Goal: Information Seeking & Learning: Learn about a topic

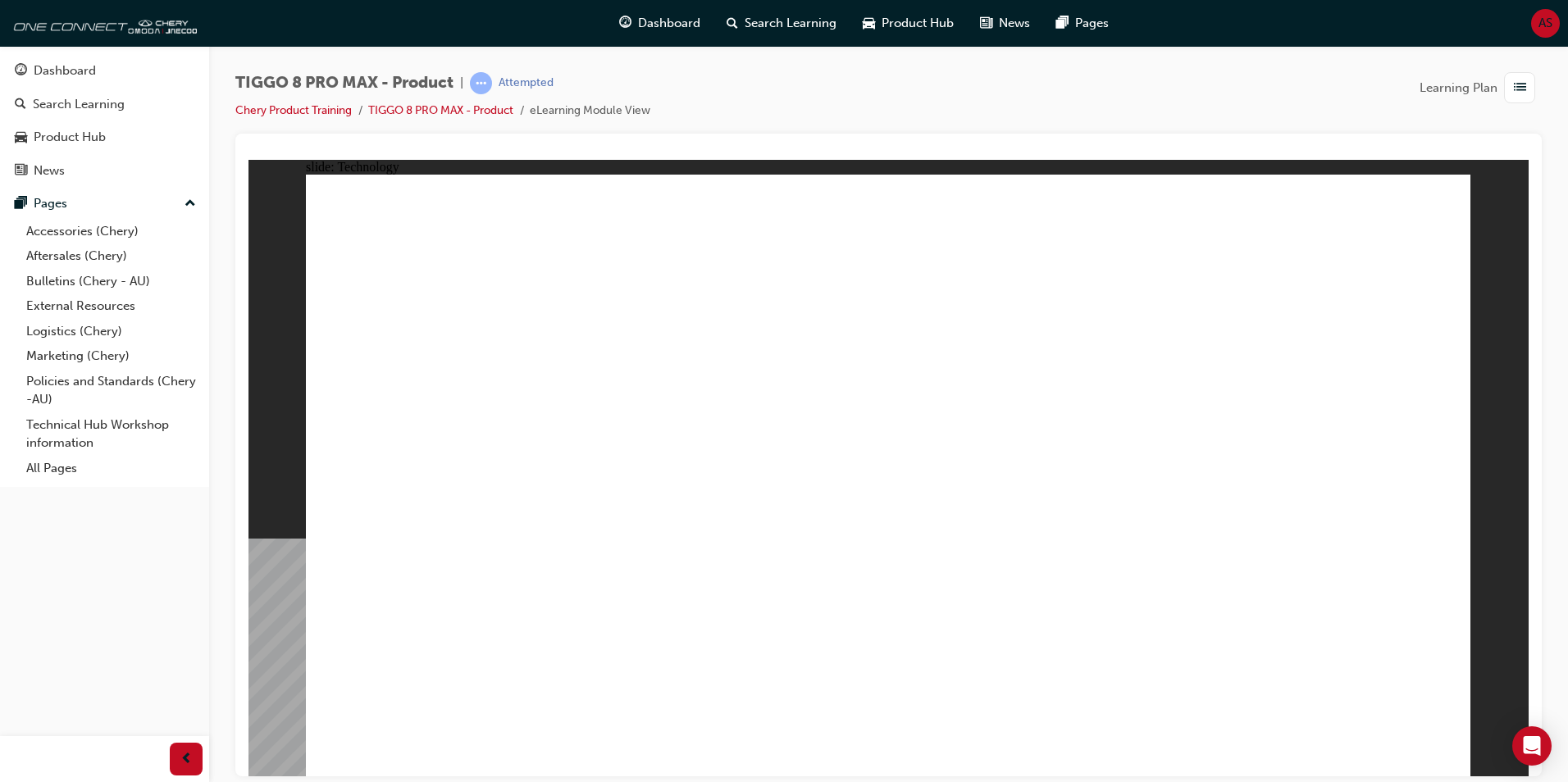
drag, startPoint x: 1237, startPoint y: 602, endPoint x: 1264, endPoint y: 619, distance: 31.9
drag, startPoint x: 867, startPoint y: 338, endPoint x: 819, endPoint y: 331, distance: 48.5
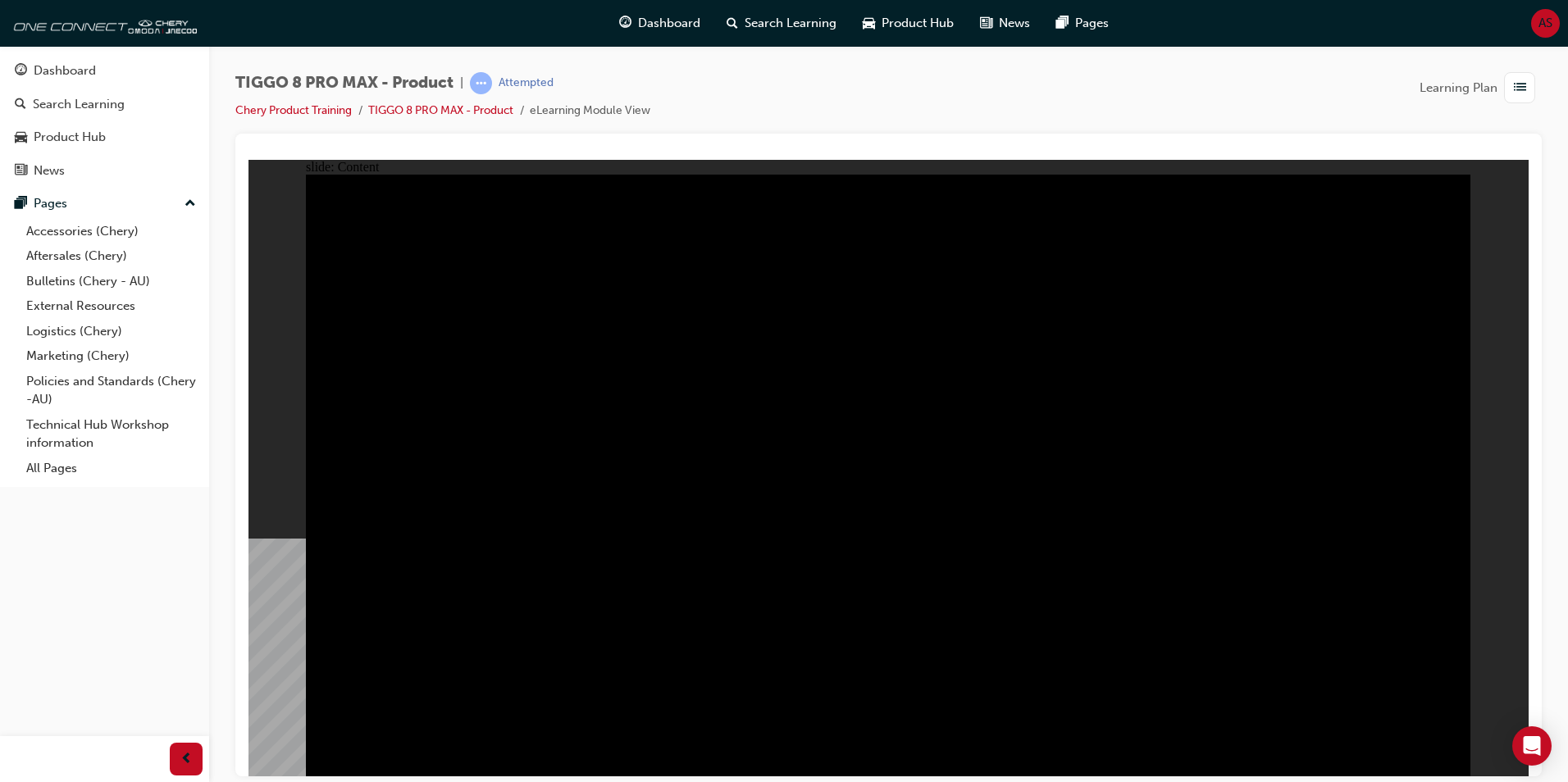
drag, startPoint x: 1393, startPoint y: 509, endPoint x: 1377, endPoint y: 511, distance: 16.1
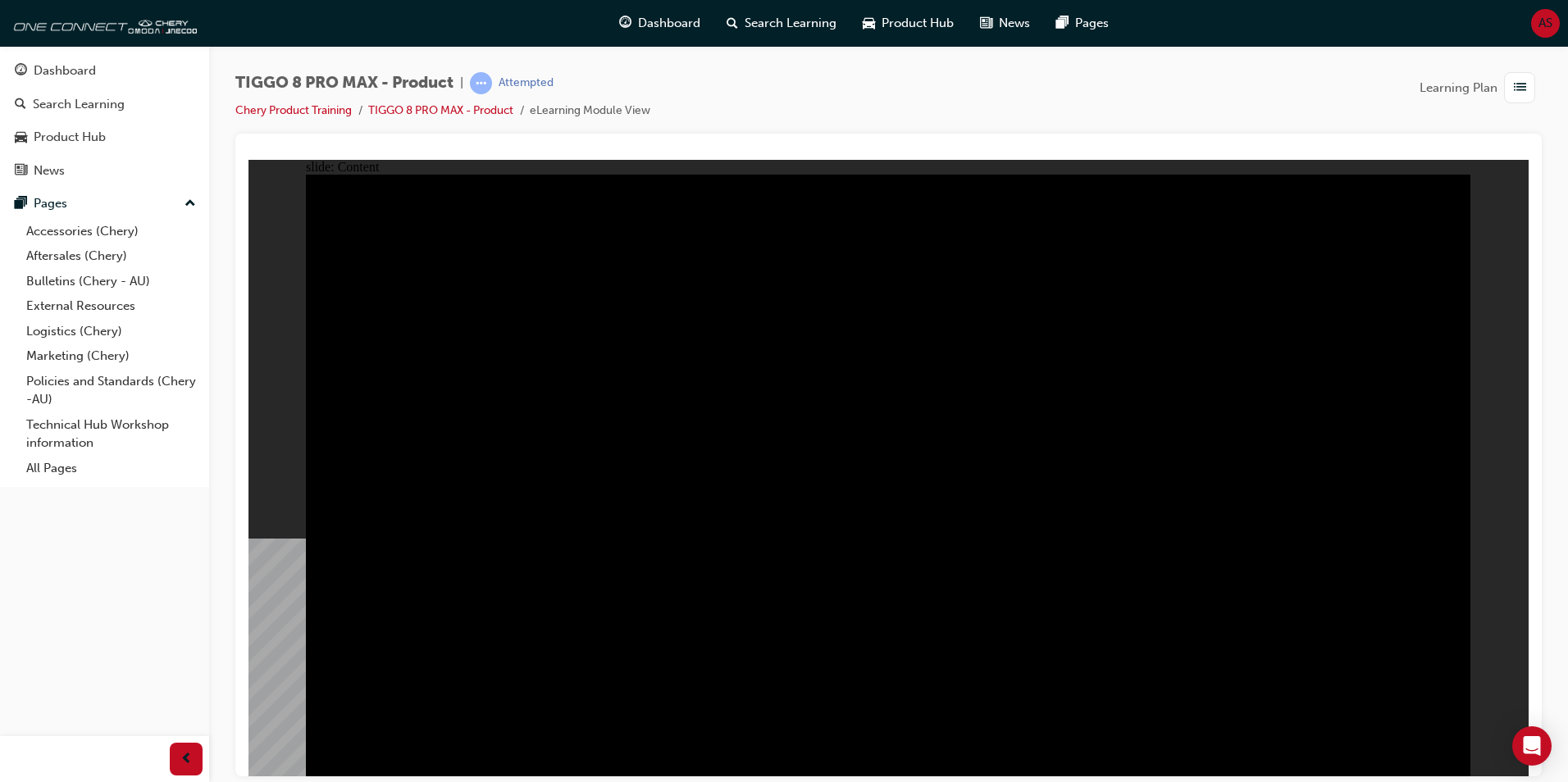
drag, startPoint x: 452, startPoint y: 442, endPoint x: 460, endPoint y: 446, distance: 8.9
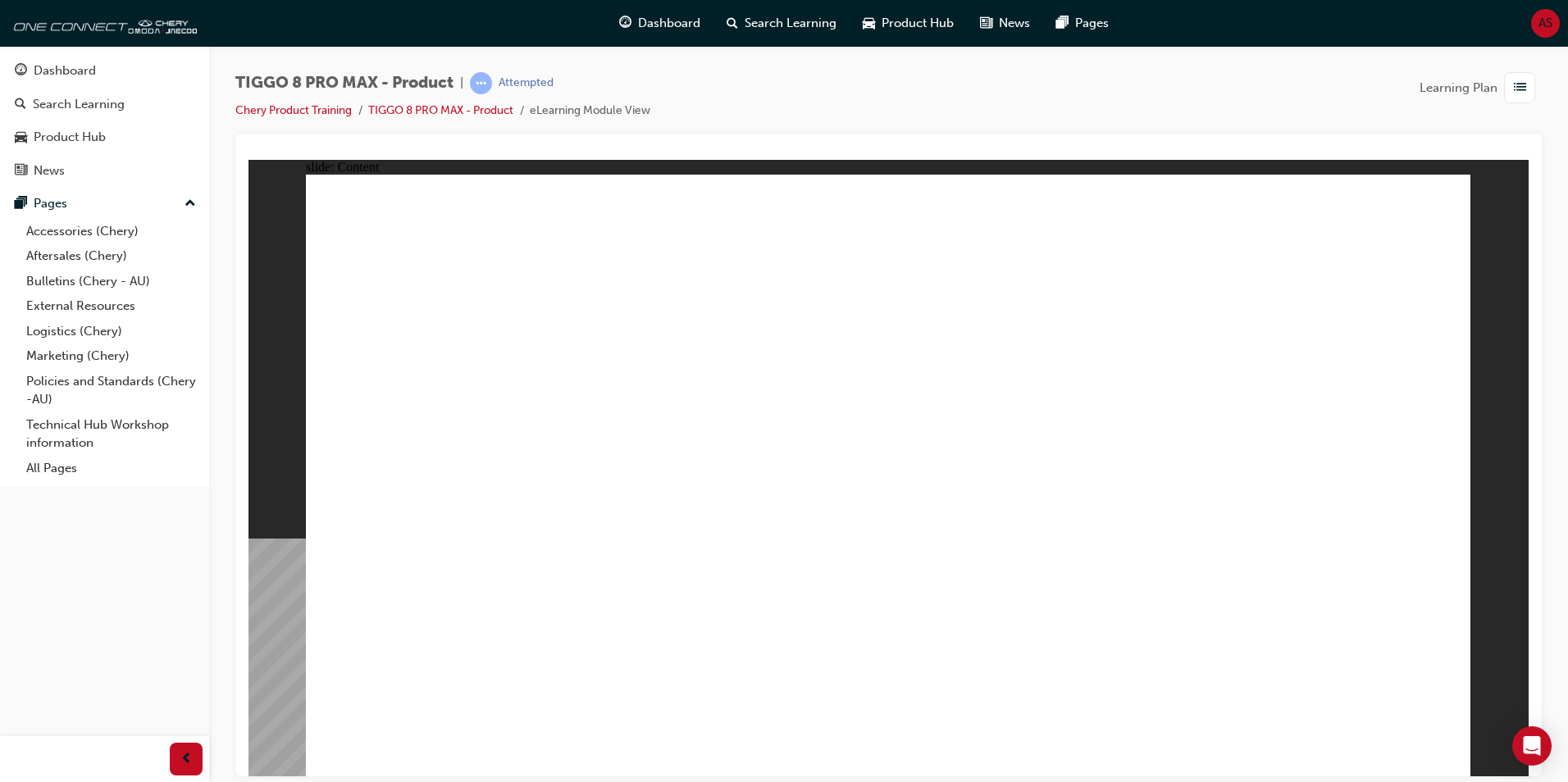
drag, startPoint x: 419, startPoint y: 581, endPoint x: 440, endPoint y: 625, distance: 48.8
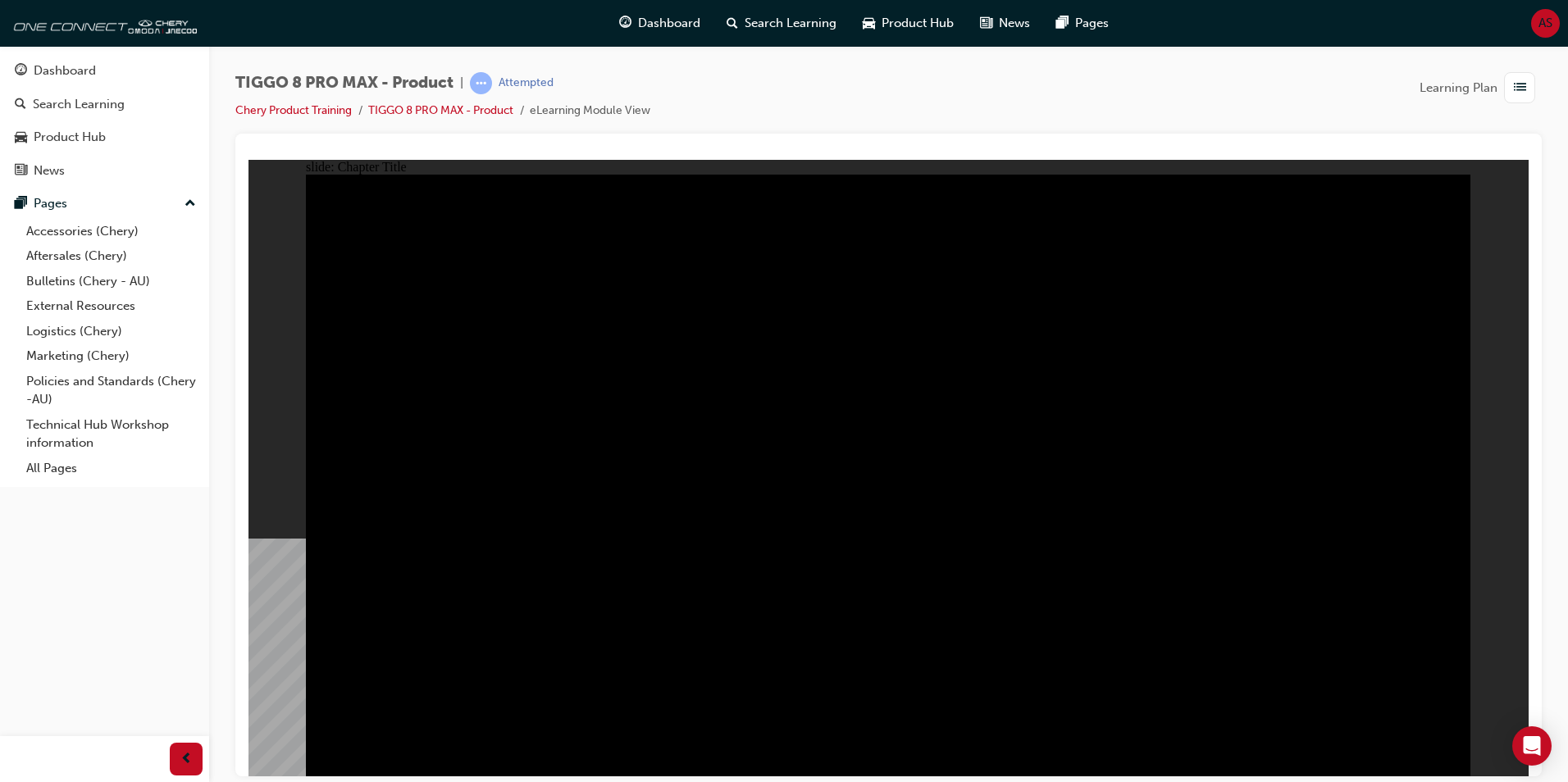
radio input "true"
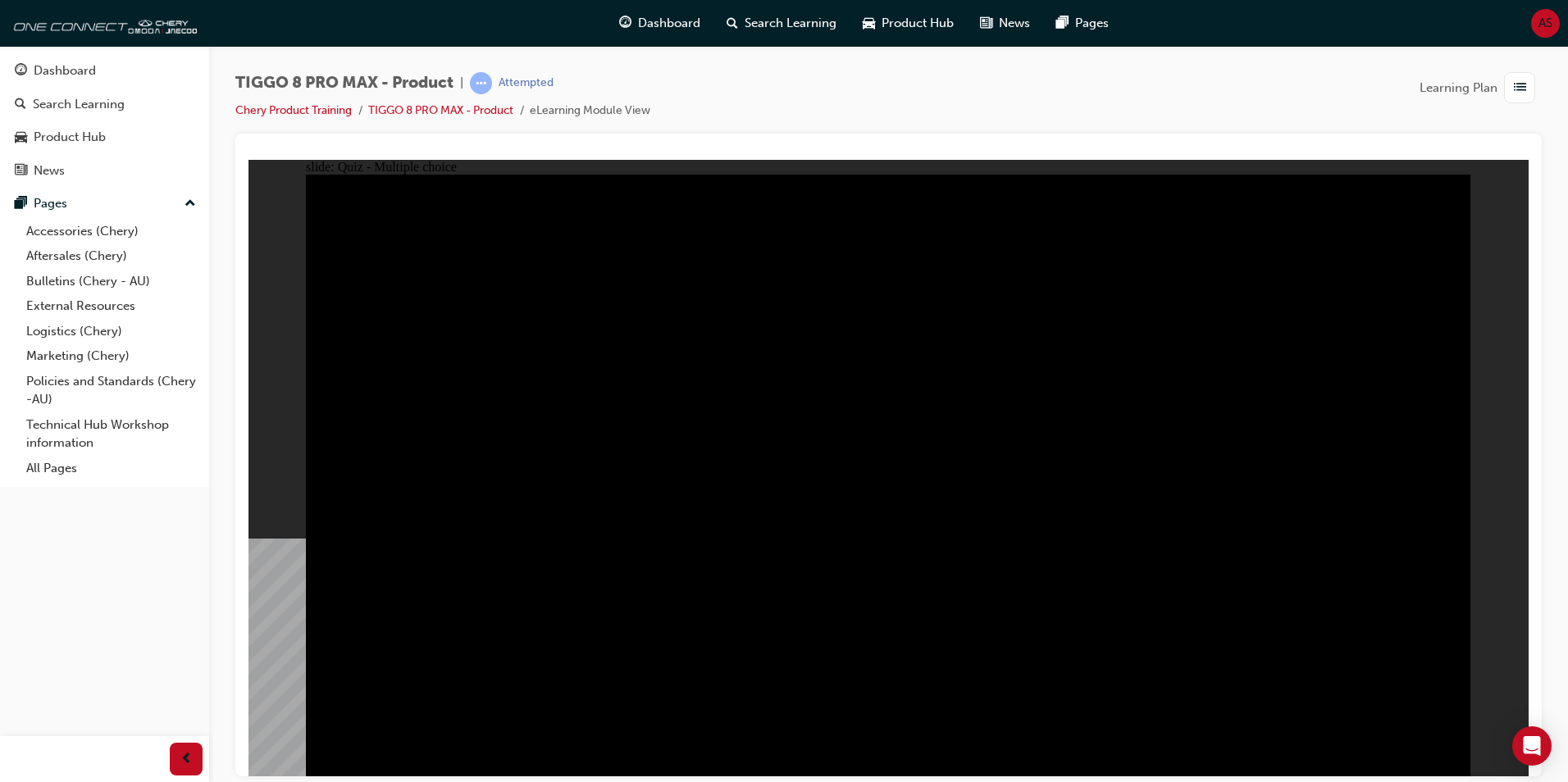
radio input "true"
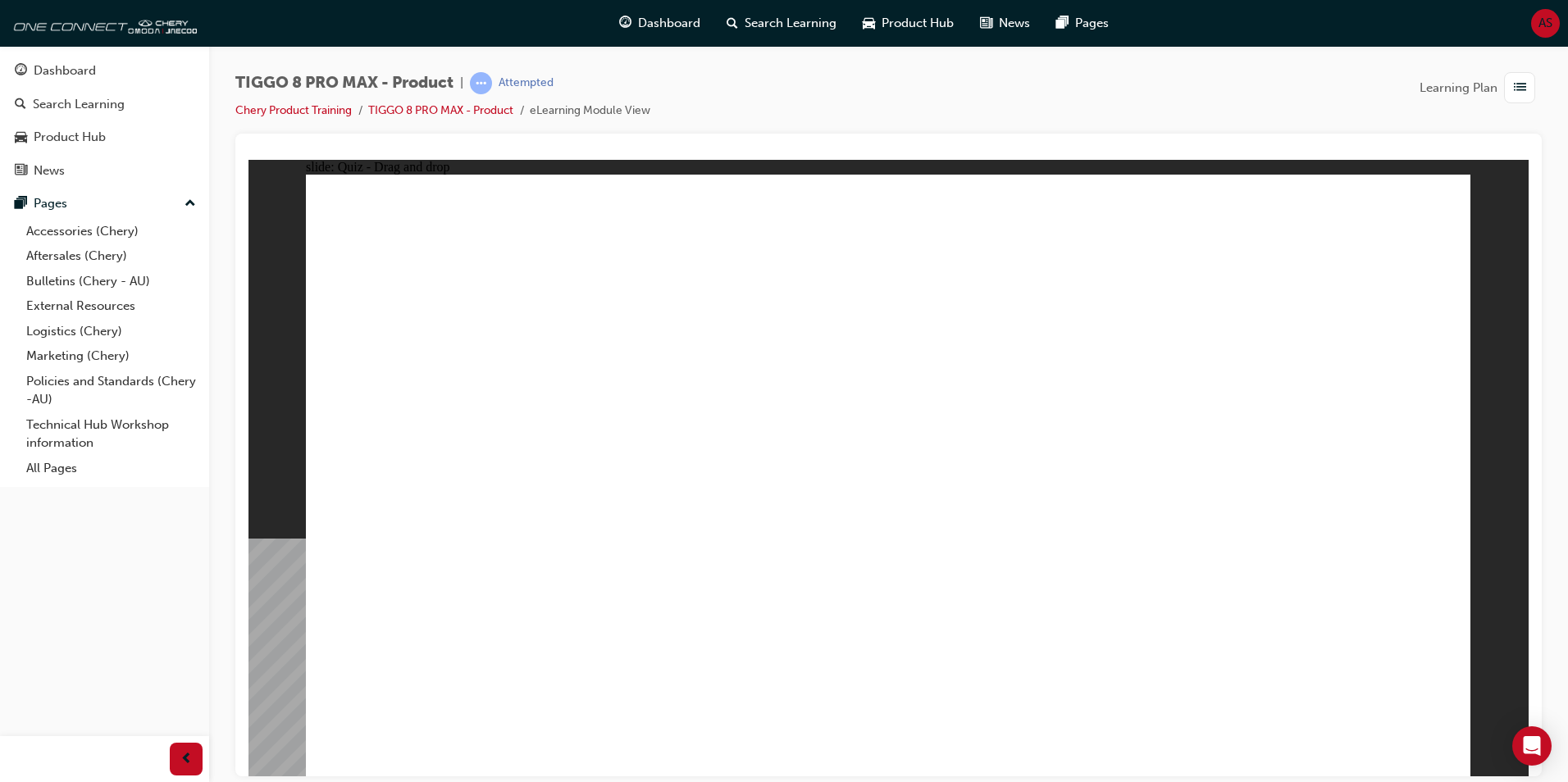
drag, startPoint x: 851, startPoint y: 252, endPoint x: 880, endPoint y: 562, distance: 311.4
drag, startPoint x: 1077, startPoint y: 246, endPoint x: 653, endPoint y: 531, distance: 510.9
drag, startPoint x: 1315, startPoint y: 250, endPoint x: 1334, endPoint y: 298, distance: 51.6
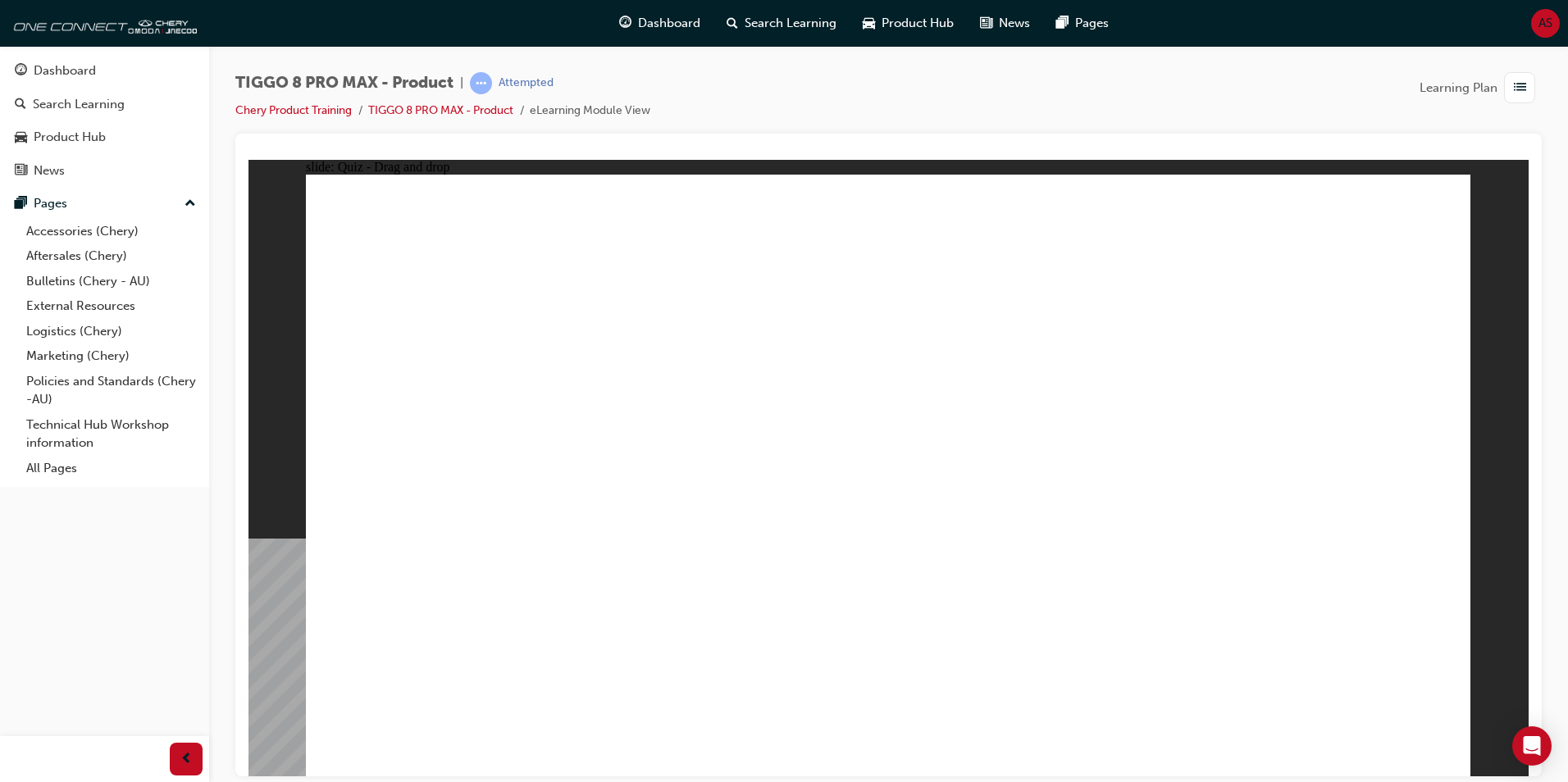
drag, startPoint x: 1231, startPoint y: 355, endPoint x: 1371, endPoint y: 502, distance: 203.0
drag, startPoint x: 899, startPoint y: 492, endPoint x: 767, endPoint y: 211, distance: 310.5
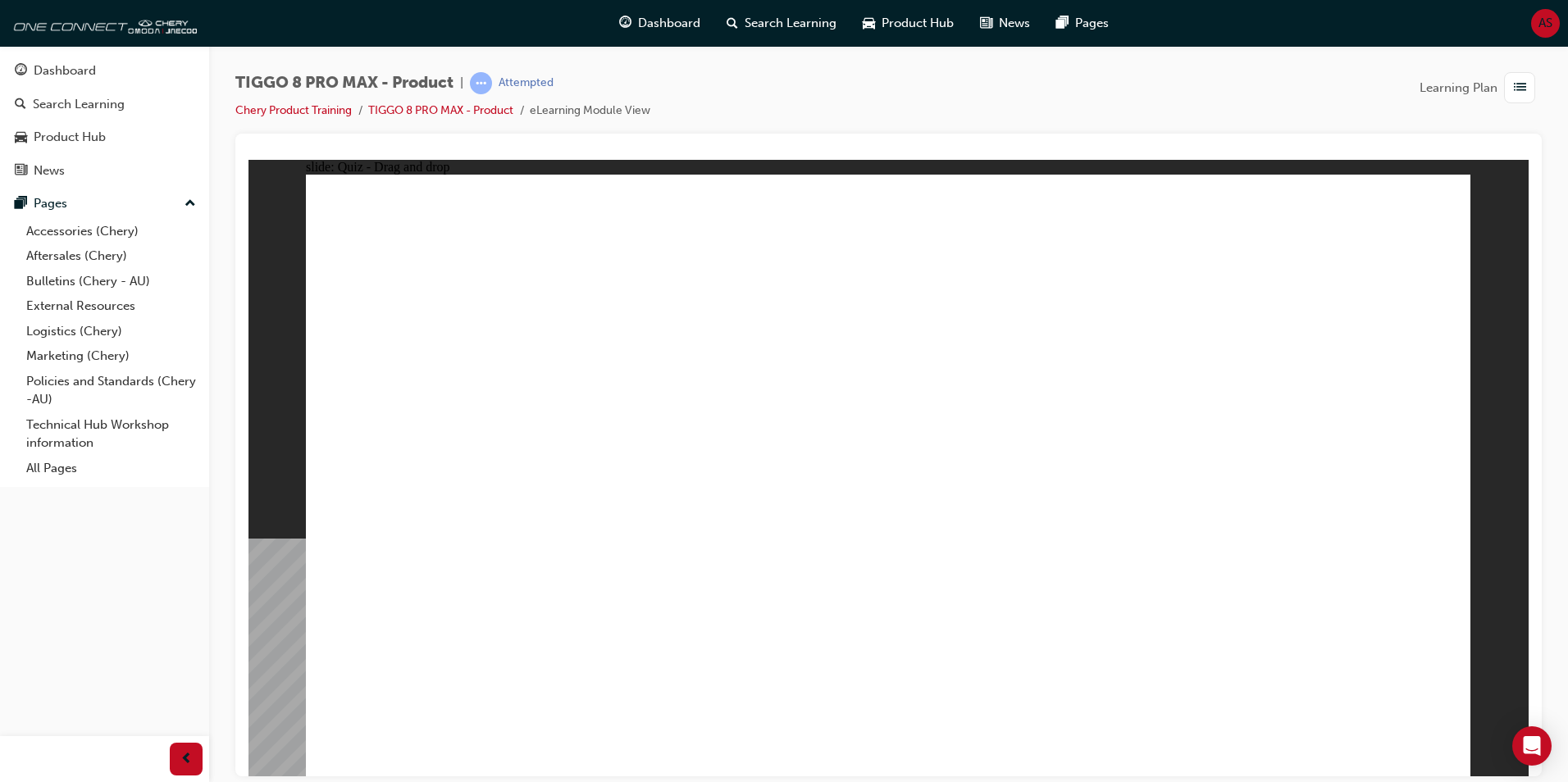
drag, startPoint x: 1321, startPoint y: 257, endPoint x: 430, endPoint y: 520, distance: 929.0
drag, startPoint x: 1010, startPoint y: 380, endPoint x: 951, endPoint y: 526, distance: 157.5
drag, startPoint x: 899, startPoint y: 271, endPoint x: 1186, endPoint y: 548, distance: 398.9
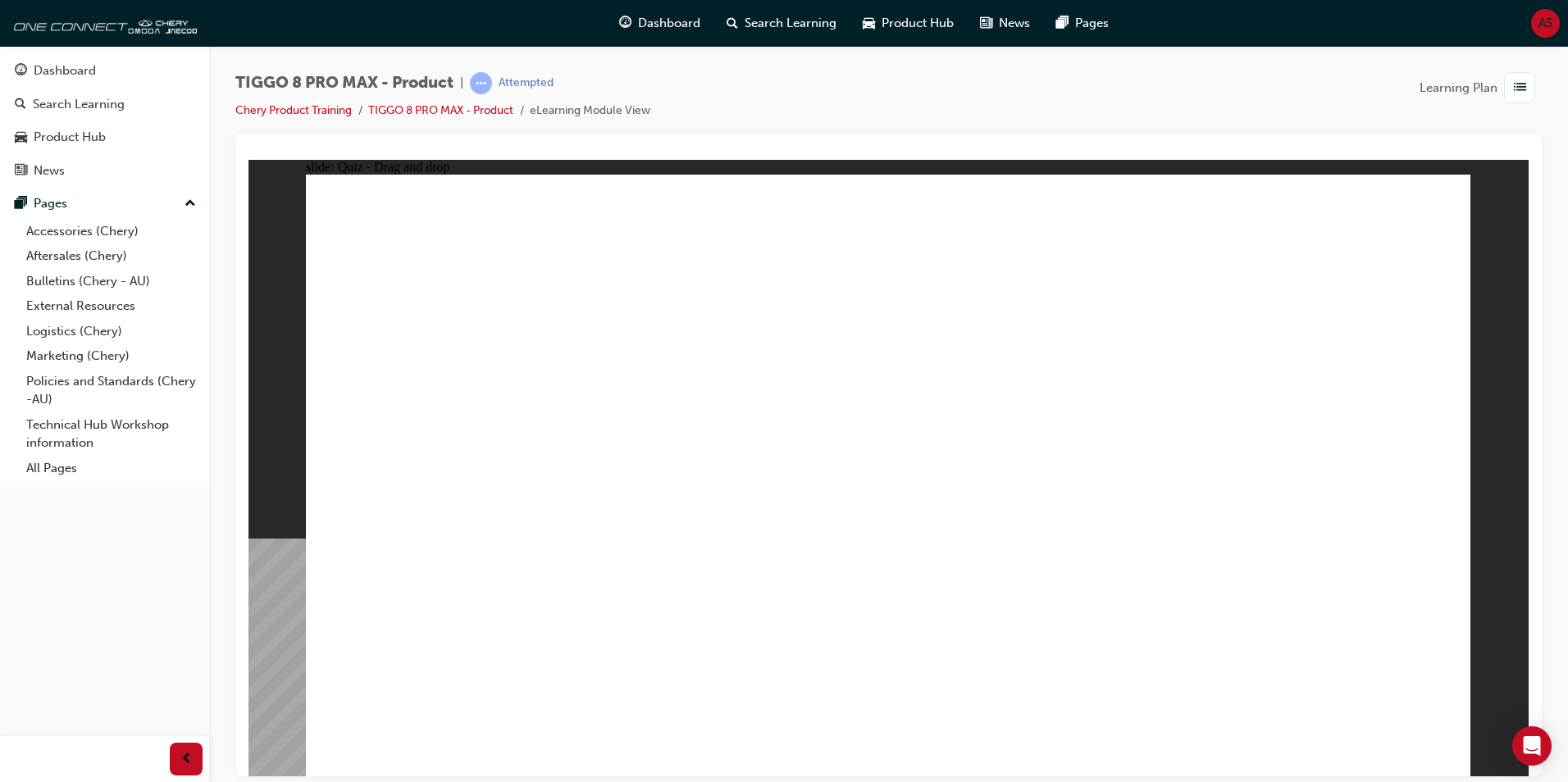
checkbox input "true"
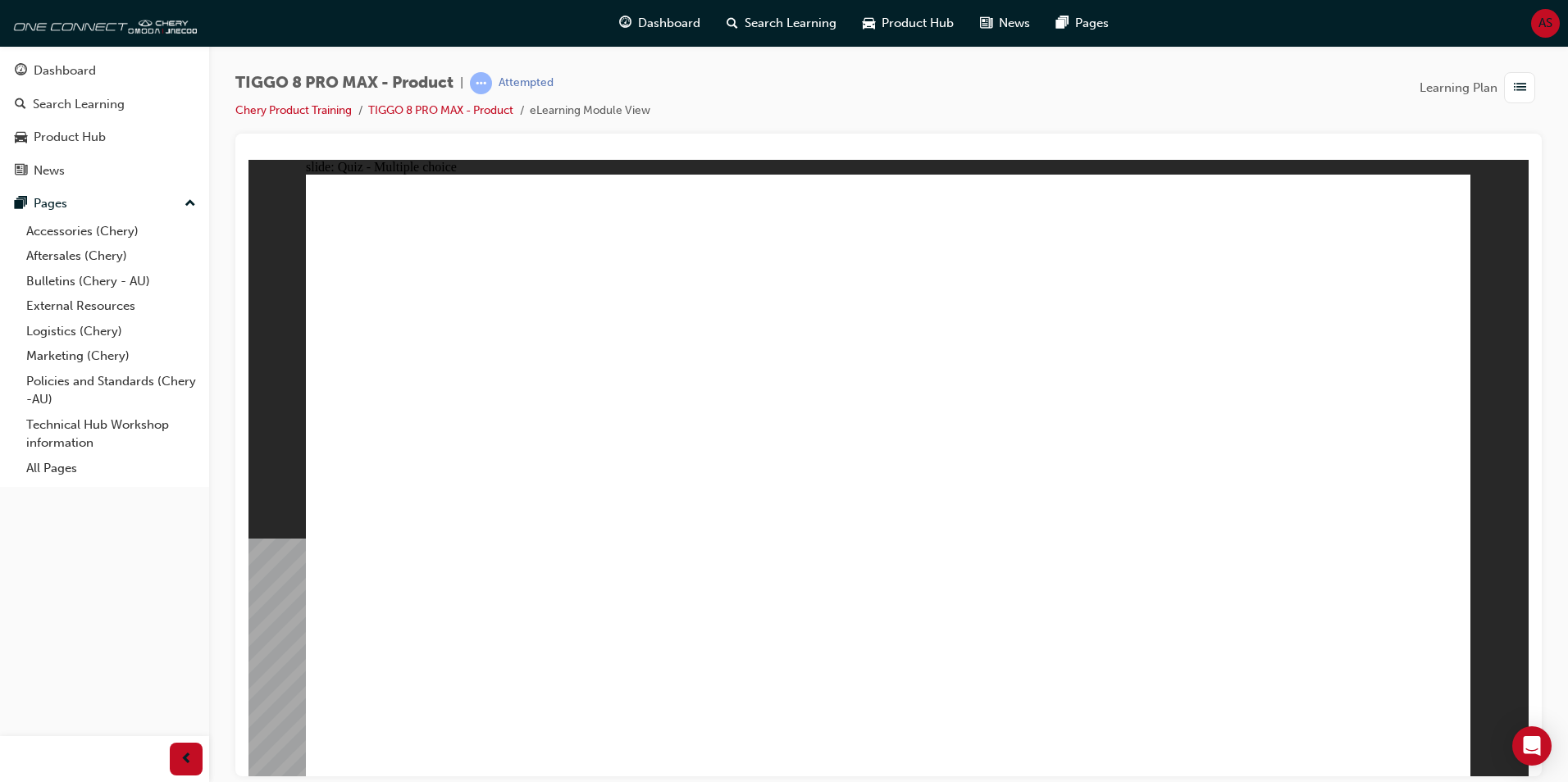
radio input "true"
drag, startPoint x: 874, startPoint y: 245, endPoint x: 975, endPoint y: 576, distance: 346.1
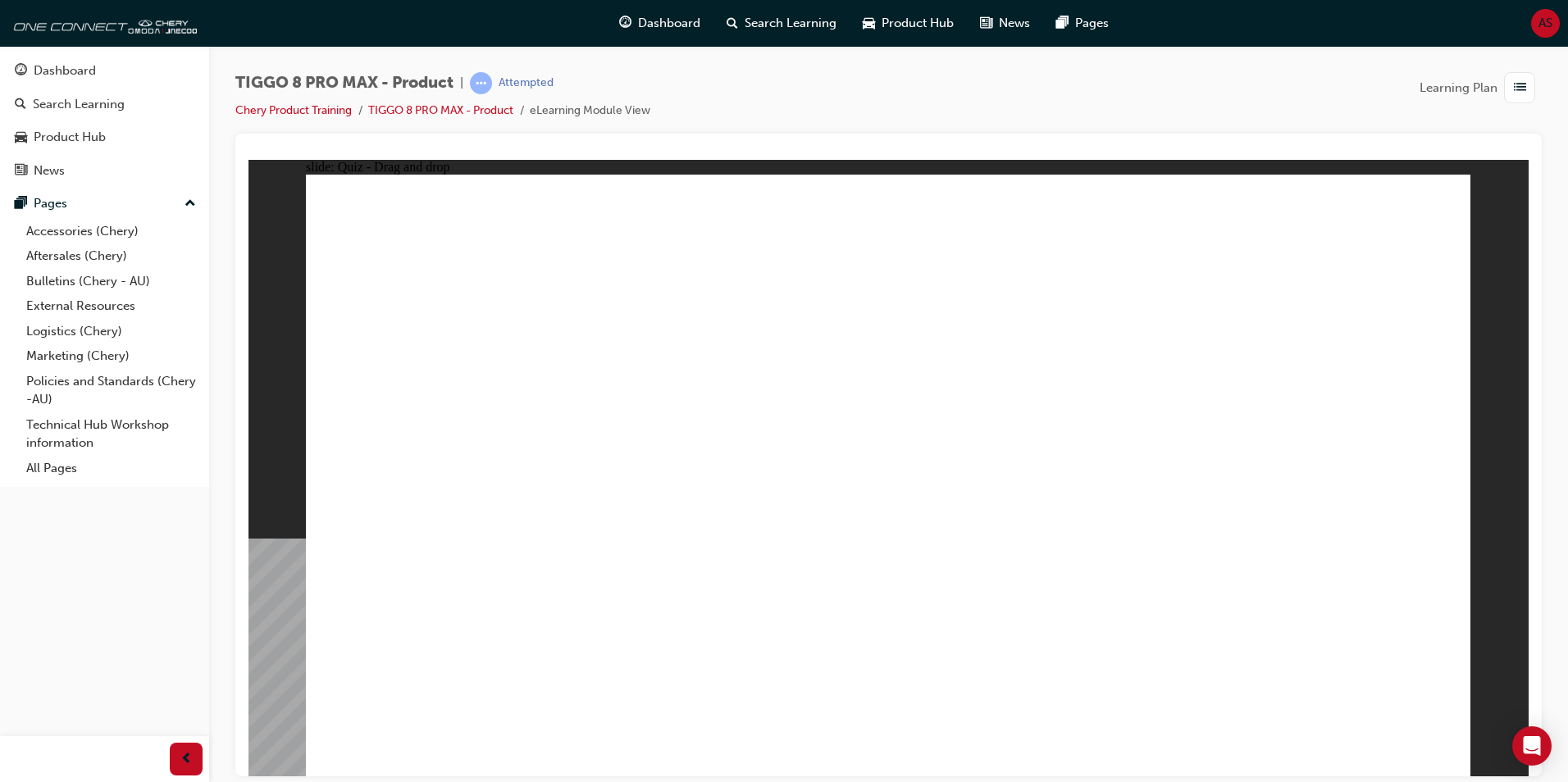
drag, startPoint x: 932, startPoint y: 293, endPoint x: 998, endPoint y: 595, distance: 309.1
drag, startPoint x: 1143, startPoint y: 234, endPoint x: 969, endPoint y: 578, distance: 385.5
drag, startPoint x: 1139, startPoint y: 274, endPoint x: 535, endPoint y: 549, distance: 663.7
drag, startPoint x: 1080, startPoint y: 399, endPoint x: 1110, endPoint y: 558, distance: 161.8
drag, startPoint x: 1332, startPoint y: 294, endPoint x: 1138, endPoint y: 609, distance: 369.9
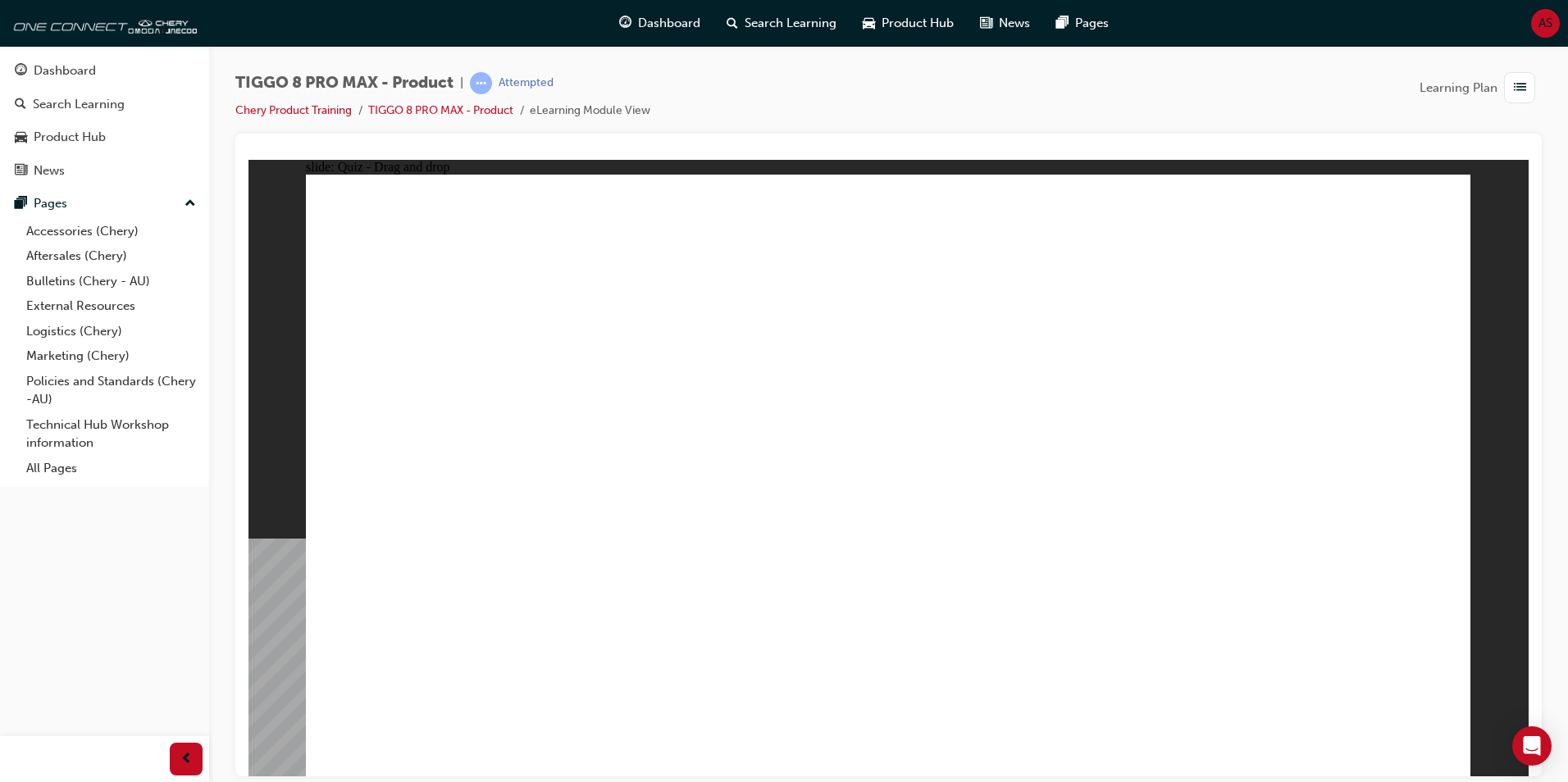
drag, startPoint x: 1317, startPoint y: 241, endPoint x: 1143, endPoint y: 526, distance: 333.9
drag, startPoint x: 1147, startPoint y: 558, endPoint x: 633, endPoint y: 570, distance: 514.1
drag, startPoint x: 1141, startPoint y: 432, endPoint x: 1139, endPoint y: 566, distance: 134.0
drag, startPoint x: 1316, startPoint y: 253, endPoint x: 1070, endPoint y: 648, distance: 465.3
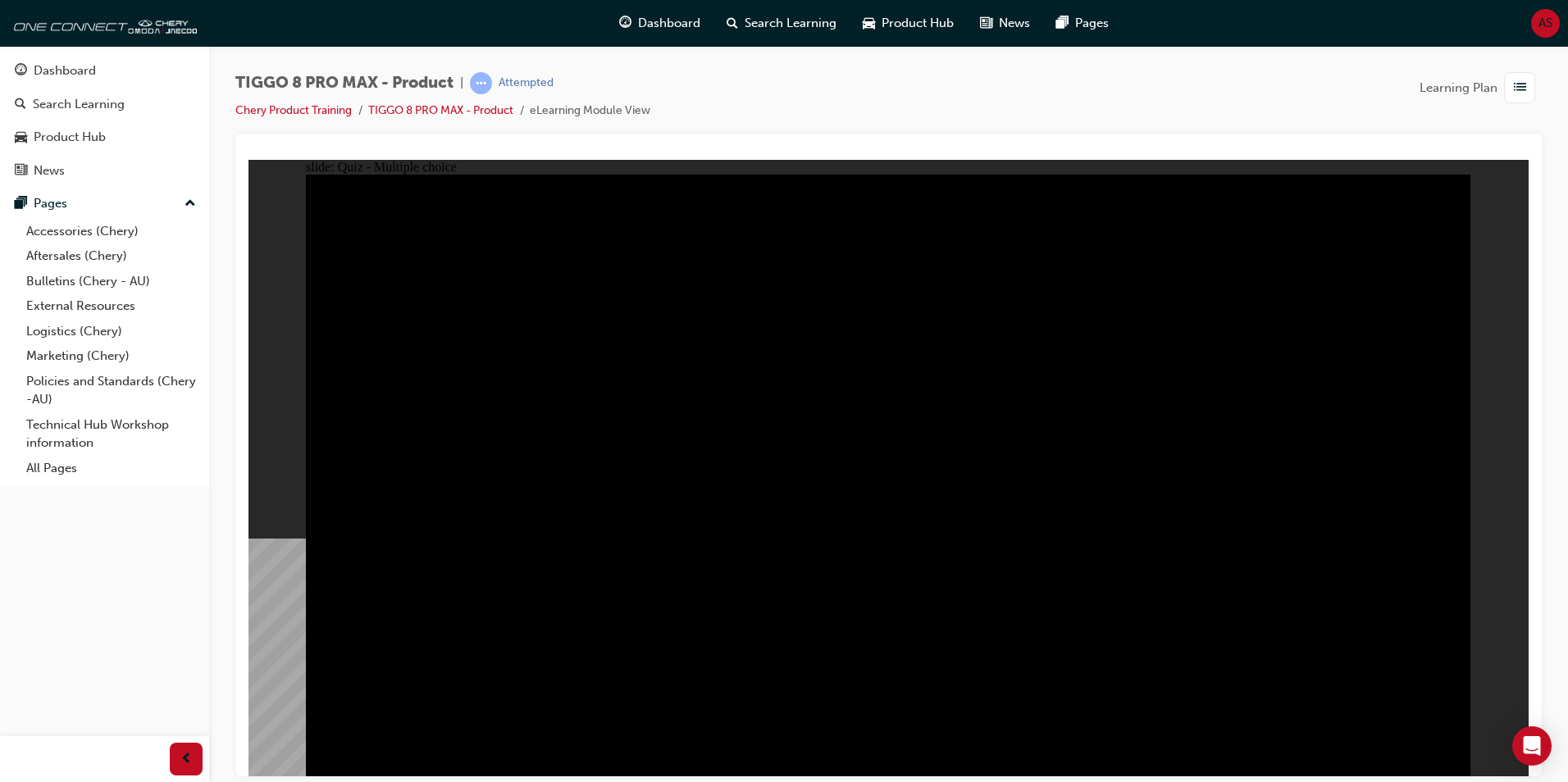
radio input "true"
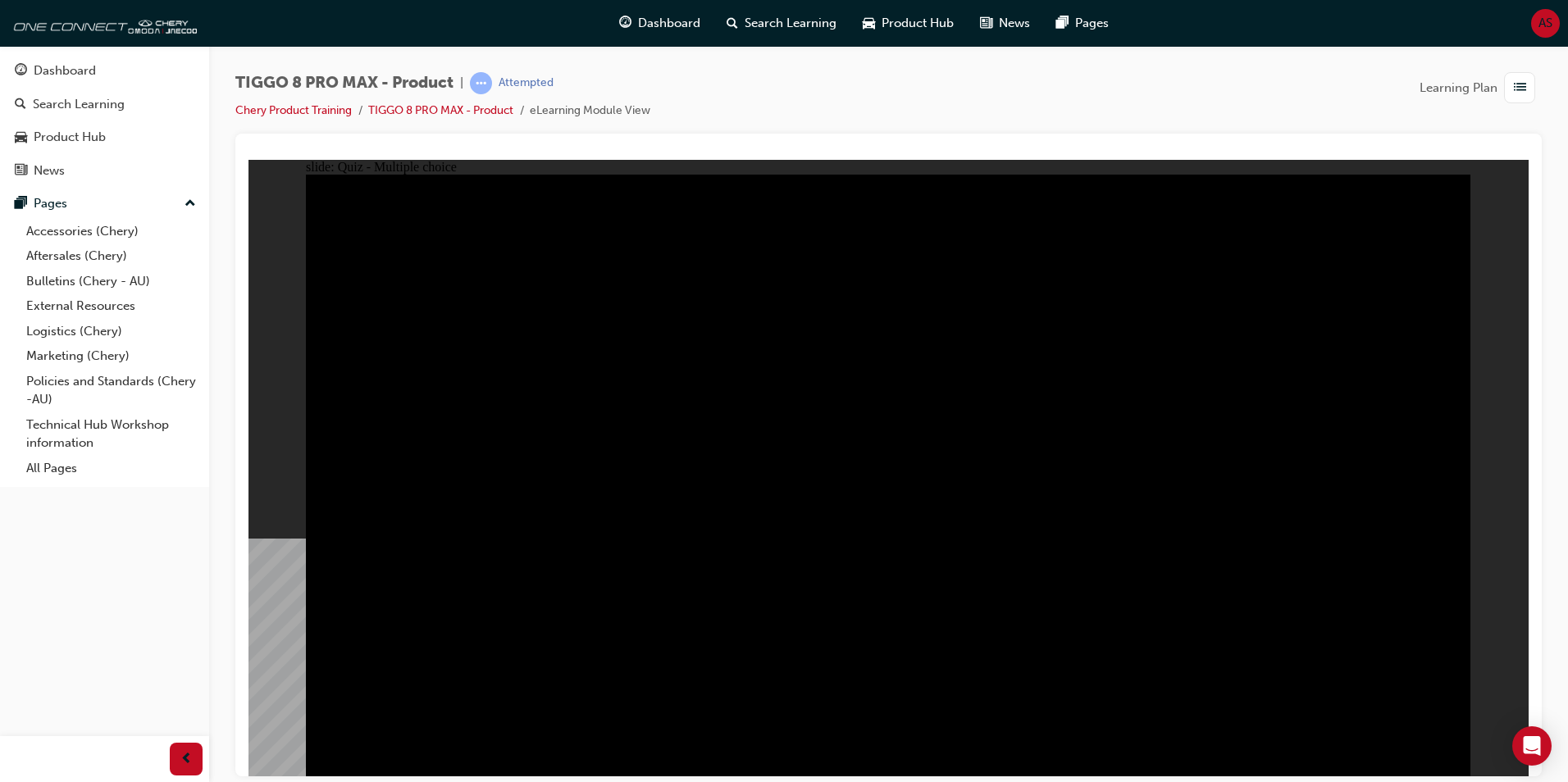
radio input "true"
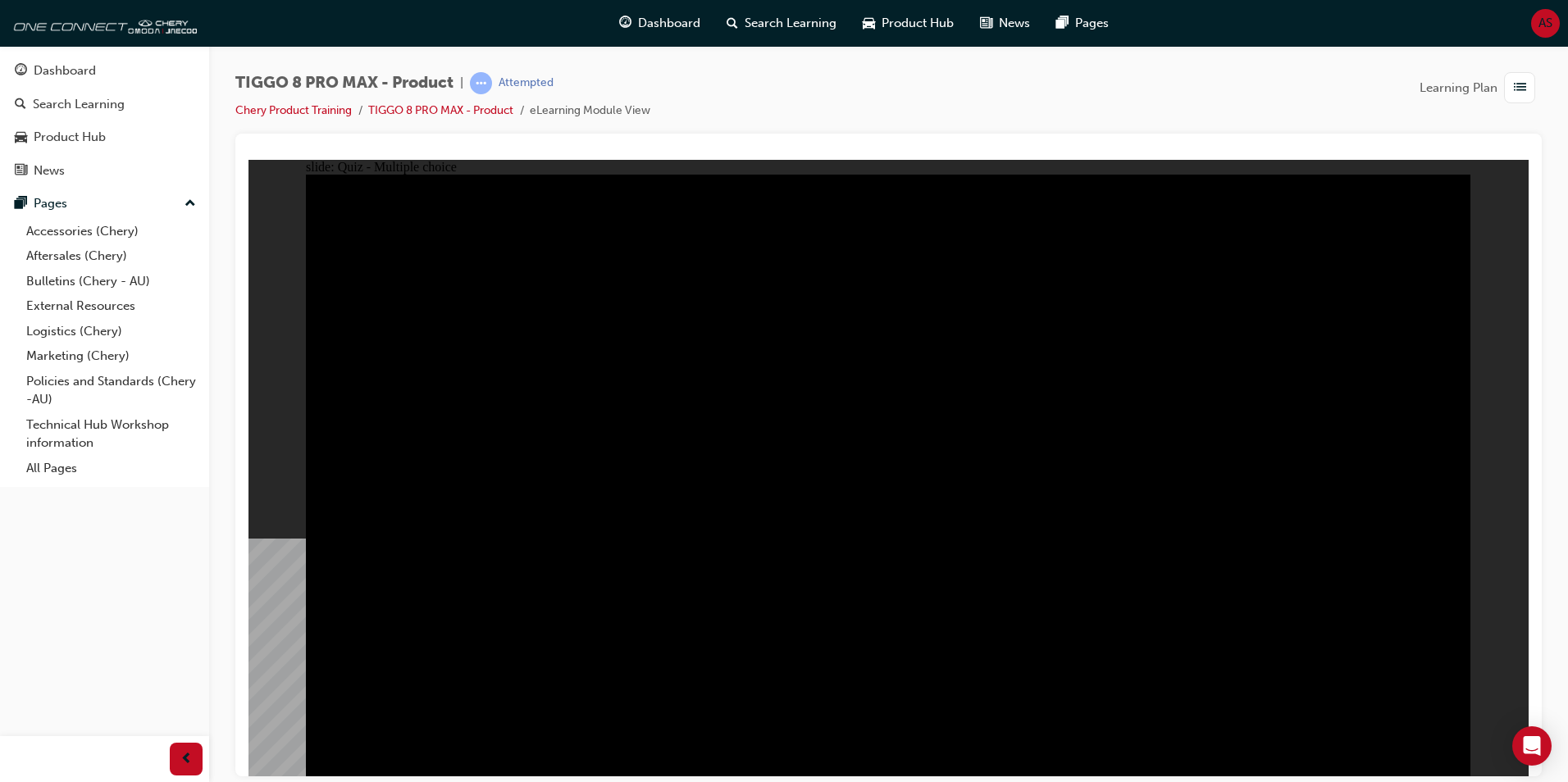
checkbox input "true"
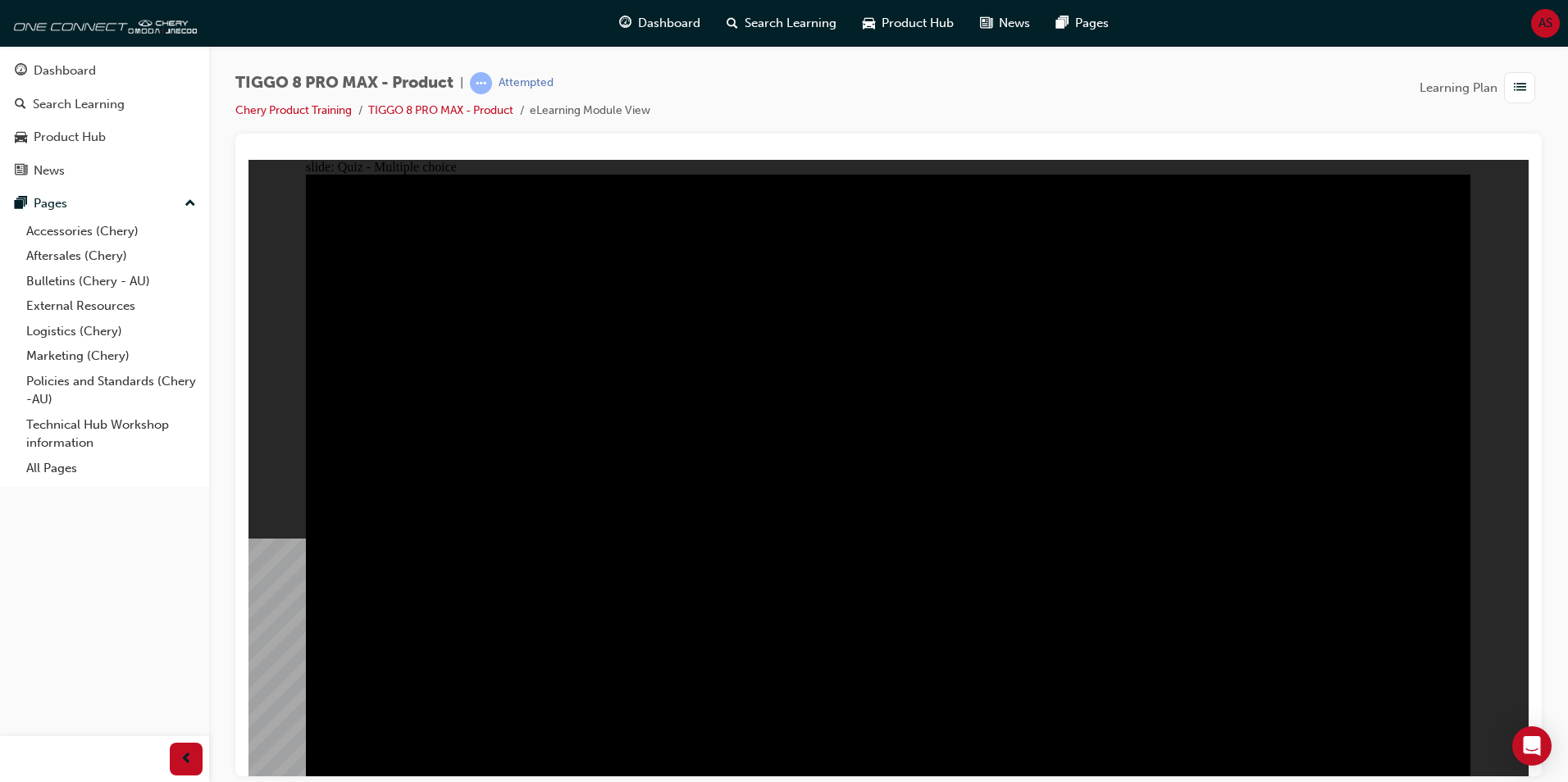
checkbox input "true"
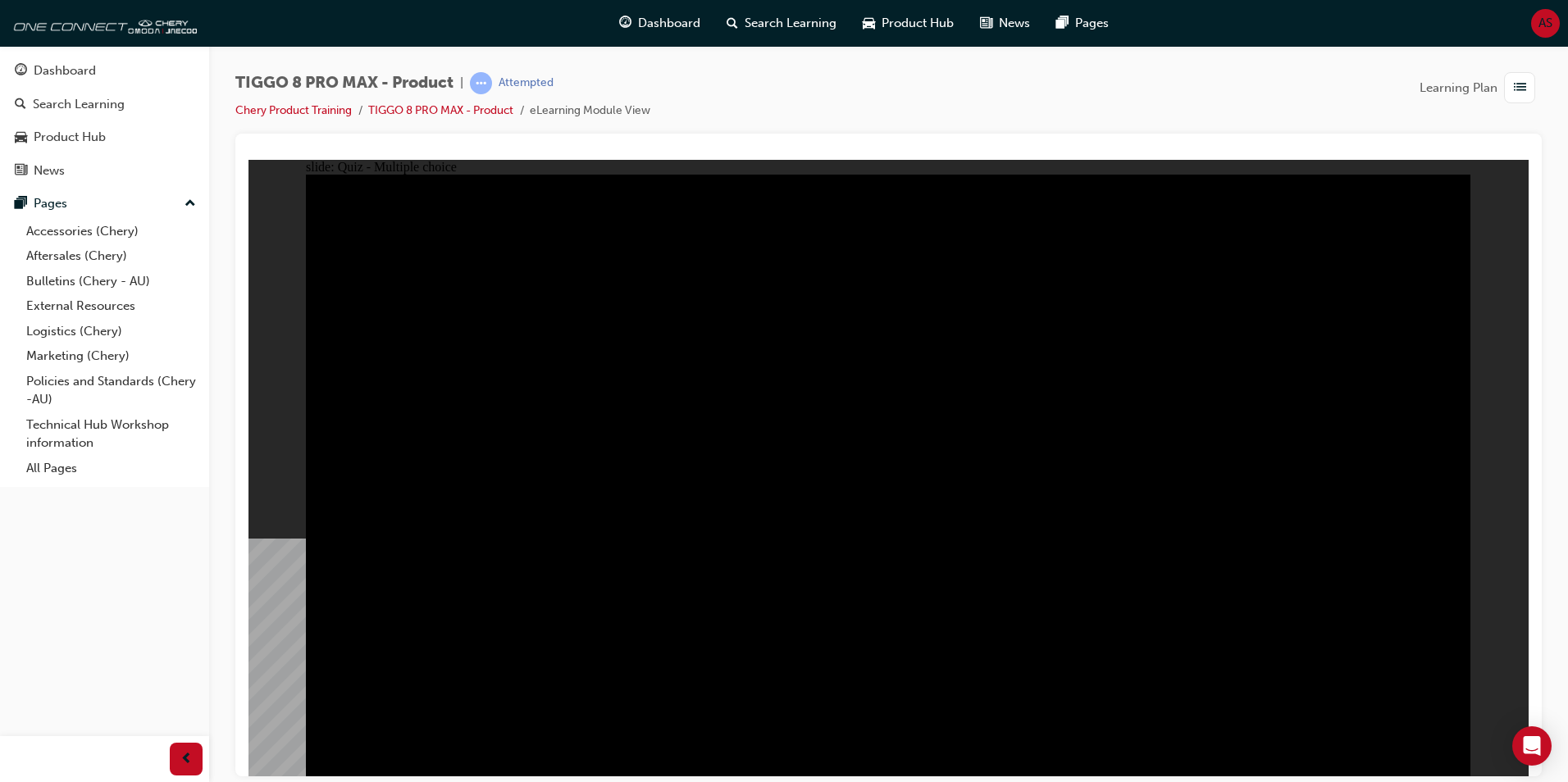
checkbox input "true"
drag, startPoint x: 1170, startPoint y: 440, endPoint x: 1274, endPoint y: 423, distance: 105.4
checkbox input "true"
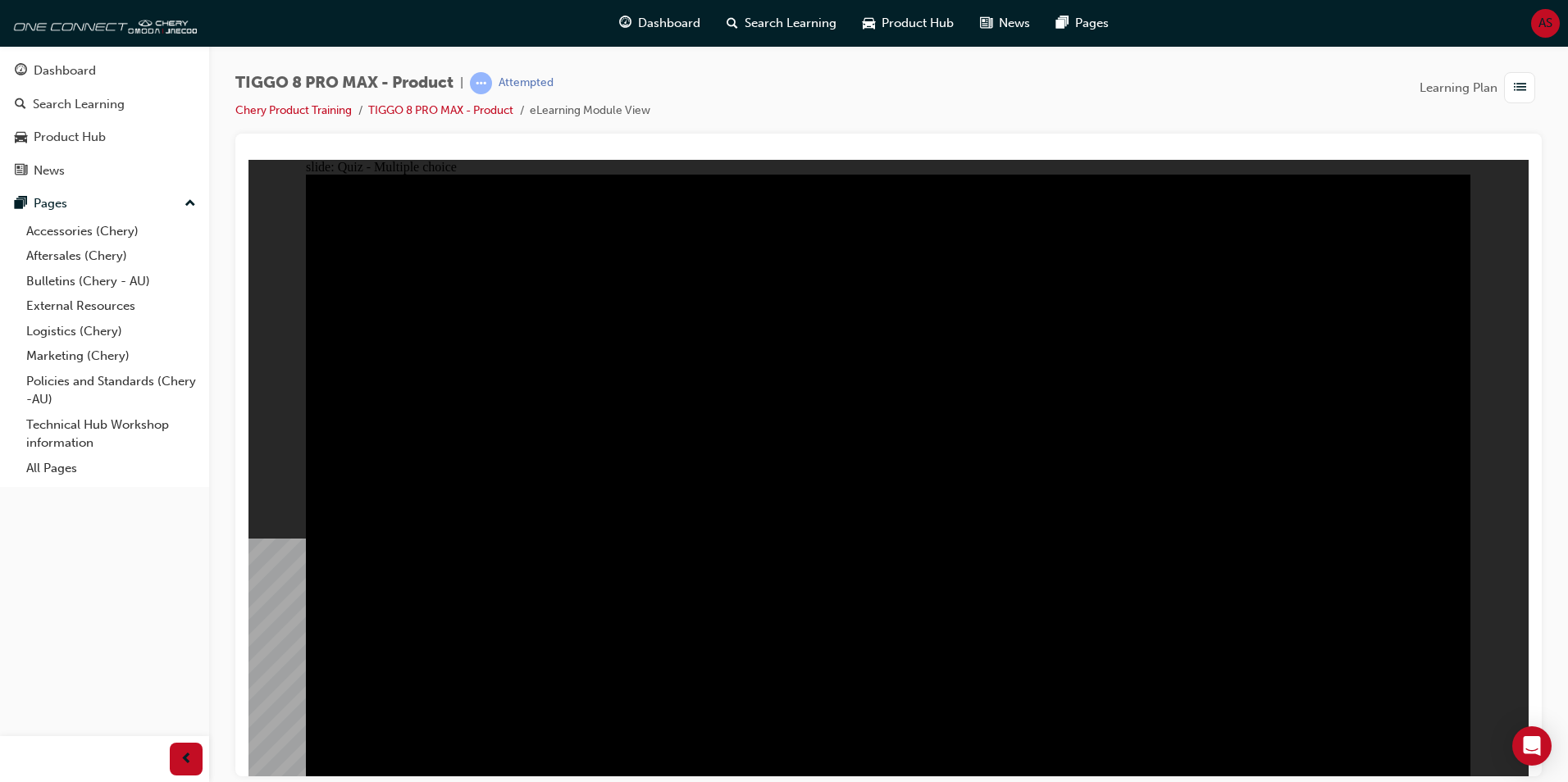
checkbox input "true"
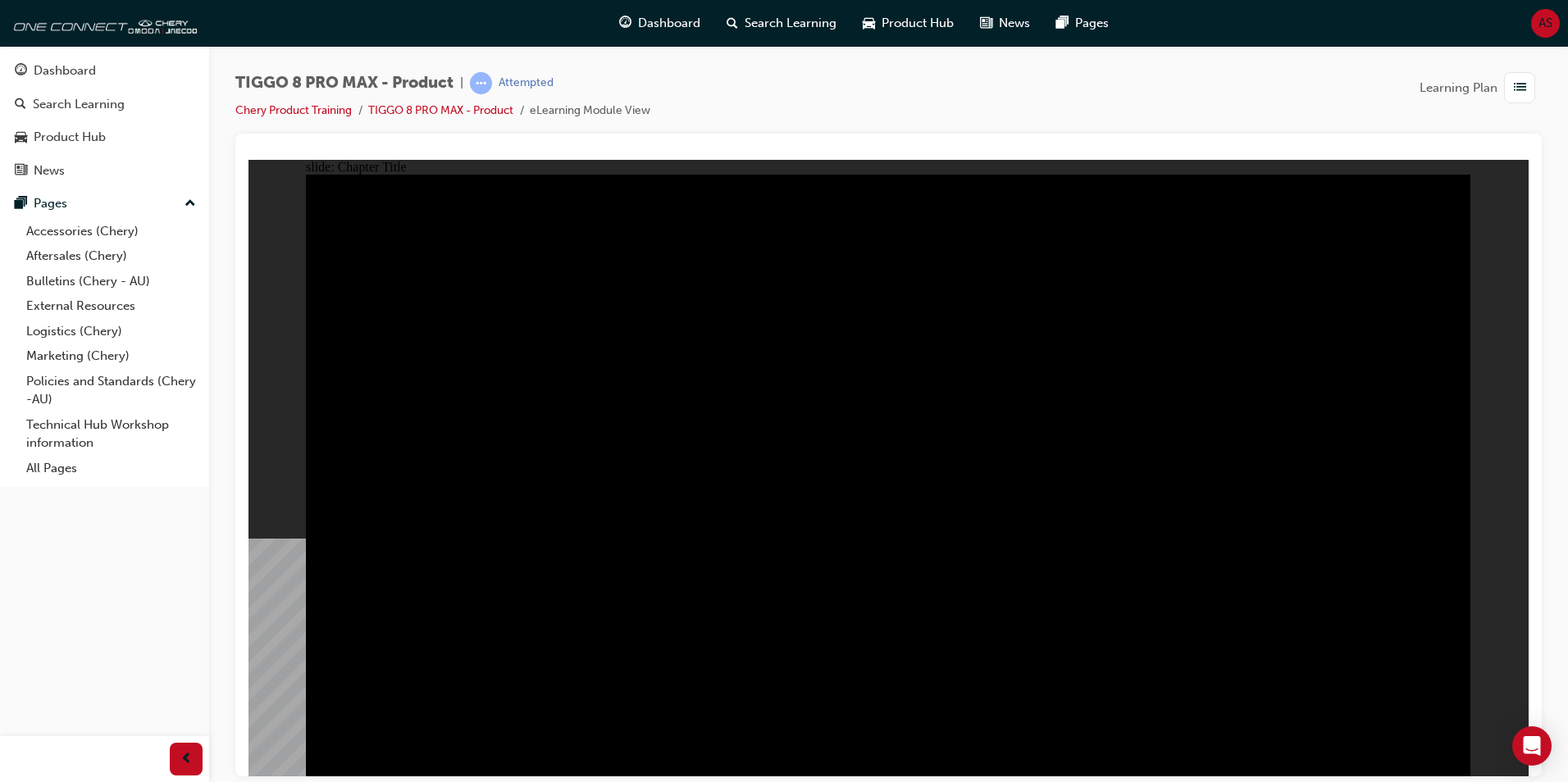
radio input "true"
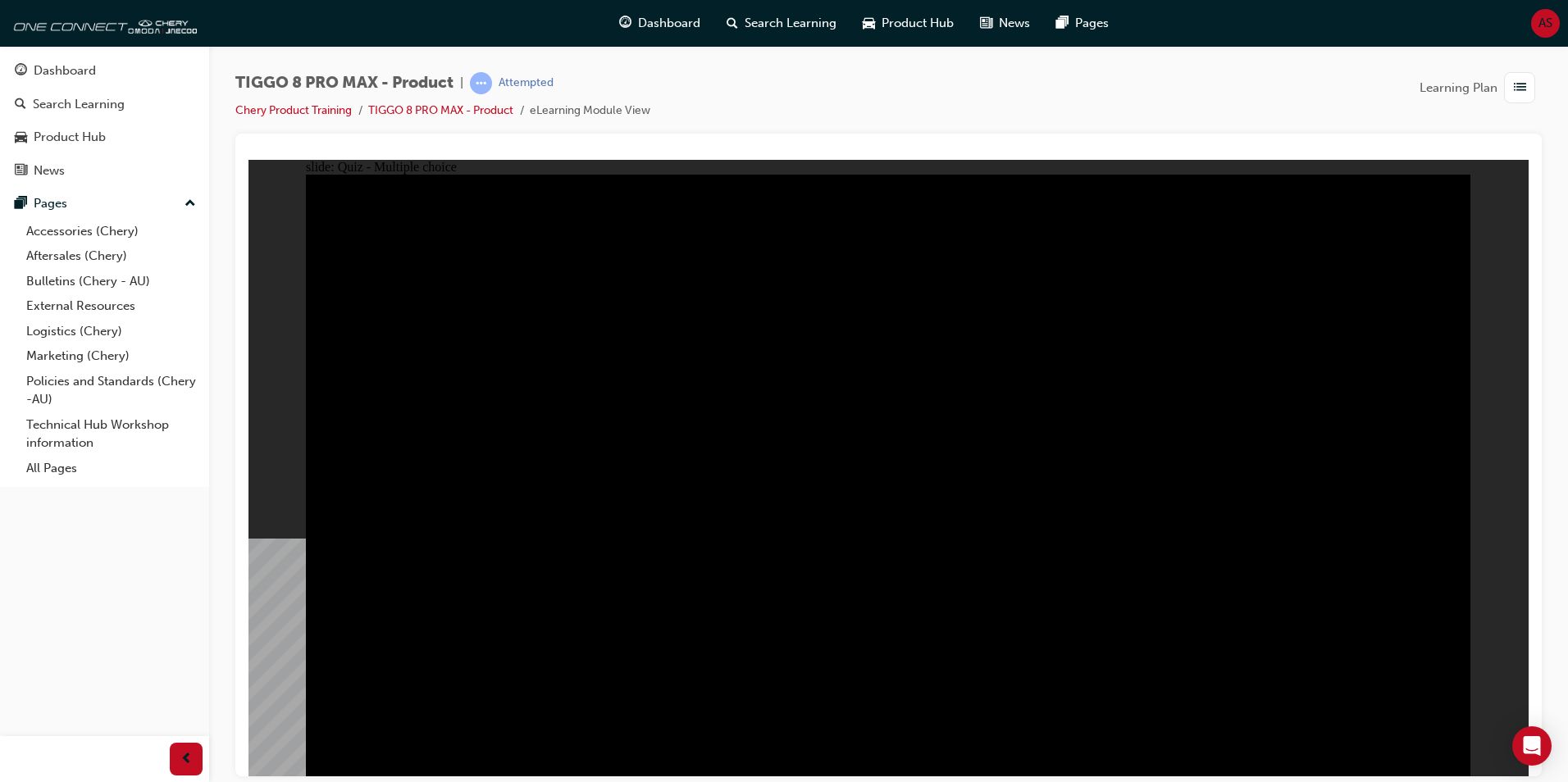
drag, startPoint x: 753, startPoint y: 549, endPoint x: 754, endPoint y: 562, distance: 13.0
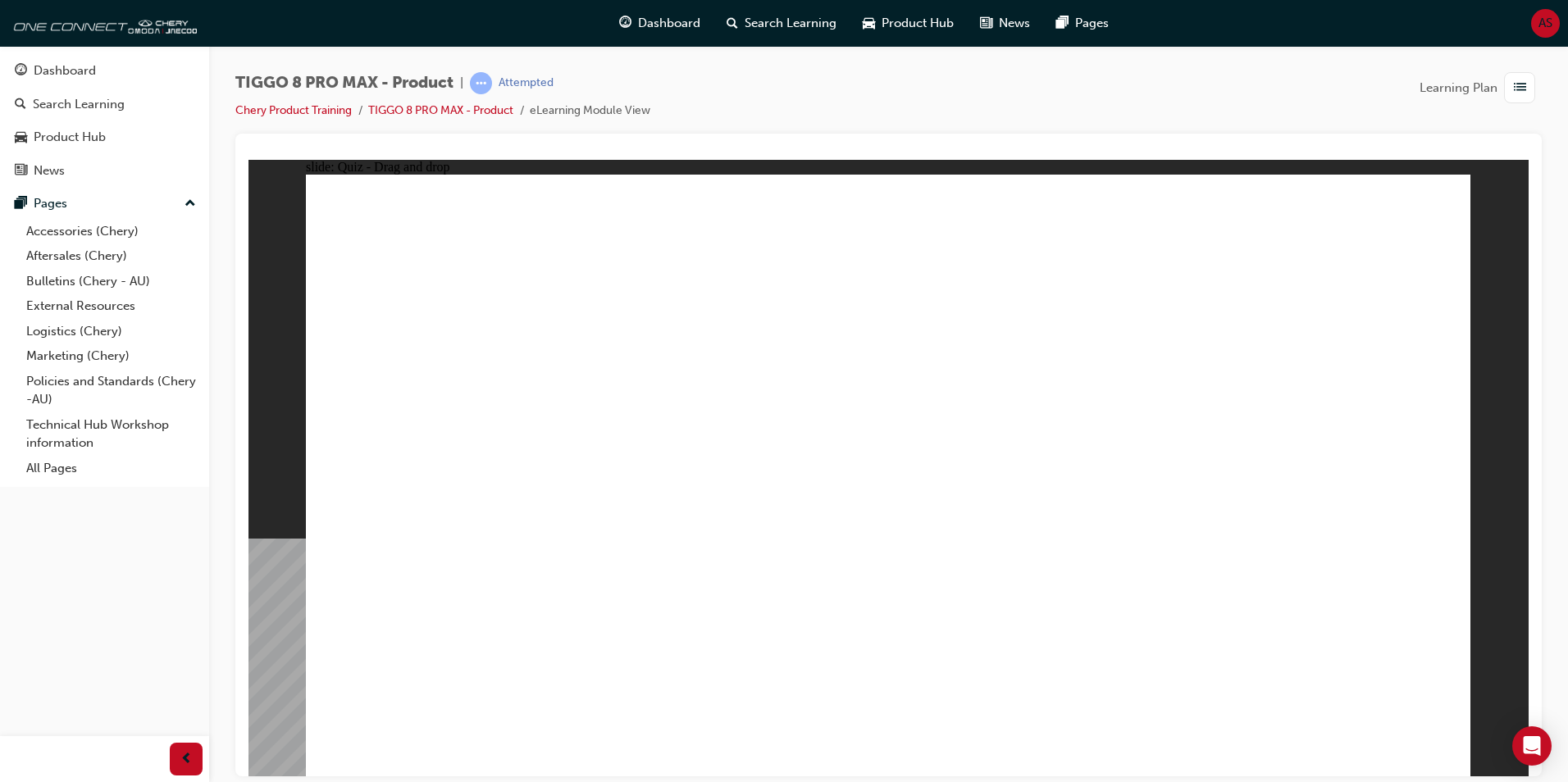
drag, startPoint x: 1337, startPoint y: 243, endPoint x: 452, endPoint y: 508, distance: 923.8
drag, startPoint x: 989, startPoint y: 378, endPoint x: 896, endPoint y: 529, distance: 177.3
drag, startPoint x: 902, startPoint y: 255, endPoint x: 1160, endPoint y: 525, distance: 373.4
drag, startPoint x: 1126, startPoint y: 268, endPoint x: 1357, endPoint y: 539, distance: 356.1
drag, startPoint x: 1174, startPoint y: 373, endPoint x: 1274, endPoint y: 305, distance: 120.9
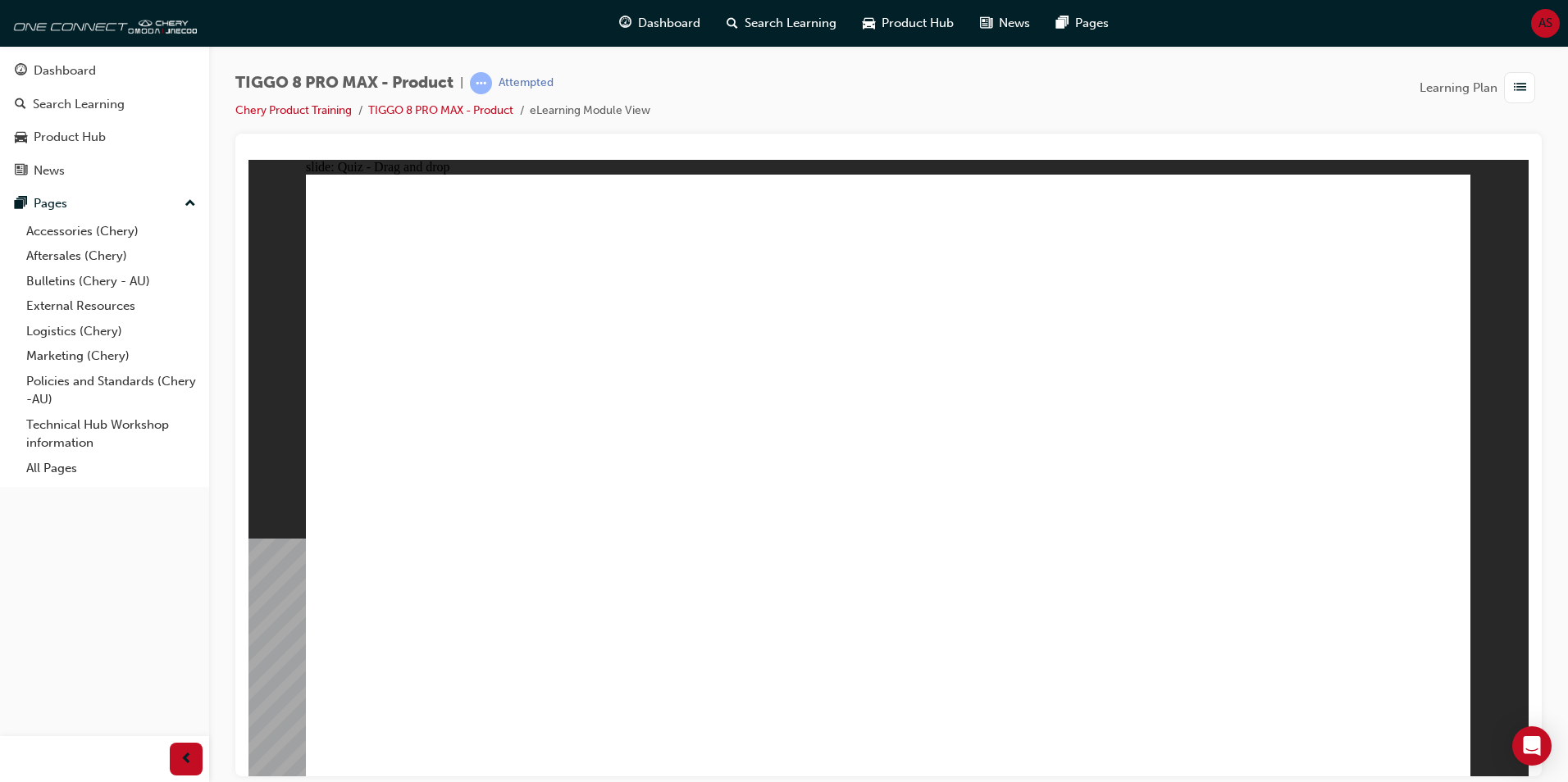
drag, startPoint x: 1336, startPoint y: 517, endPoint x: 655, endPoint y: 510, distance: 681.0
drag, startPoint x: 1223, startPoint y: 348, endPoint x: 1363, endPoint y: 511, distance: 214.9
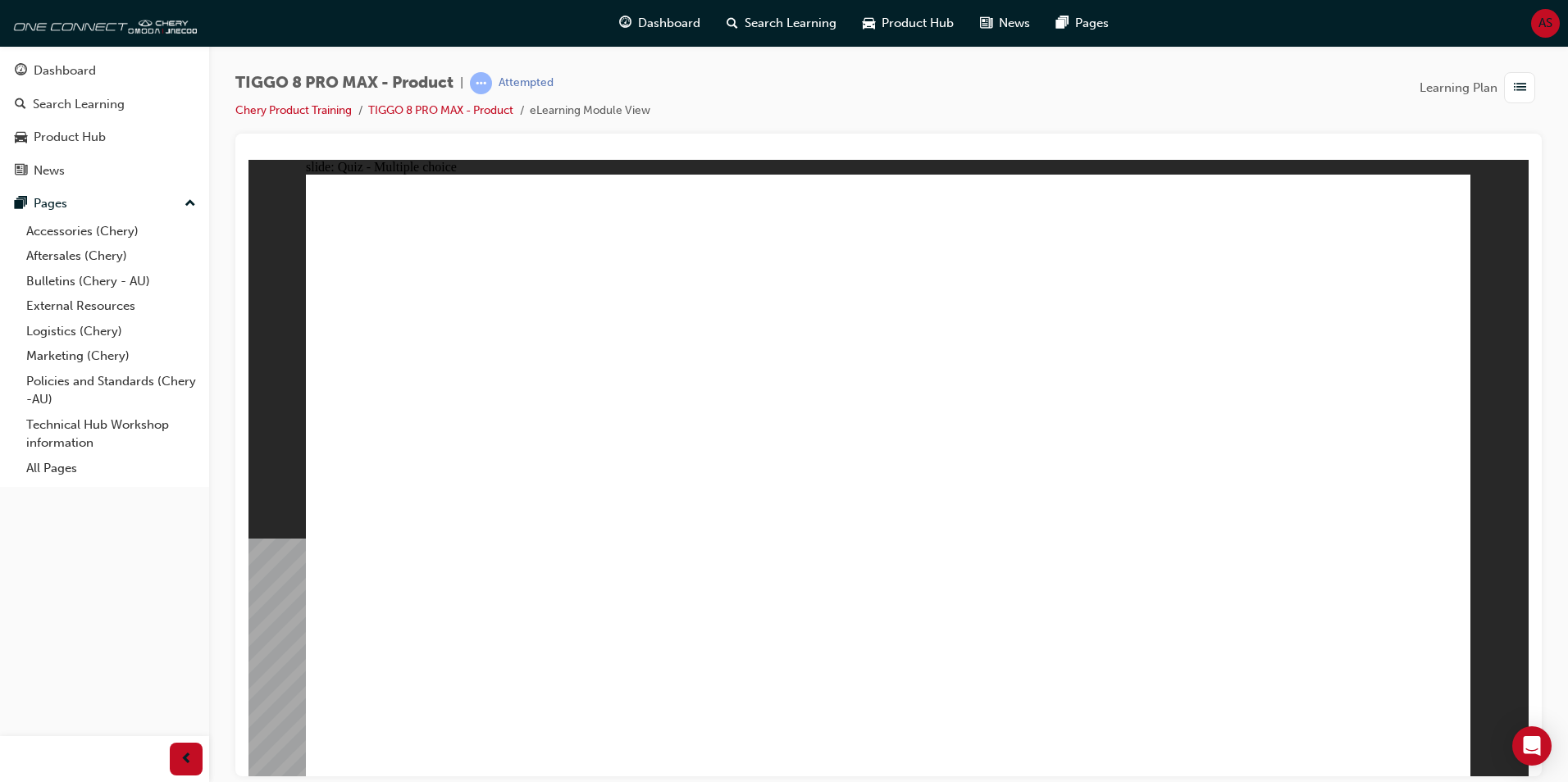
checkbox input "true"
radio input "true"
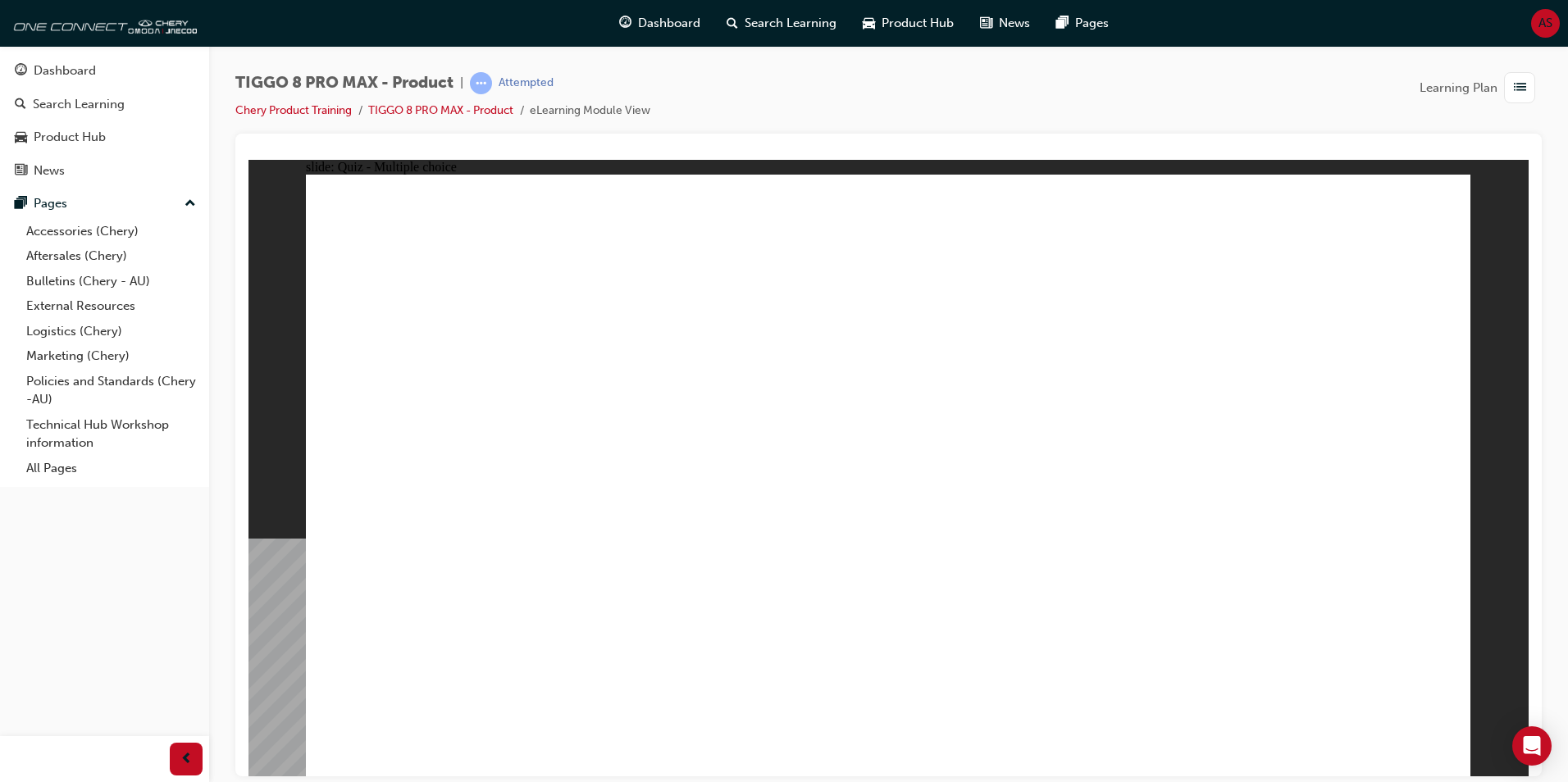
drag, startPoint x: 951, startPoint y: 288, endPoint x: 1018, endPoint y: 571, distance: 290.8
drag, startPoint x: 899, startPoint y: 254, endPoint x: 984, endPoint y: 553, distance: 310.8
drag, startPoint x: 1103, startPoint y: 286, endPoint x: 1085, endPoint y: 495, distance: 209.8
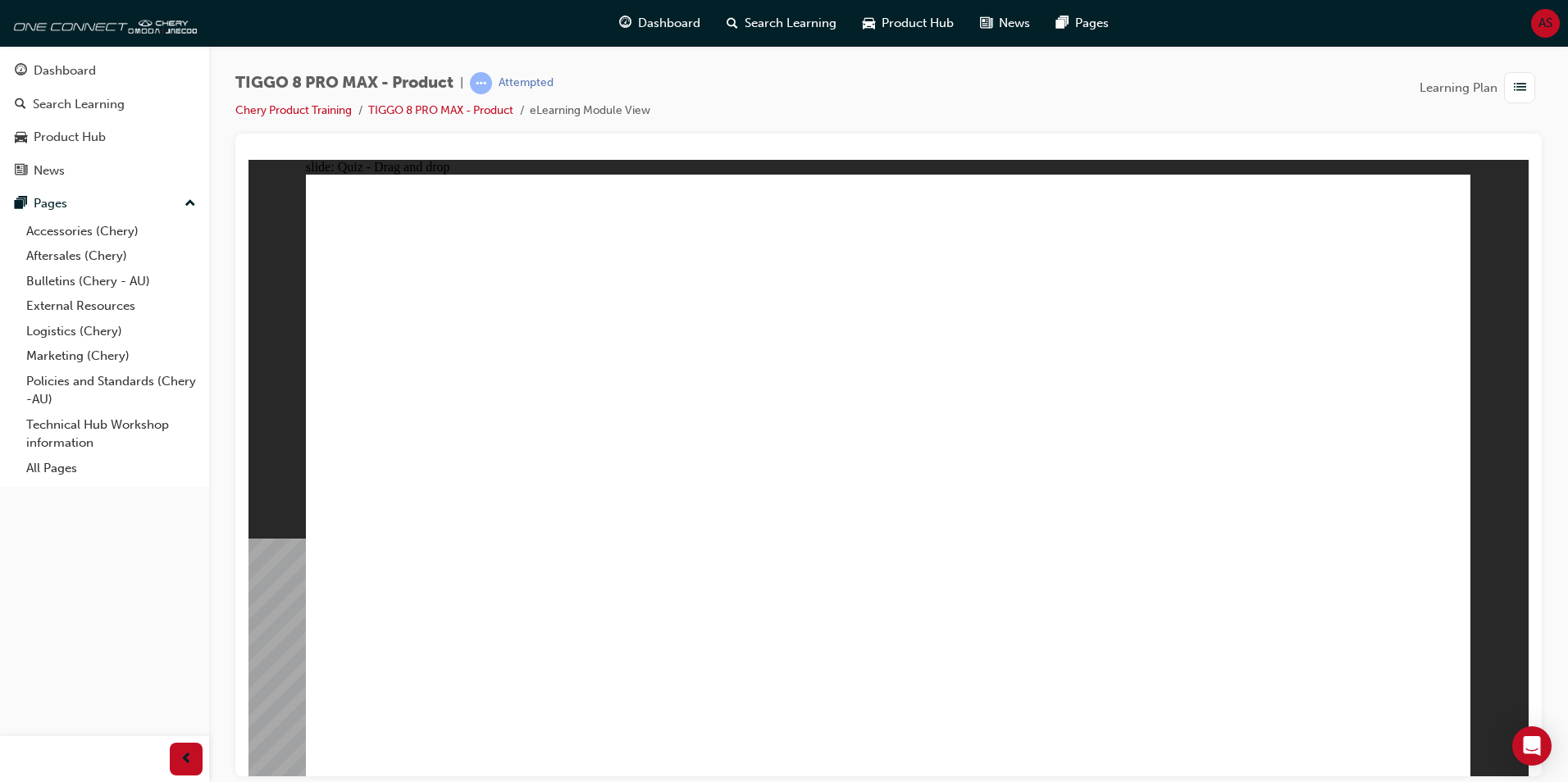
drag, startPoint x: 1096, startPoint y: 248, endPoint x: 1083, endPoint y: 501, distance: 253.3
drag, startPoint x: 1115, startPoint y: 361, endPoint x: 1107, endPoint y: 500, distance: 139.2
drag, startPoint x: 1302, startPoint y: 278, endPoint x: 1072, endPoint y: 581, distance: 380.4
drag, startPoint x: 1314, startPoint y: 245, endPoint x: 1098, endPoint y: 619, distance: 431.9
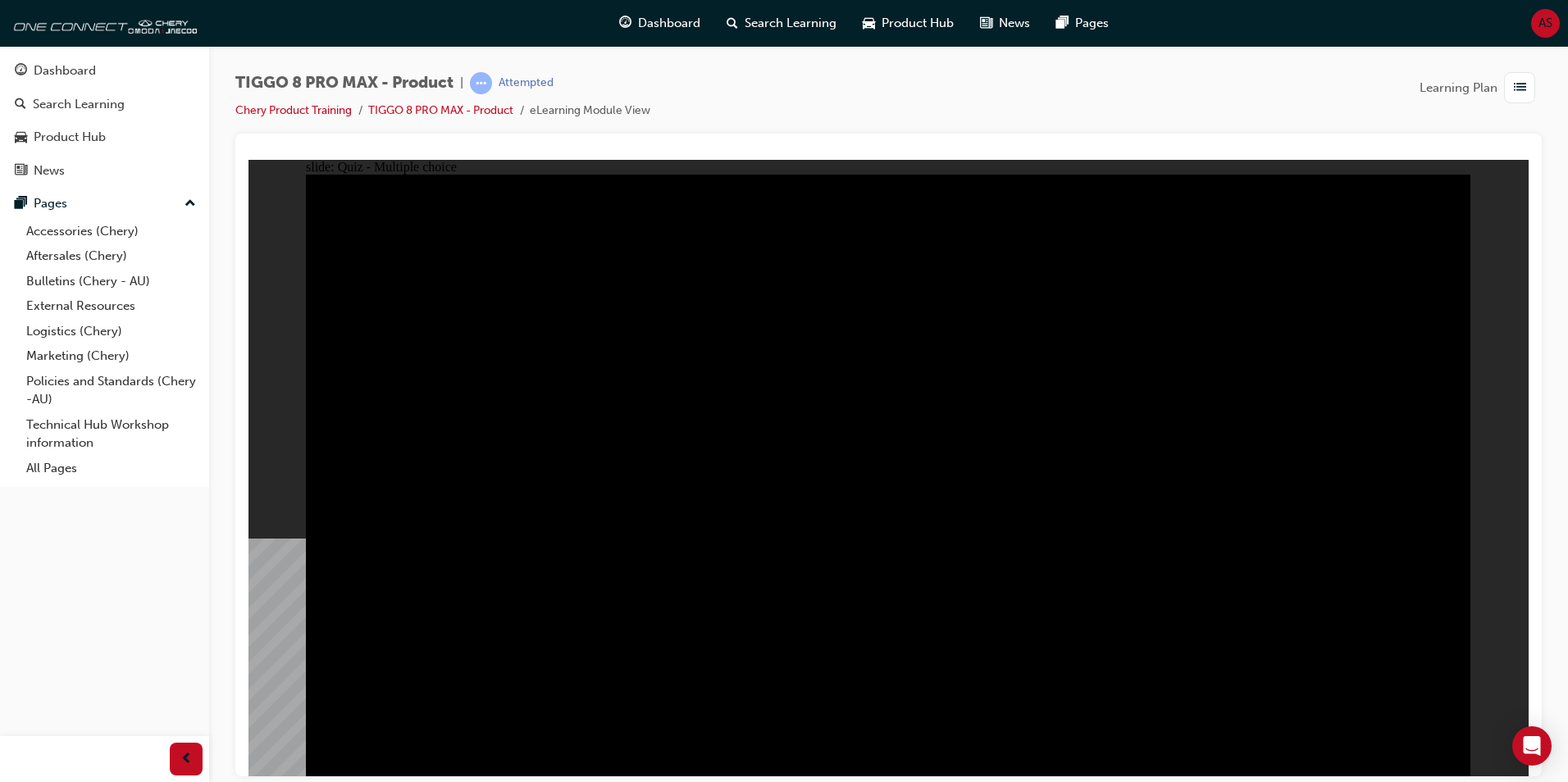
radio input "true"
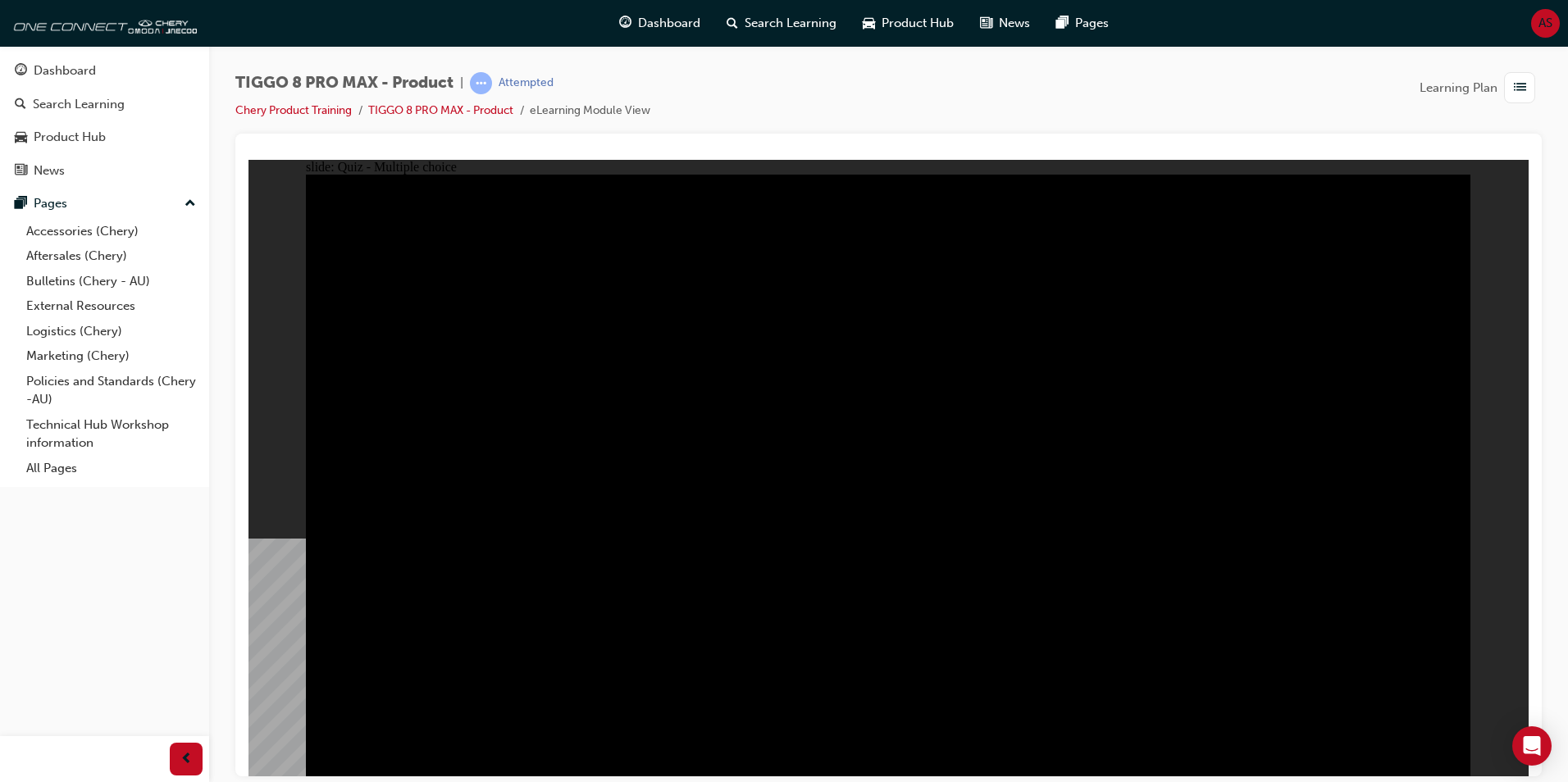
radio input "true"
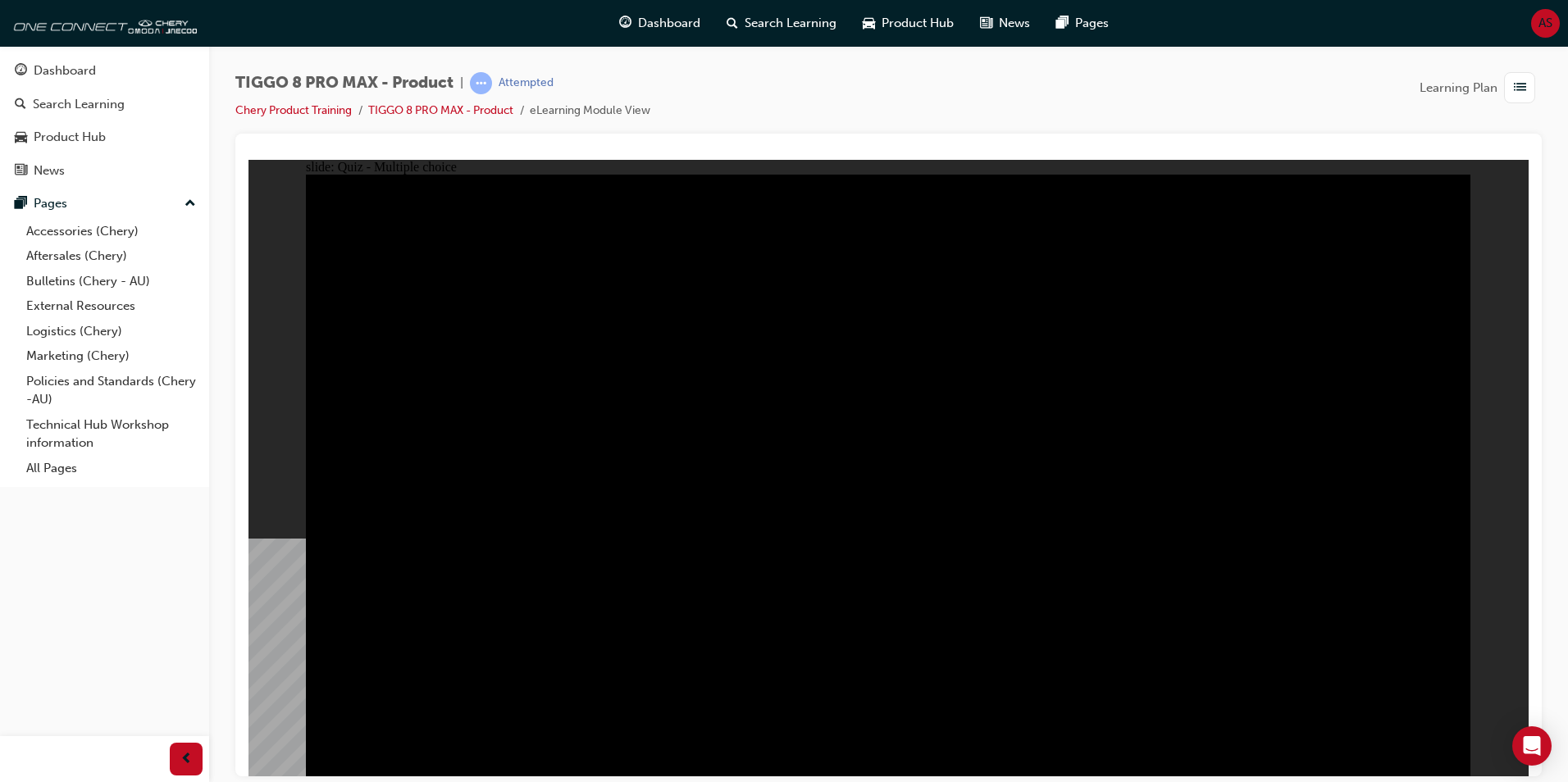
checkbox input "true"
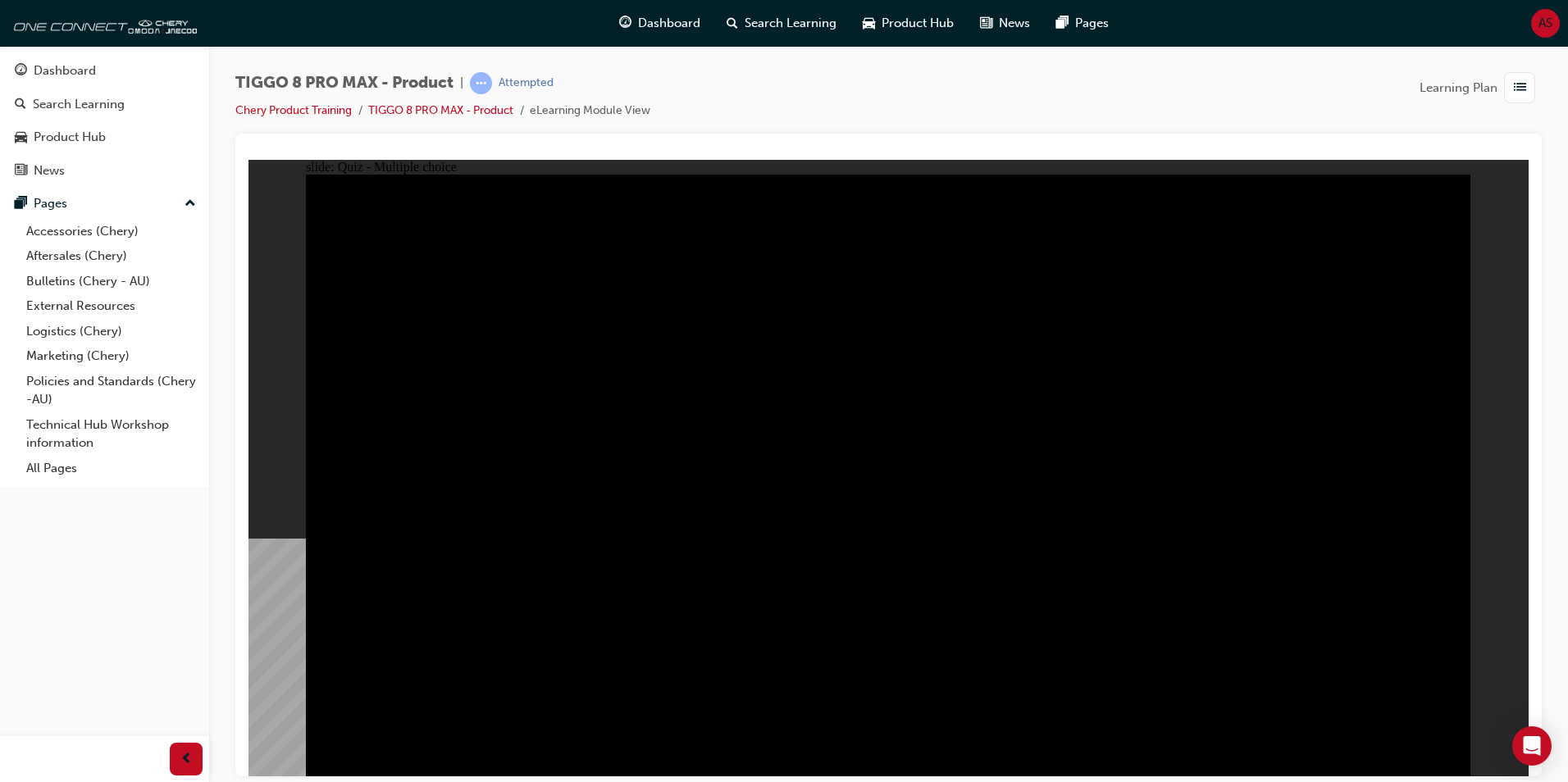
checkbox input "true"
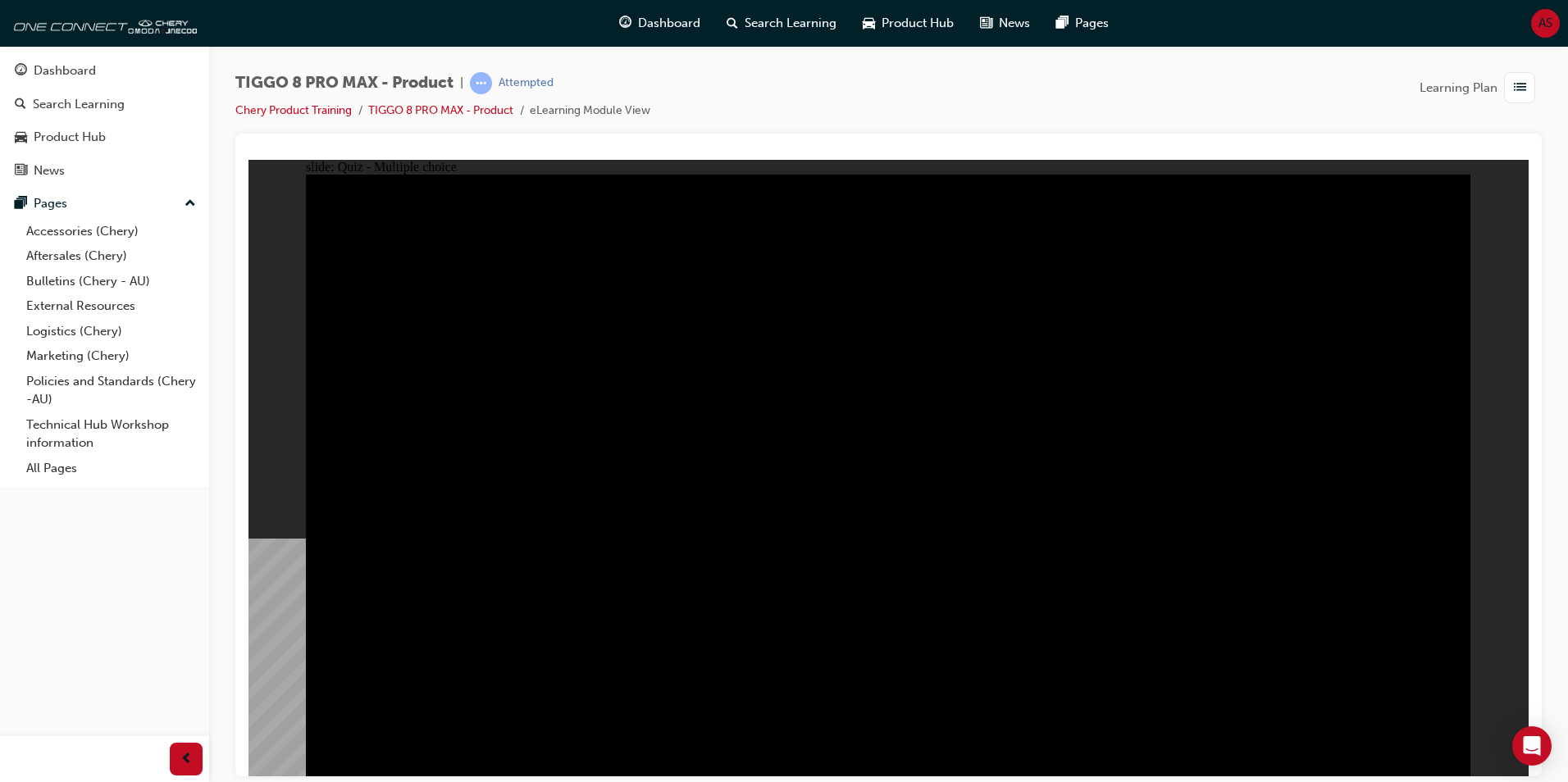
checkbox input "true"
drag, startPoint x: 1142, startPoint y: 356, endPoint x: 1183, endPoint y: 352, distance: 41.2
checkbox input "true"
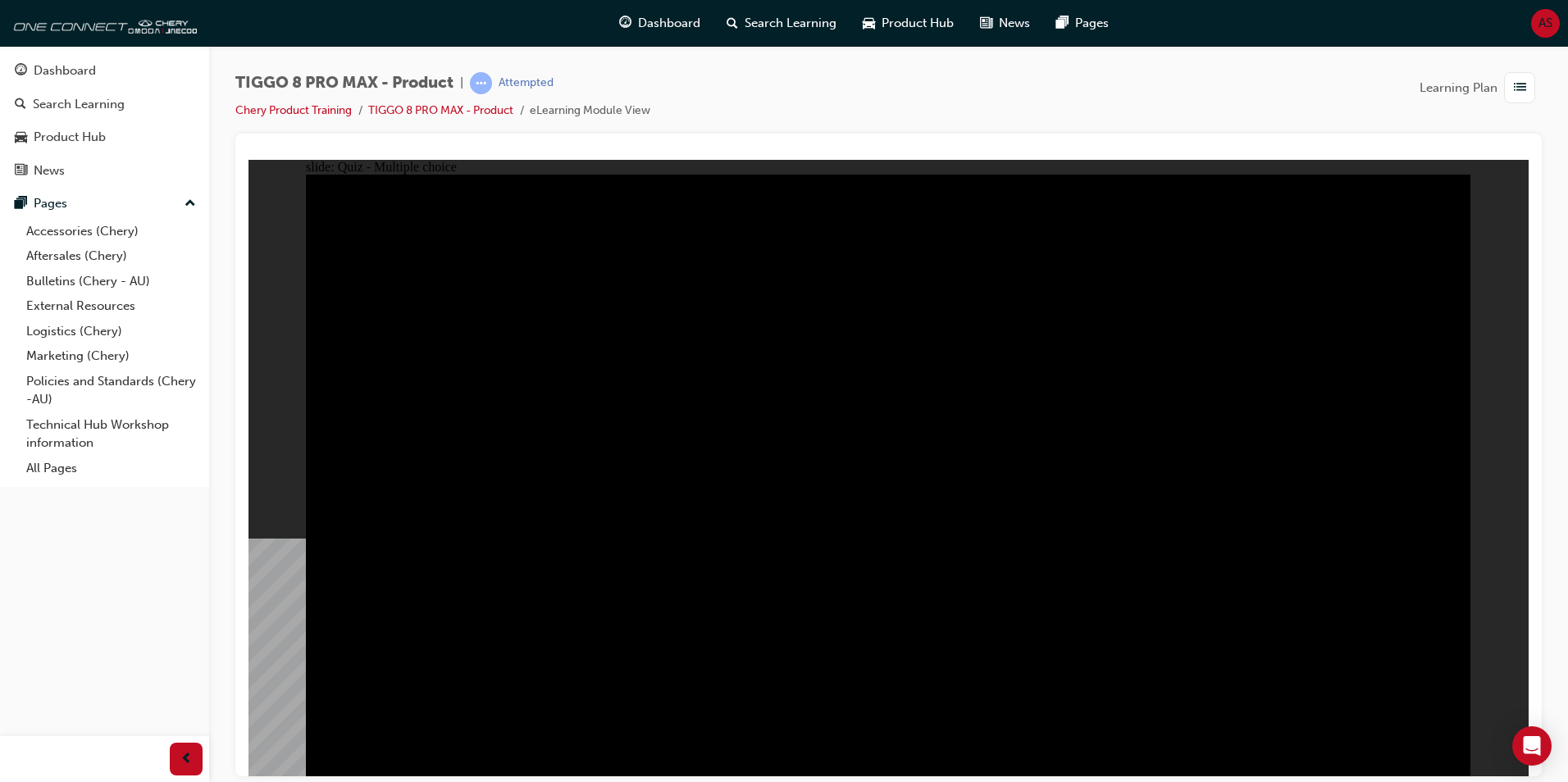
checkbox input "true"
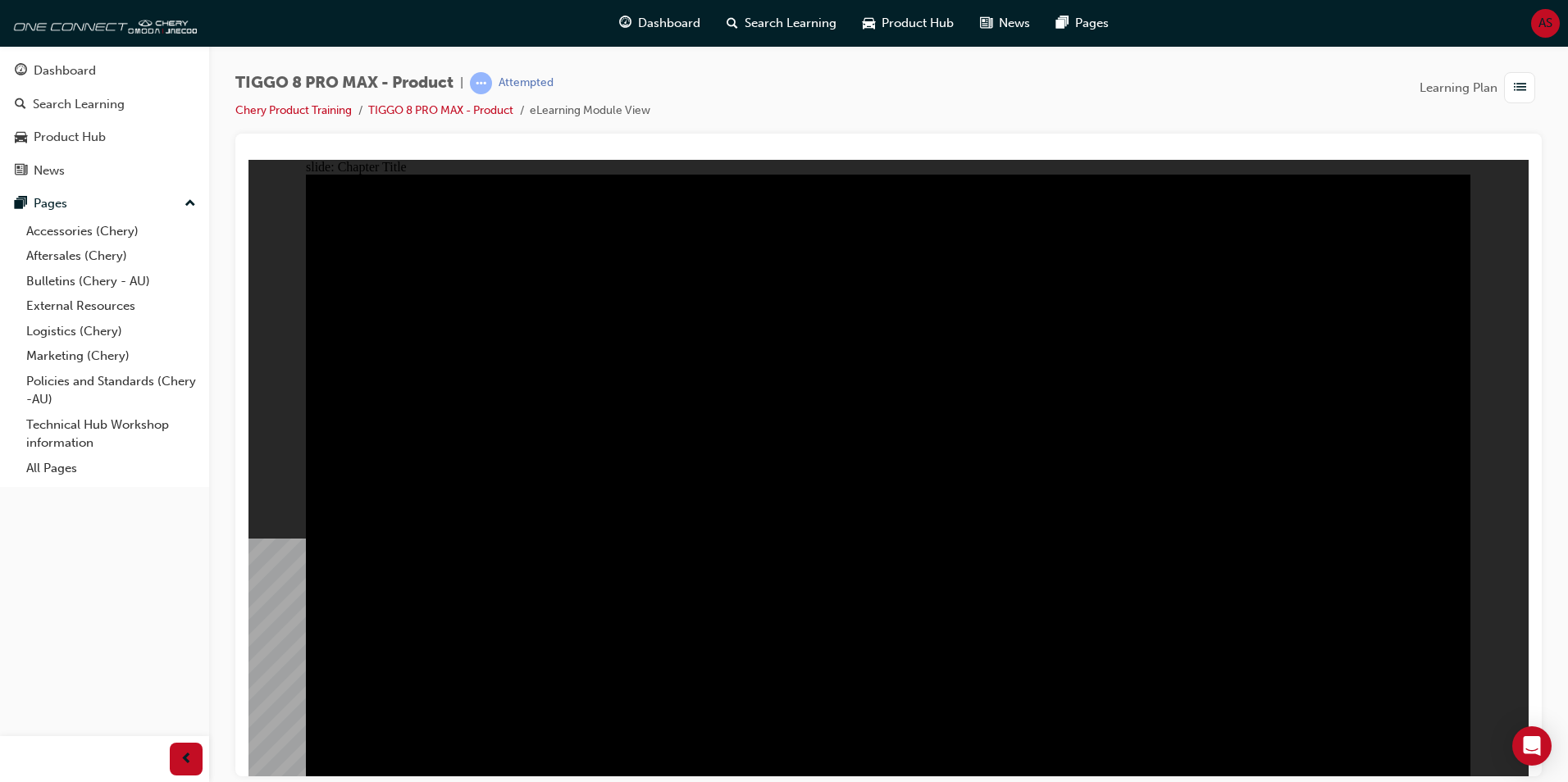
radio input "true"
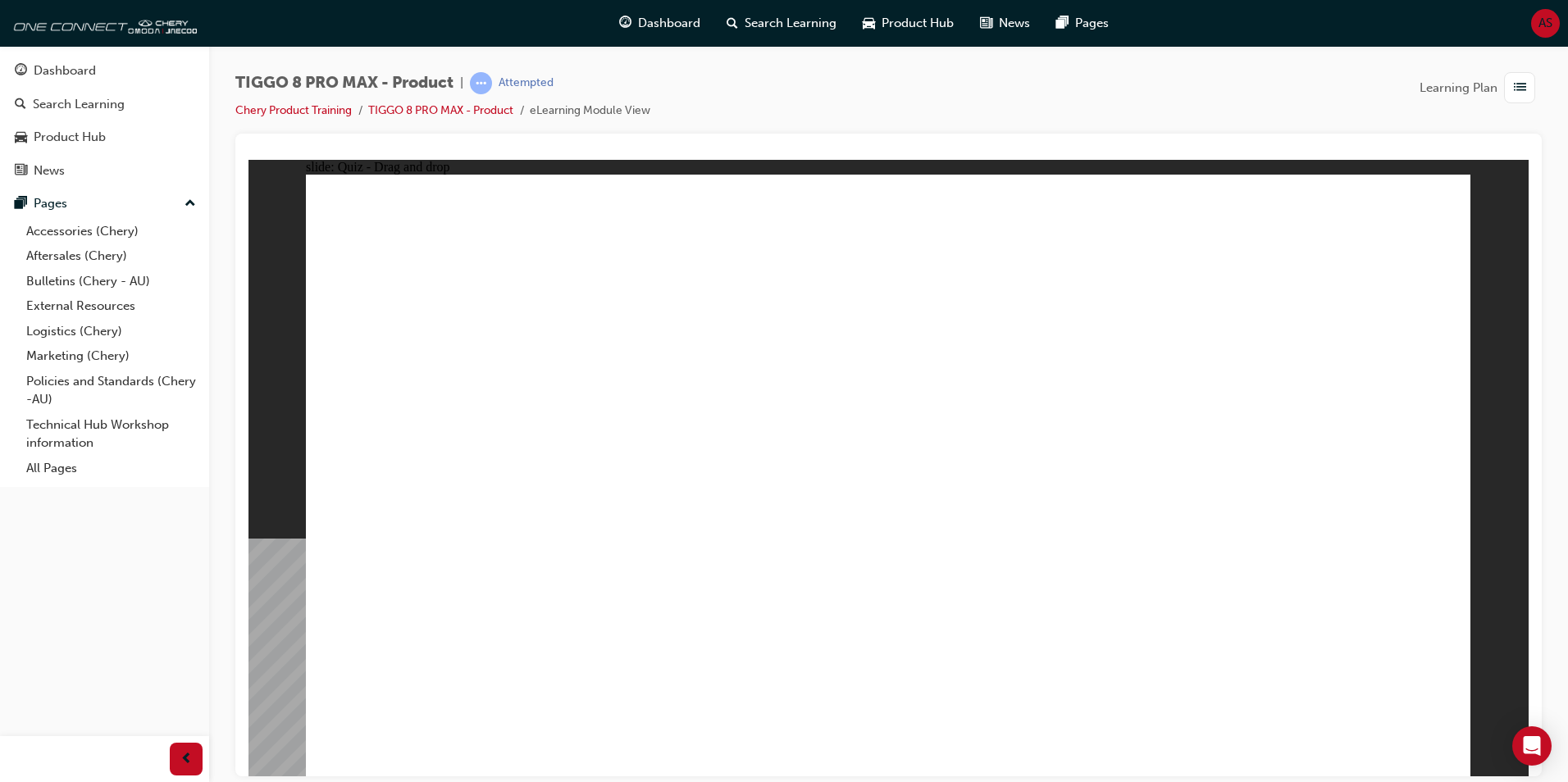
drag, startPoint x: 1317, startPoint y: 254, endPoint x: 431, endPoint y: 528, distance: 927.4
drag, startPoint x: 1084, startPoint y: 259, endPoint x: 682, endPoint y: 517, distance: 477.7
drag, startPoint x: 857, startPoint y: 241, endPoint x: 1115, endPoint y: 515, distance: 376.4
drag, startPoint x: 683, startPoint y: 509, endPoint x: 861, endPoint y: 206, distance: 351.4
drag, startPoint x: 946, startPoint y: 360, endPoint x: 670, endPoint y: 510, distance: 314.1
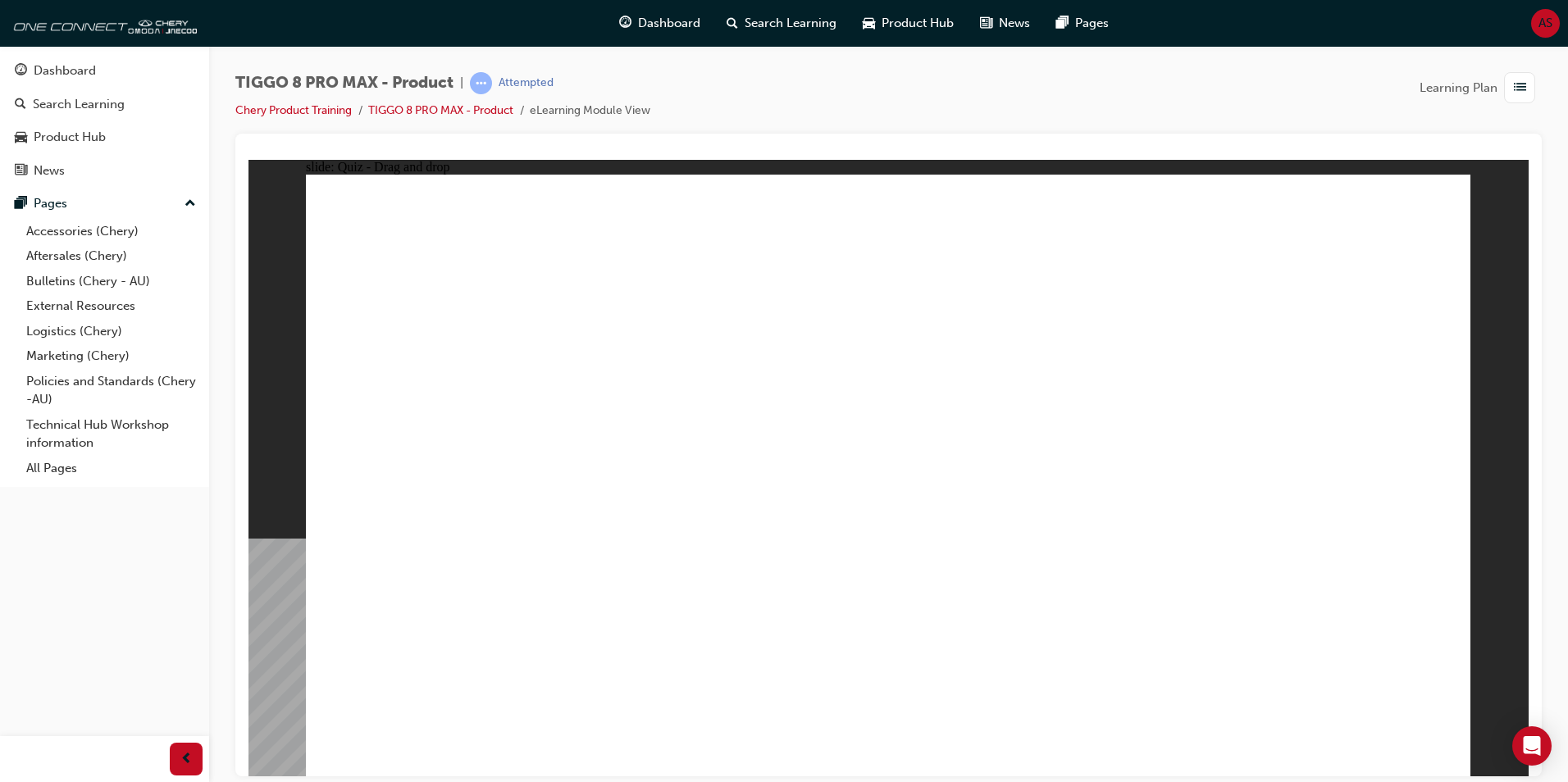
drag, startPoint x: 480, startPoint y: 475, endPoint x: 877, endPoint y: 282, distance: 441.4
drag, startPoint x: 1231, startPoint y: 394, endPoint x: 1341, endPoint y: 521, distance: 168.0
drag, startPoint x: 1260, startPoint y: 278, endPoint x: 427, endPoint y: 532, distance: 870.9
drag, startPoint x: 684, startPoint y: 532, endPoint x: 916, endPoint y: 527, distance: 232.1
drag, startPoint x: 1065, startPoint y: 266, endPoint x: 660, endPoint y: 534, distance: 485.6
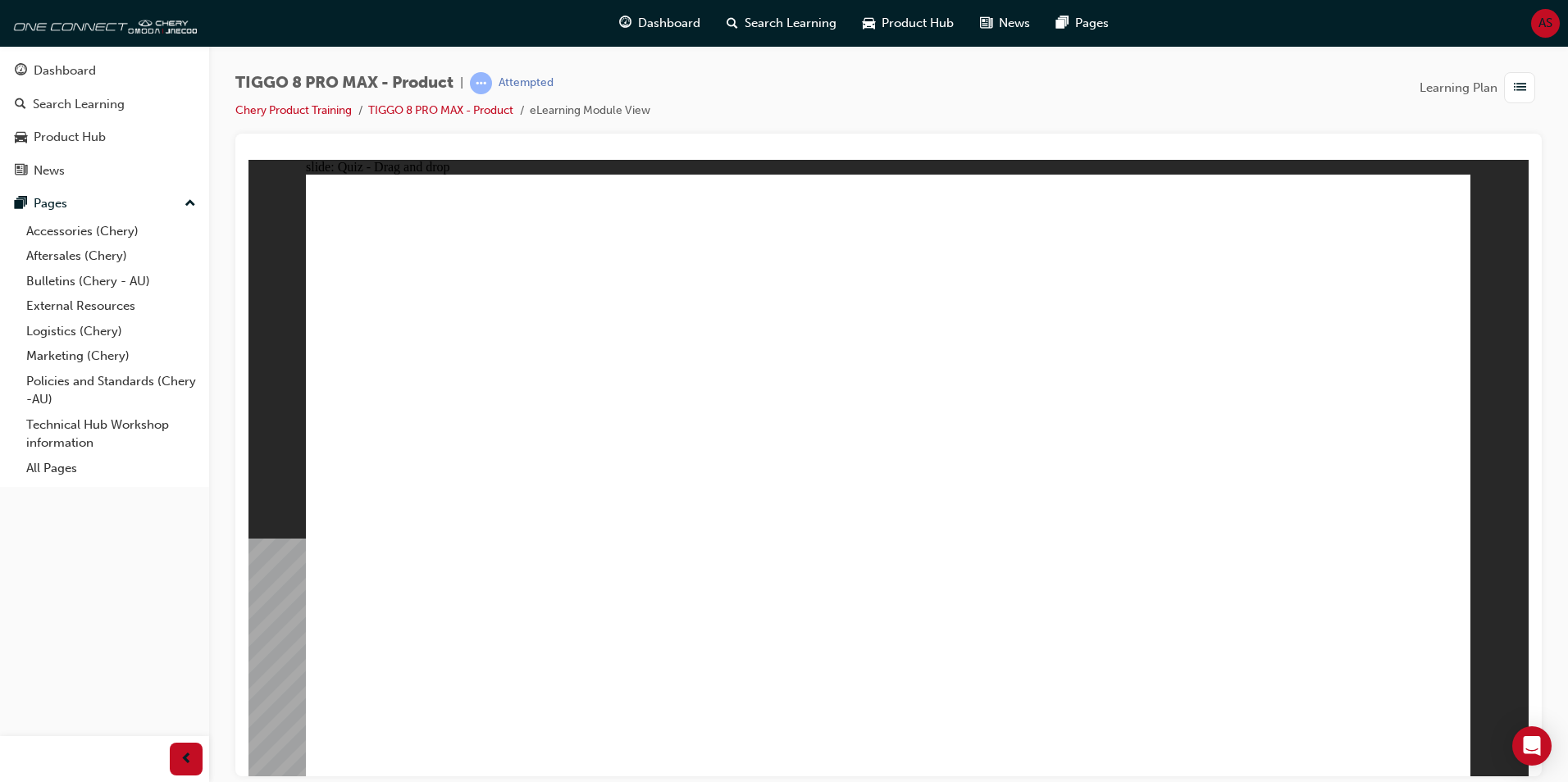
checkbox input "true"
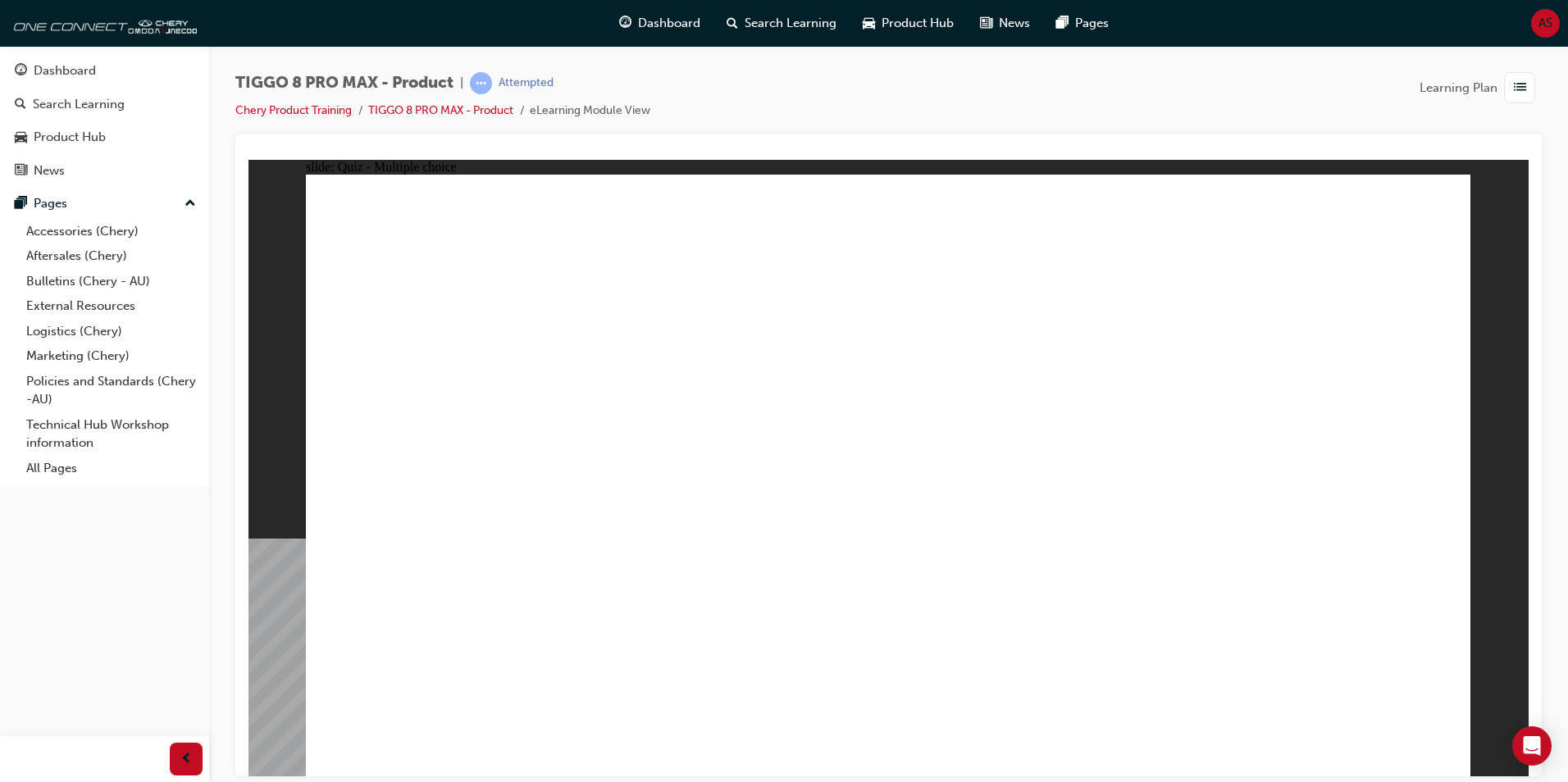
radio input "true"
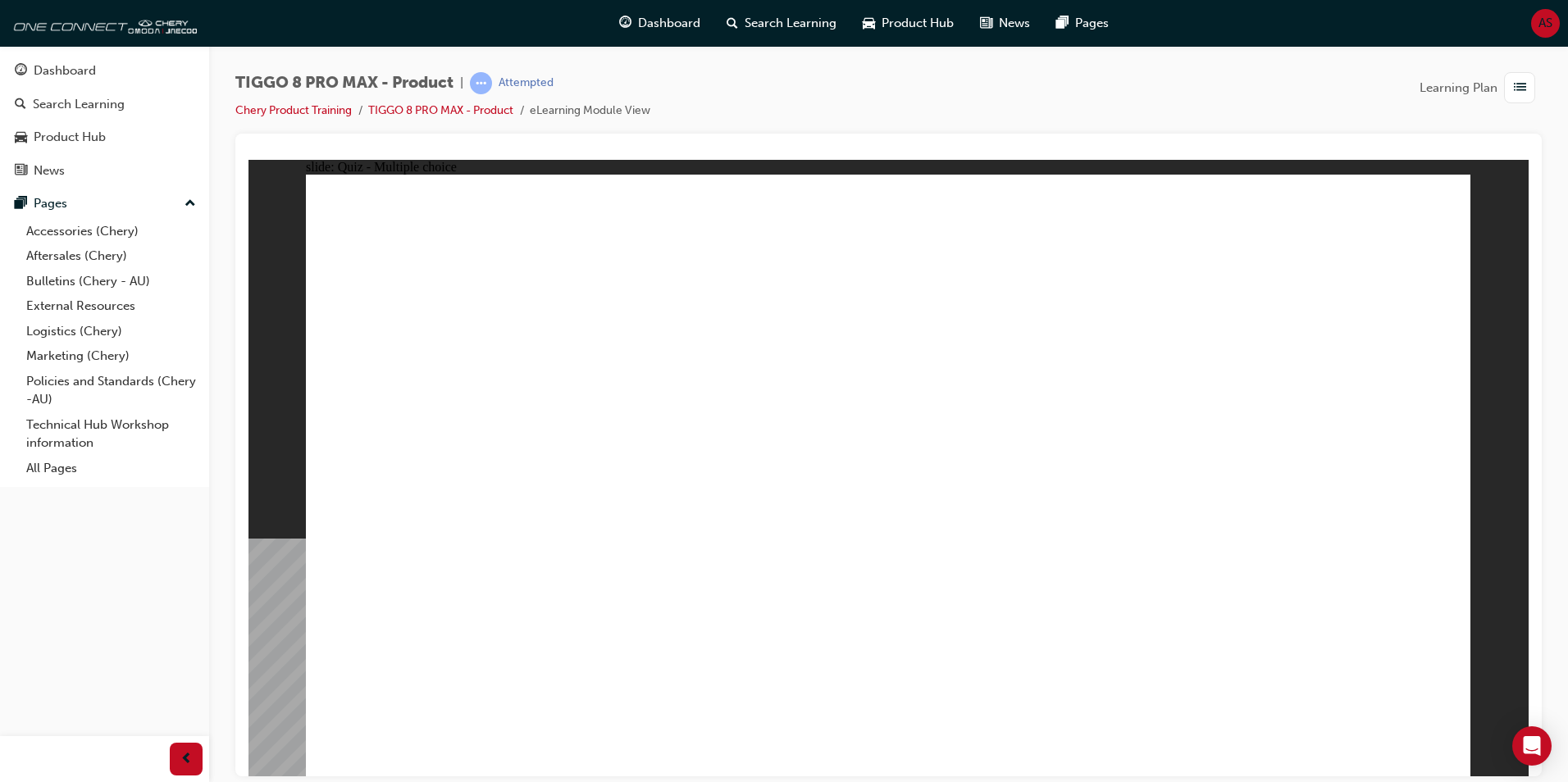
drag, startPoint x: 895, startPoint y: 566, endPoint x: 891, endPoint y: 576, distance: 10.8
drag, startPoint x: 1133, startPoint y: 281, endPoint x: 1055, endPoint y: 533, distance: 263.8
drag, startPoint x: 905, startPoint y: 358, endPoint x: 946, endPoint y: 541, distance: 187.5
drag, startPoint x: 881, startPoint y: 287, endPoint x: 999, endPoint y: 587, distance: 322.4
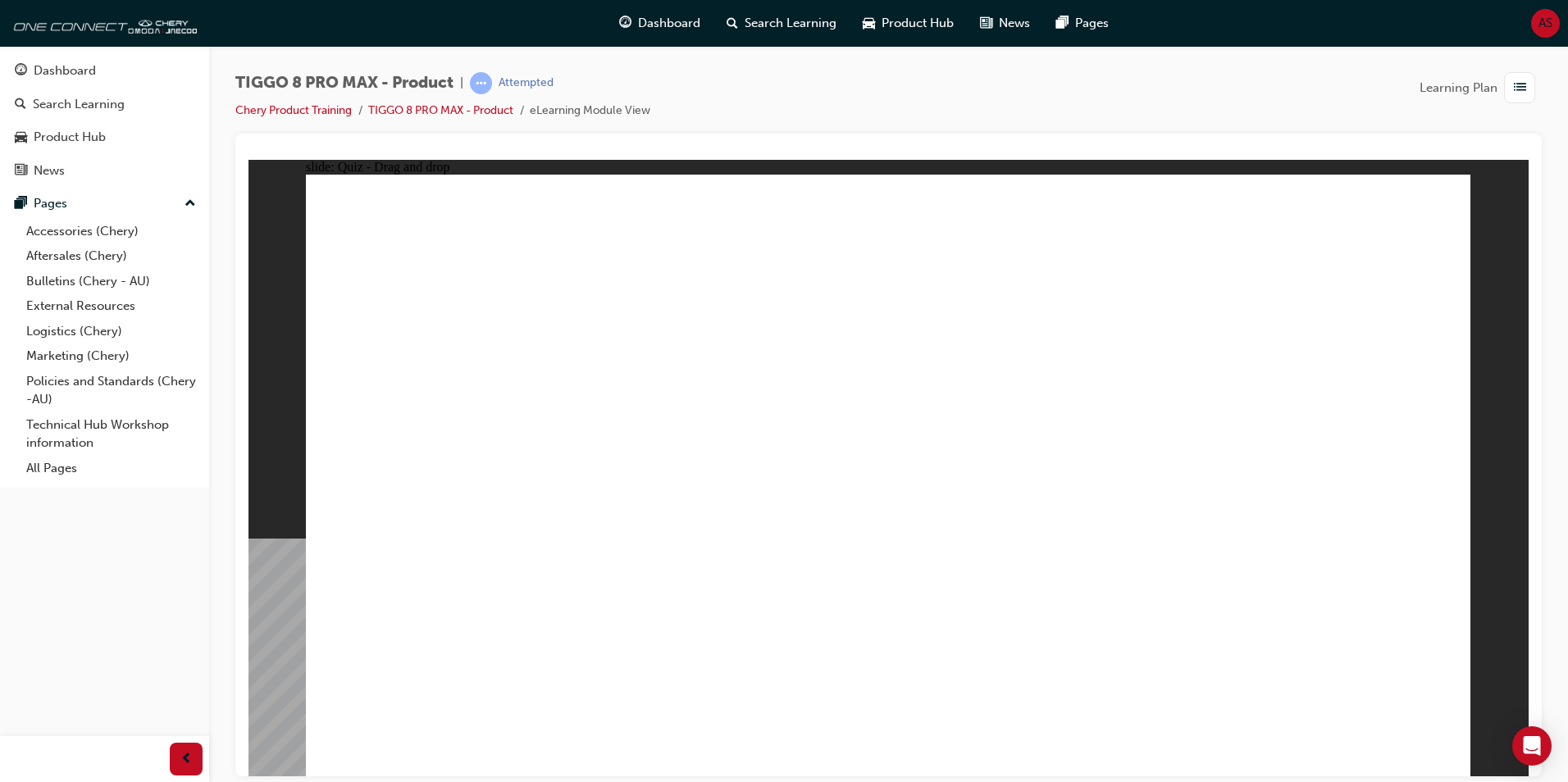
drag, startPoint x: 1107, startPoint y: 241, endPoint x: 1093, endPoint y: 596, distance: 355.3
drag, startPoint x: 1155, startPoint y: 319, endPoint x: 1071, endPoint y: 577, distance: 271.3
drag, startPoint x: 1321, startPoint y: 273, endPoint x: 1058, endPoint y: 586, distance: 408.8
drag, startPoint x: 1322, startPoint y: 259, endPoint x: 1042, endPoint y: 624, distance: 460.0
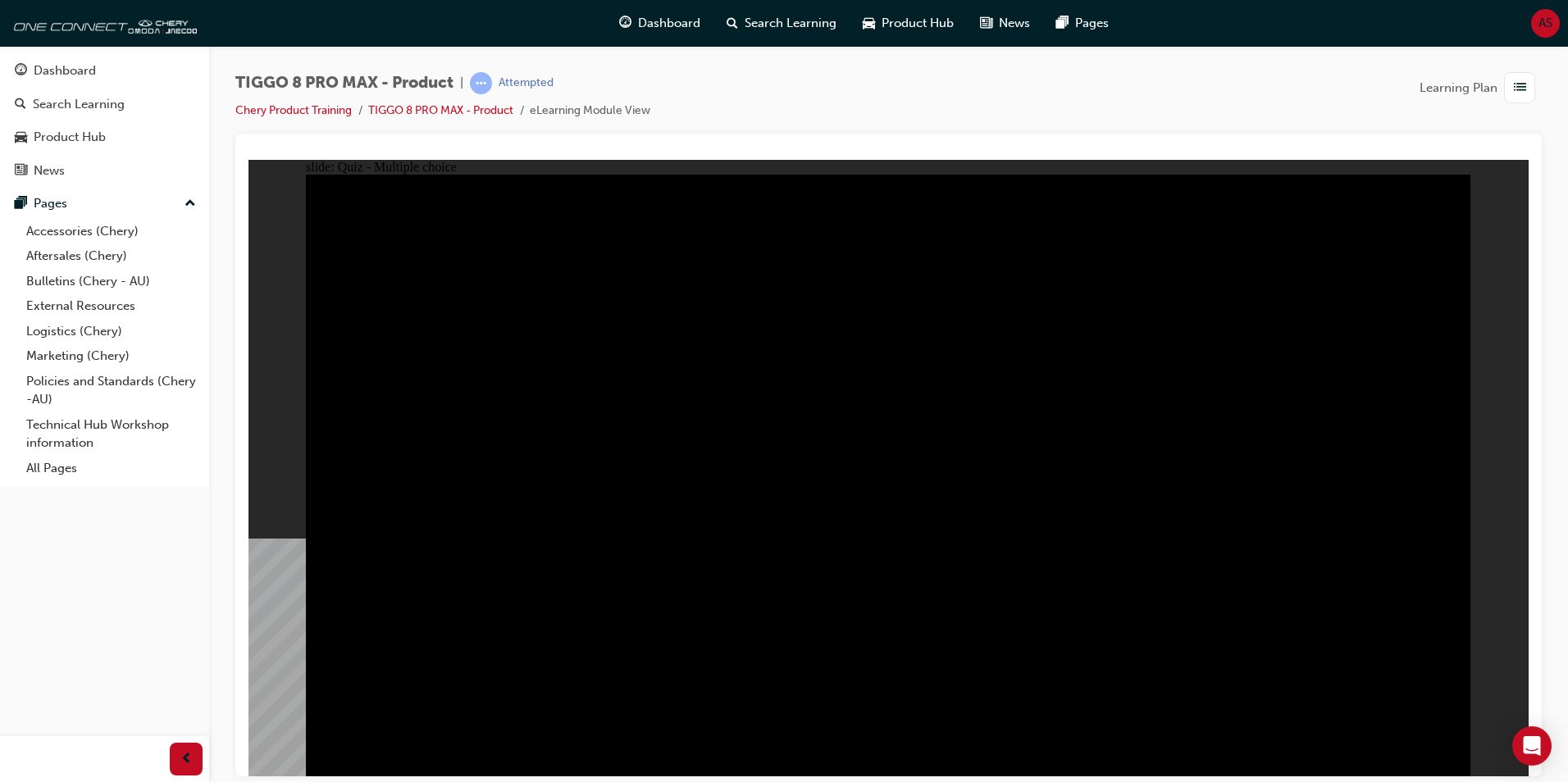
radio input "true"
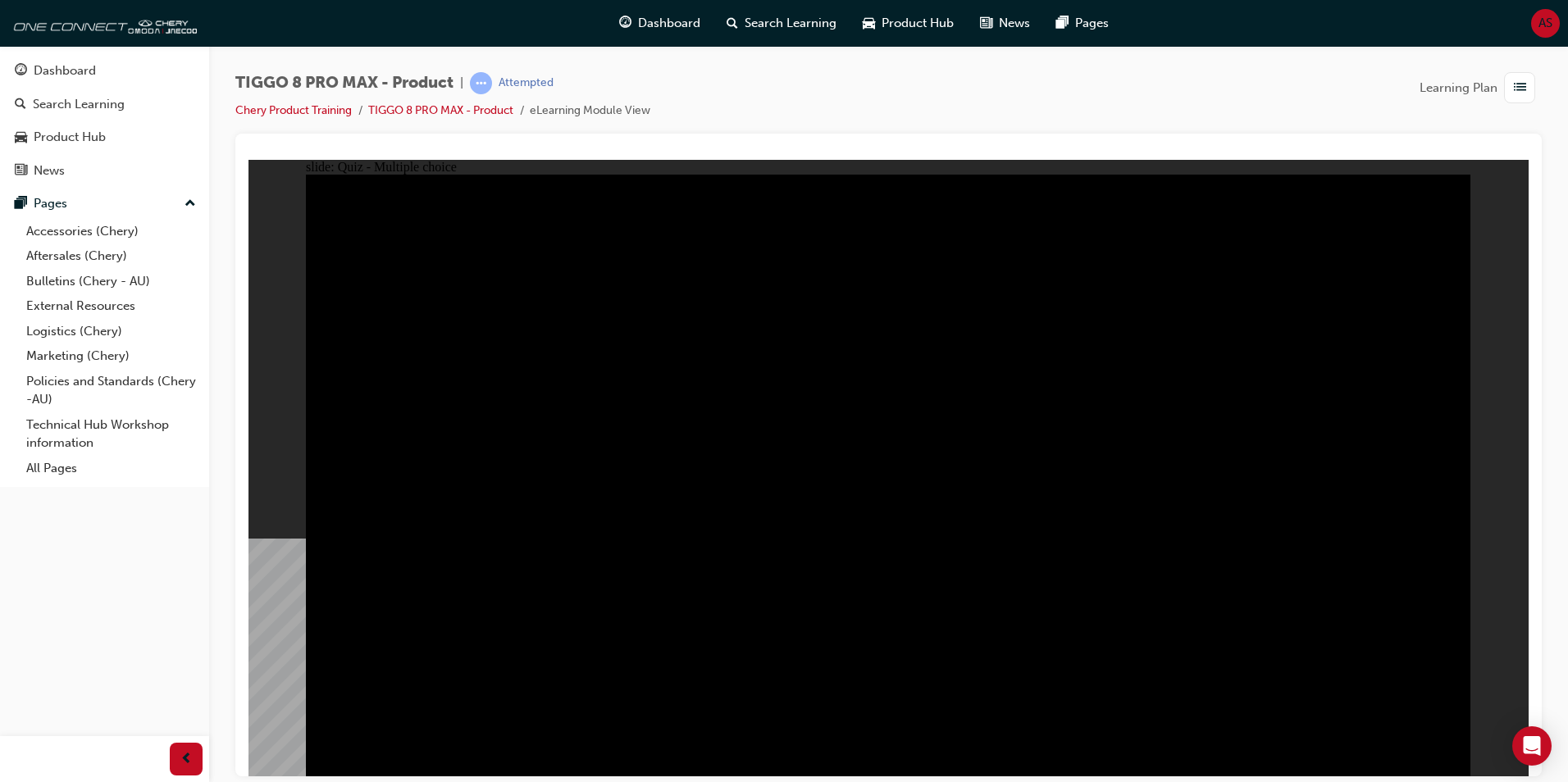
radio input "true"
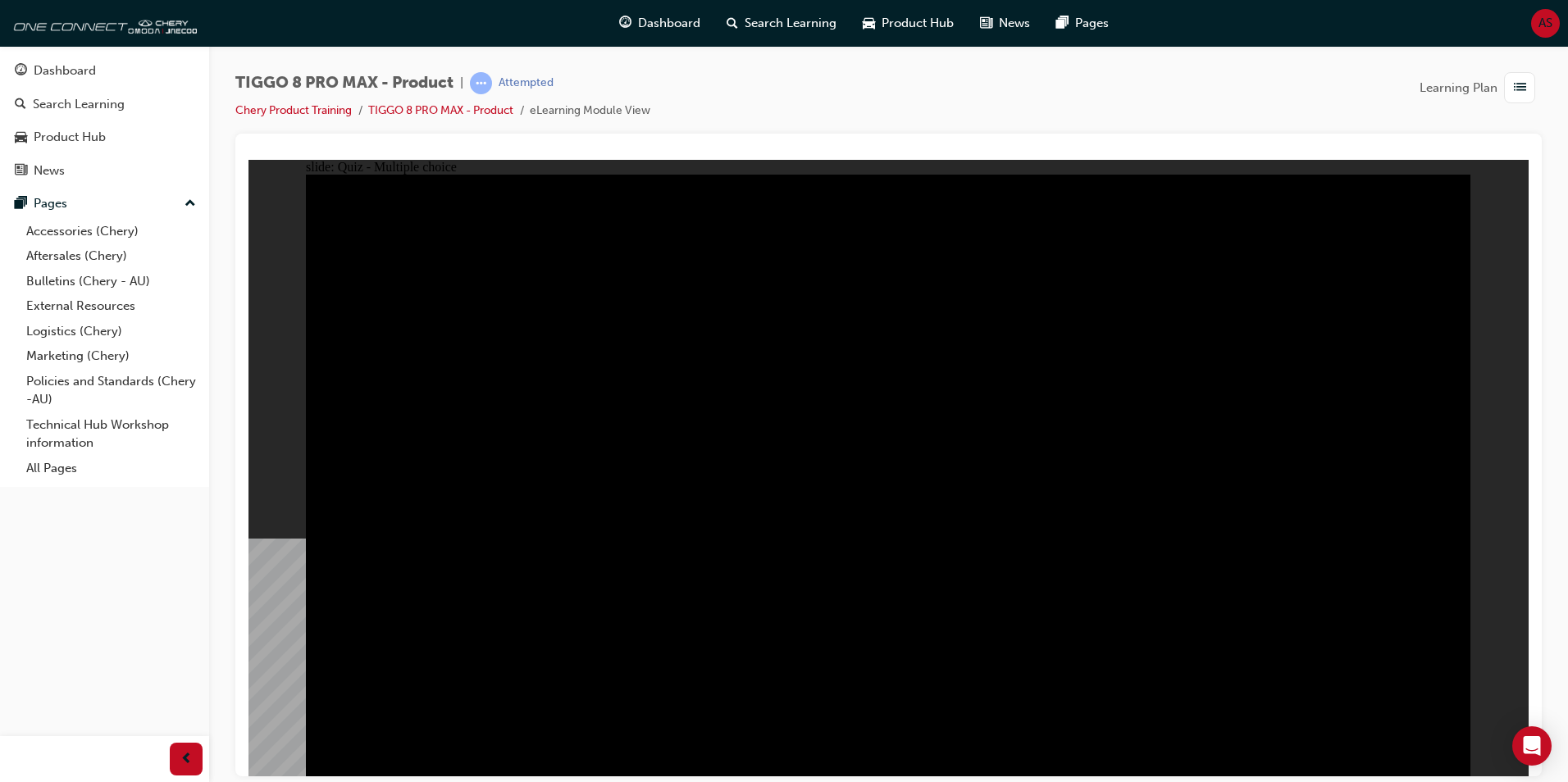
radio input "false"
radio input "true"
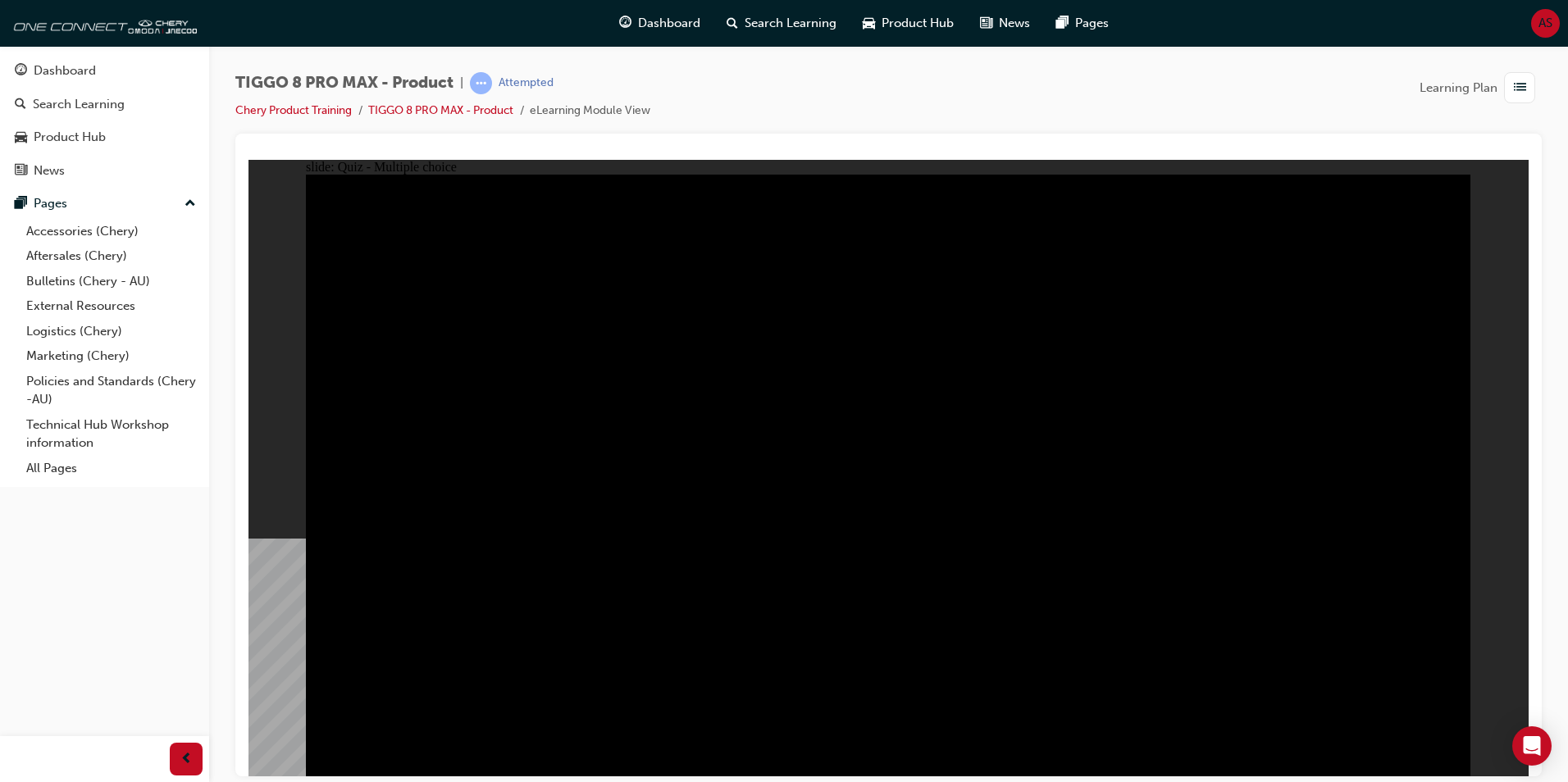
checkbox input "true"
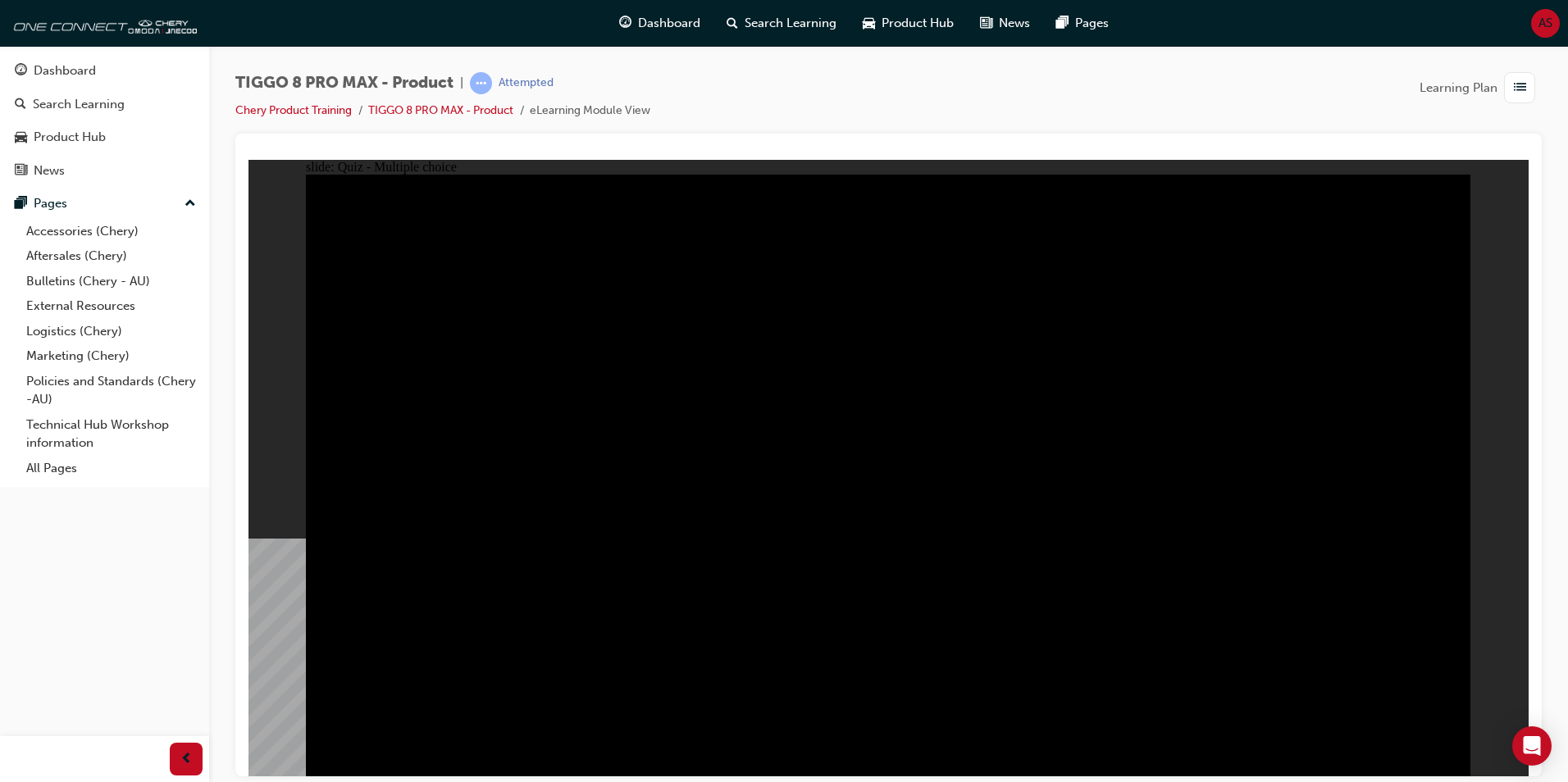
checkbox input "true"
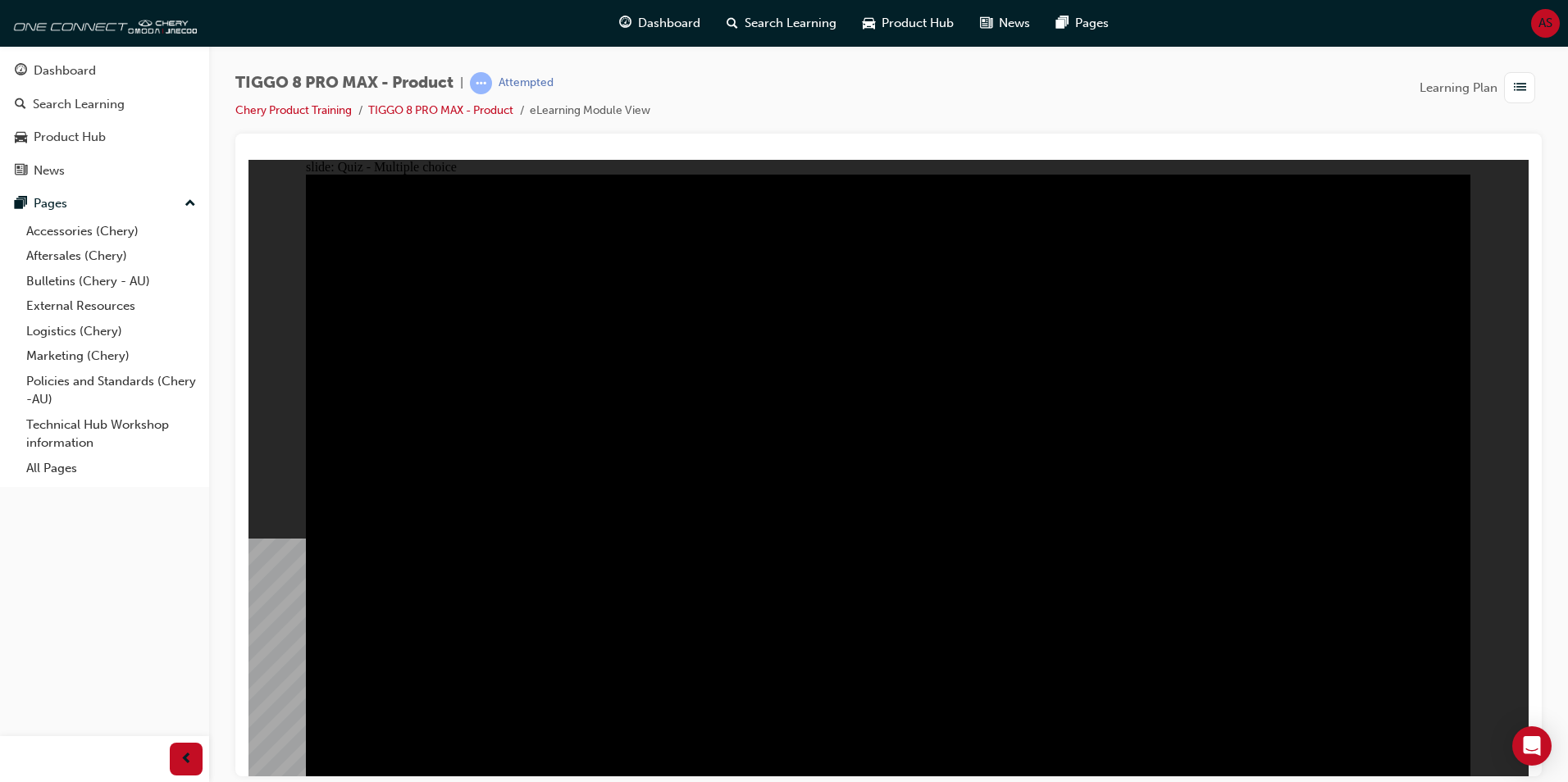
checkbox input "true"
drag, startPoint x: 1245, startPoint y: 402, endPoint x: 1131, endPoint y: 353, distance: 124.1
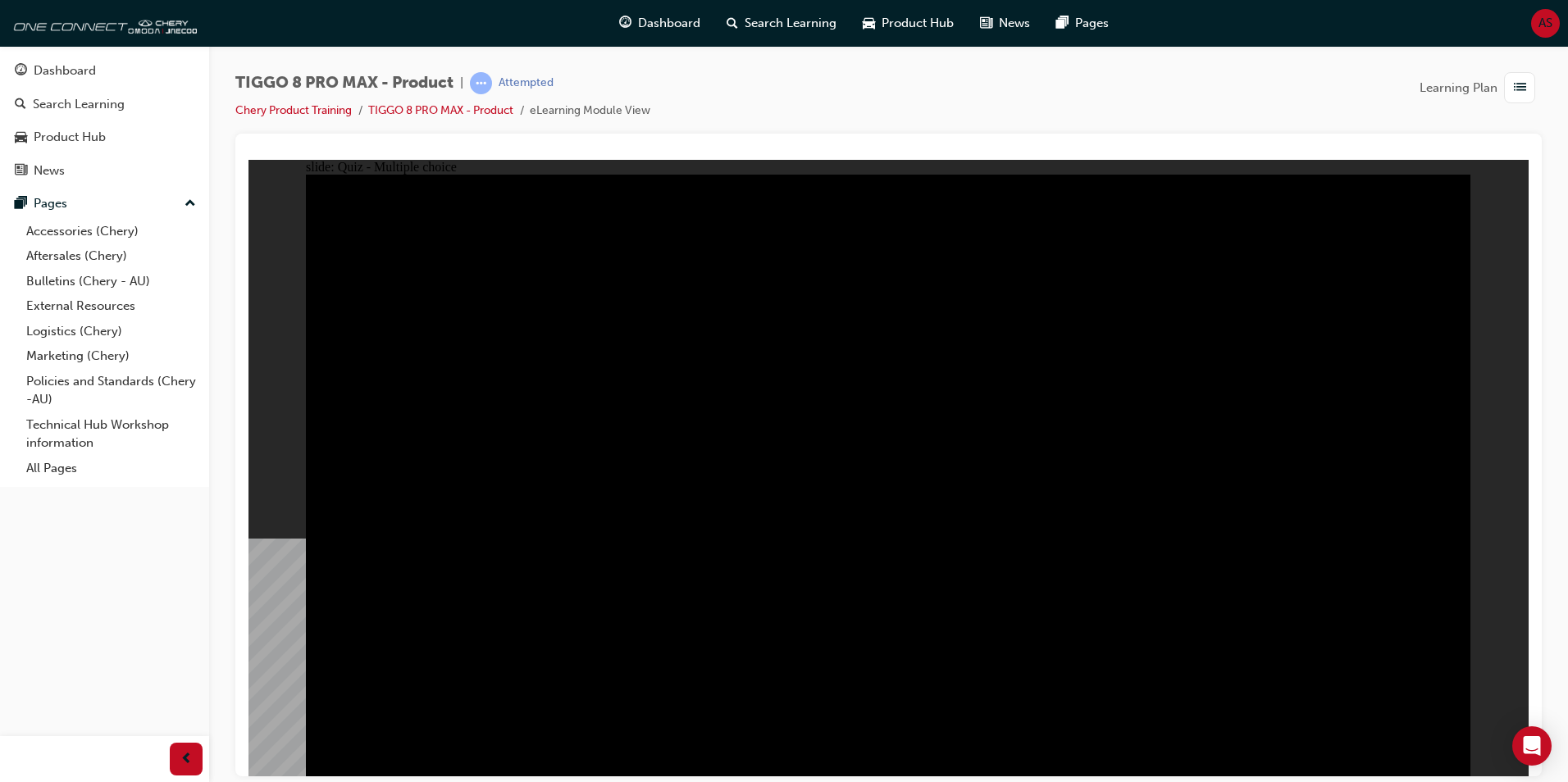
checkbox input "true"
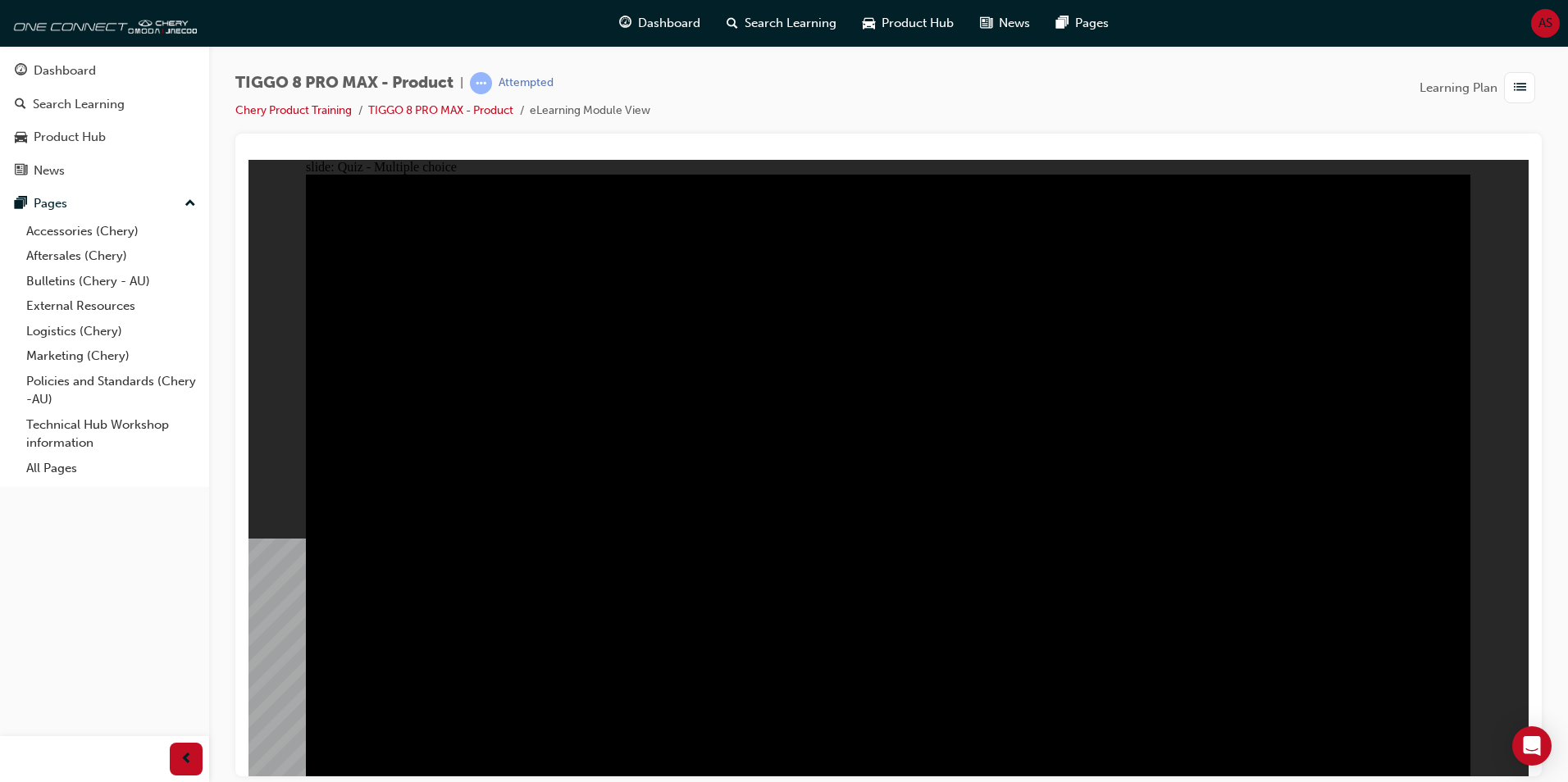
checkbox input "true"
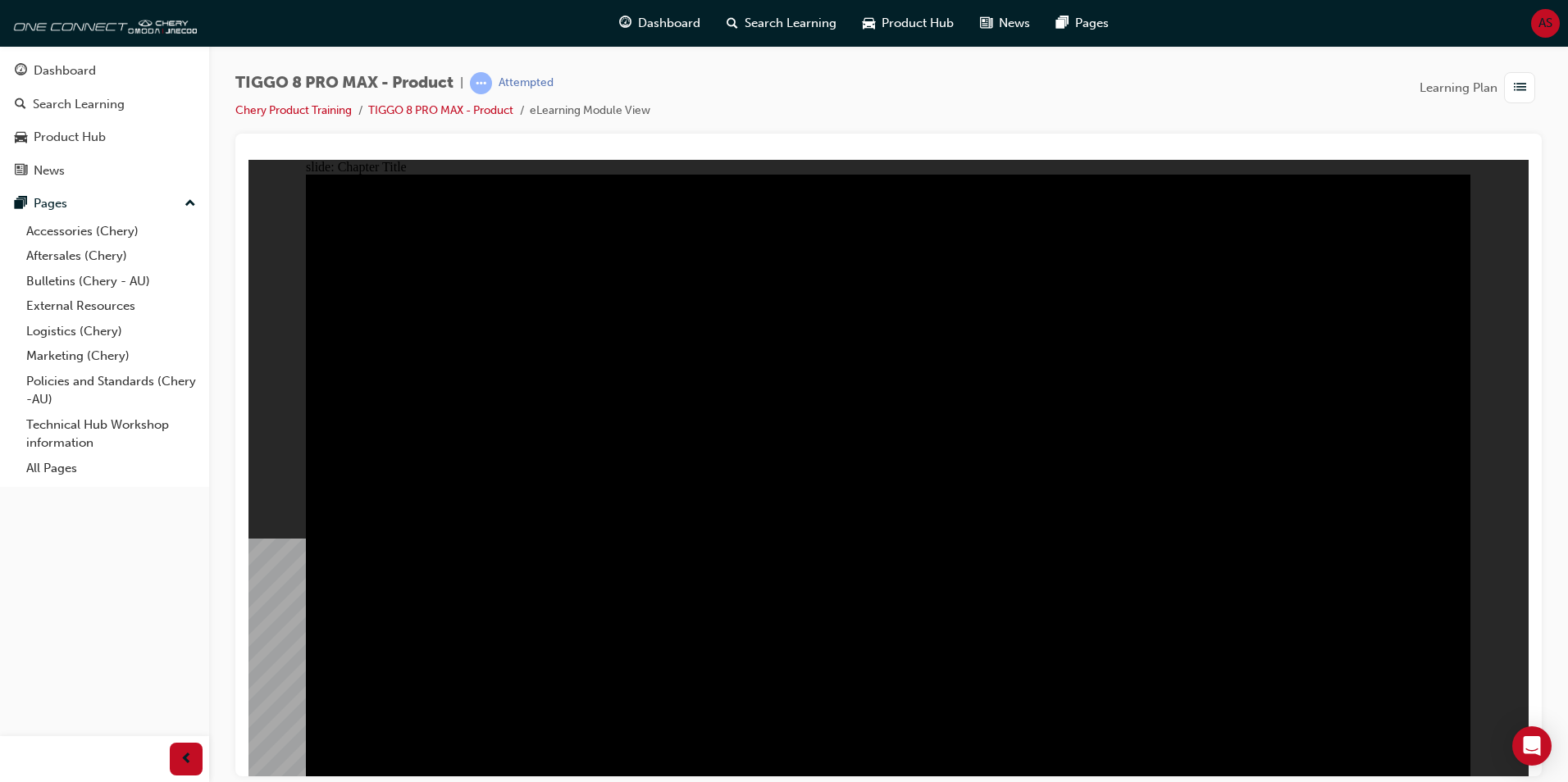
radio input "true"
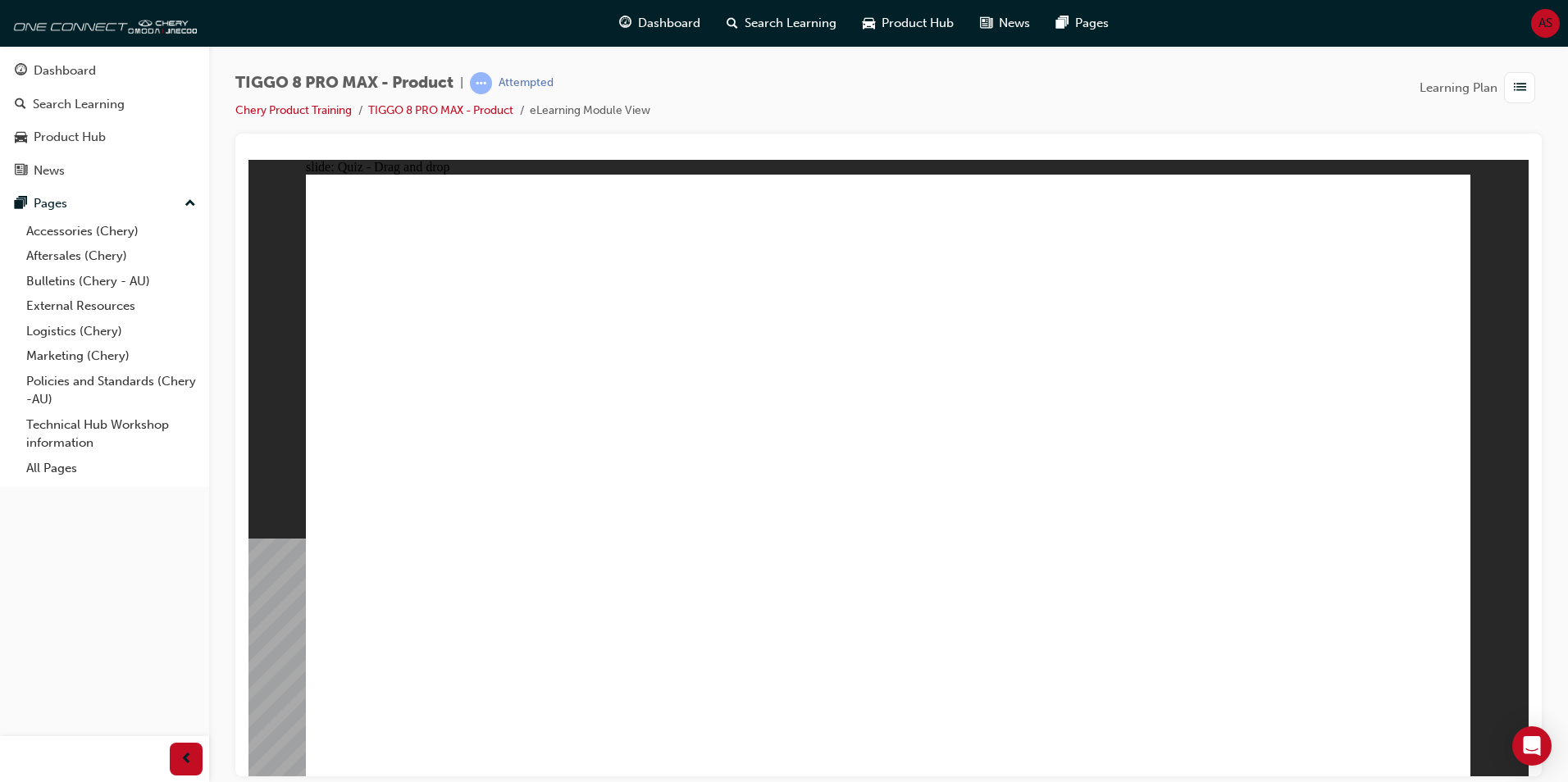
drag, startPoint x: 893, startPoint y: 260, endPoint x: 1133, endPoint y: 533, distance: 363.5
drag, startPoint x: 1341, startPoint y: 217, endPoint x: 477, endPoint y: 468, distance: 899.7
drag, startPoint x: 1006, startPoint y: 370, endPoint x: 939, endPoint y: 522, distance: 166.1
drag, startPoint x: 1168, startPoint y: 376, endPoint x: 692, endPoint y: 324, distance: 478.8
drag, startPoint x: 412, startPoint y: 498, endPoint x: 782, endPoint y: 380, distance: 388.4
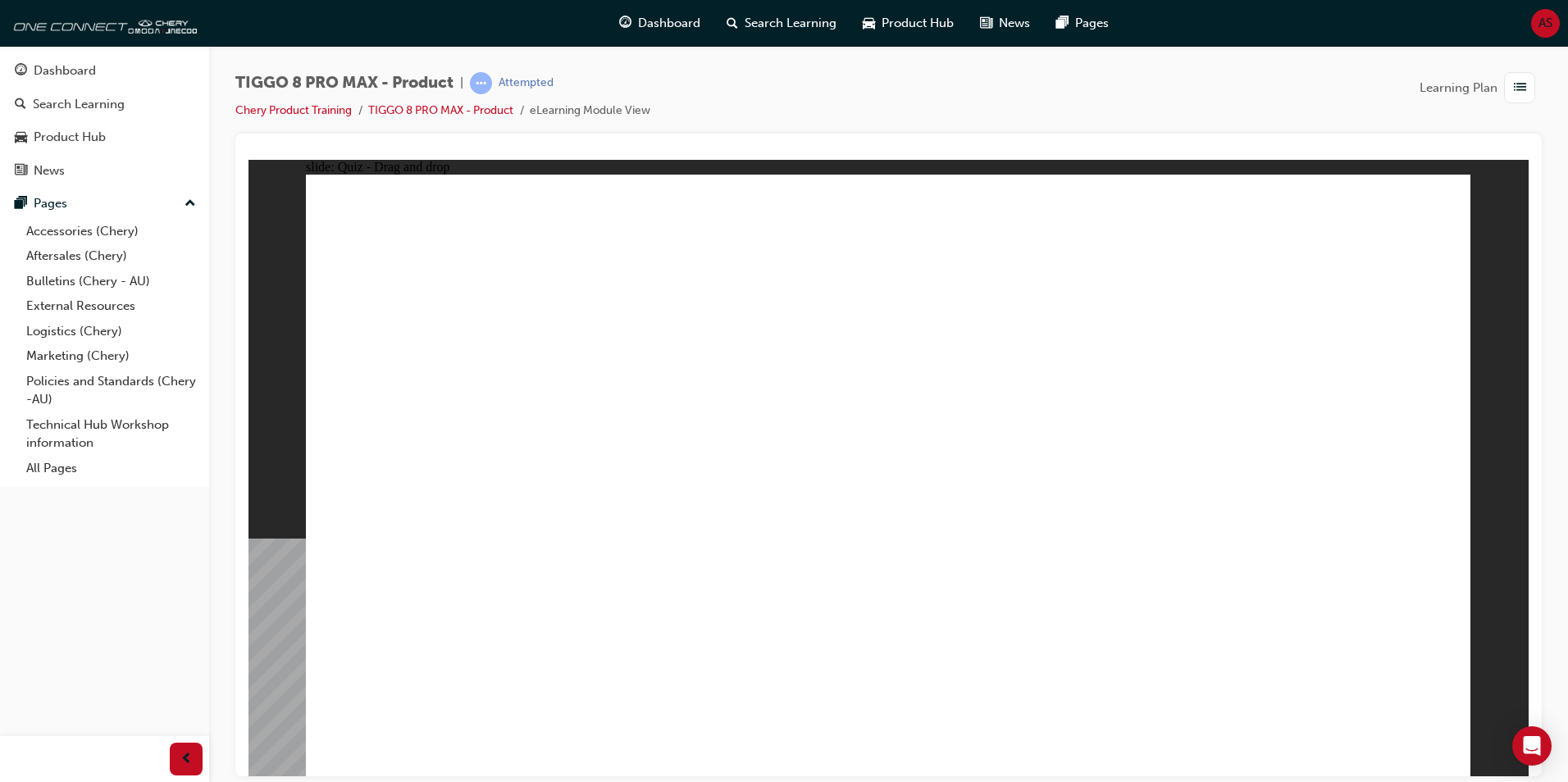
drag, startPoint x: 1162, startPoint y: 392, endPoint x: 458, endPoint y: 522, distance: 715.9
drag, startPoint x: 1091, startPoint y: 226, endPoint x: 690, endPoint y: 479, distance: 474.1
drag, startPoint x: 1368, startPoint y: 237, endPoint x: 1364, endPoint y: 501, distance: 264.0
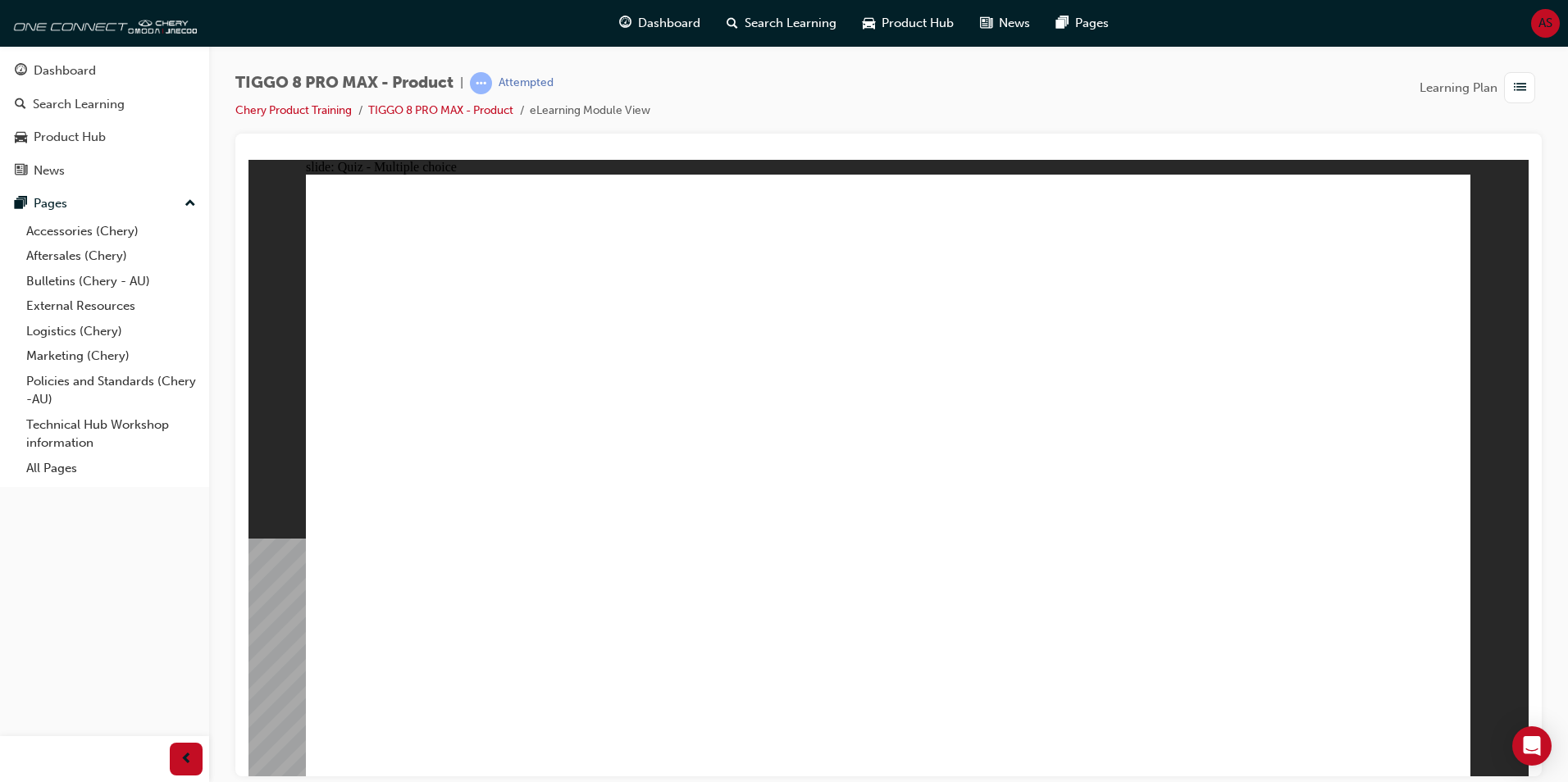
checkbox input "true"
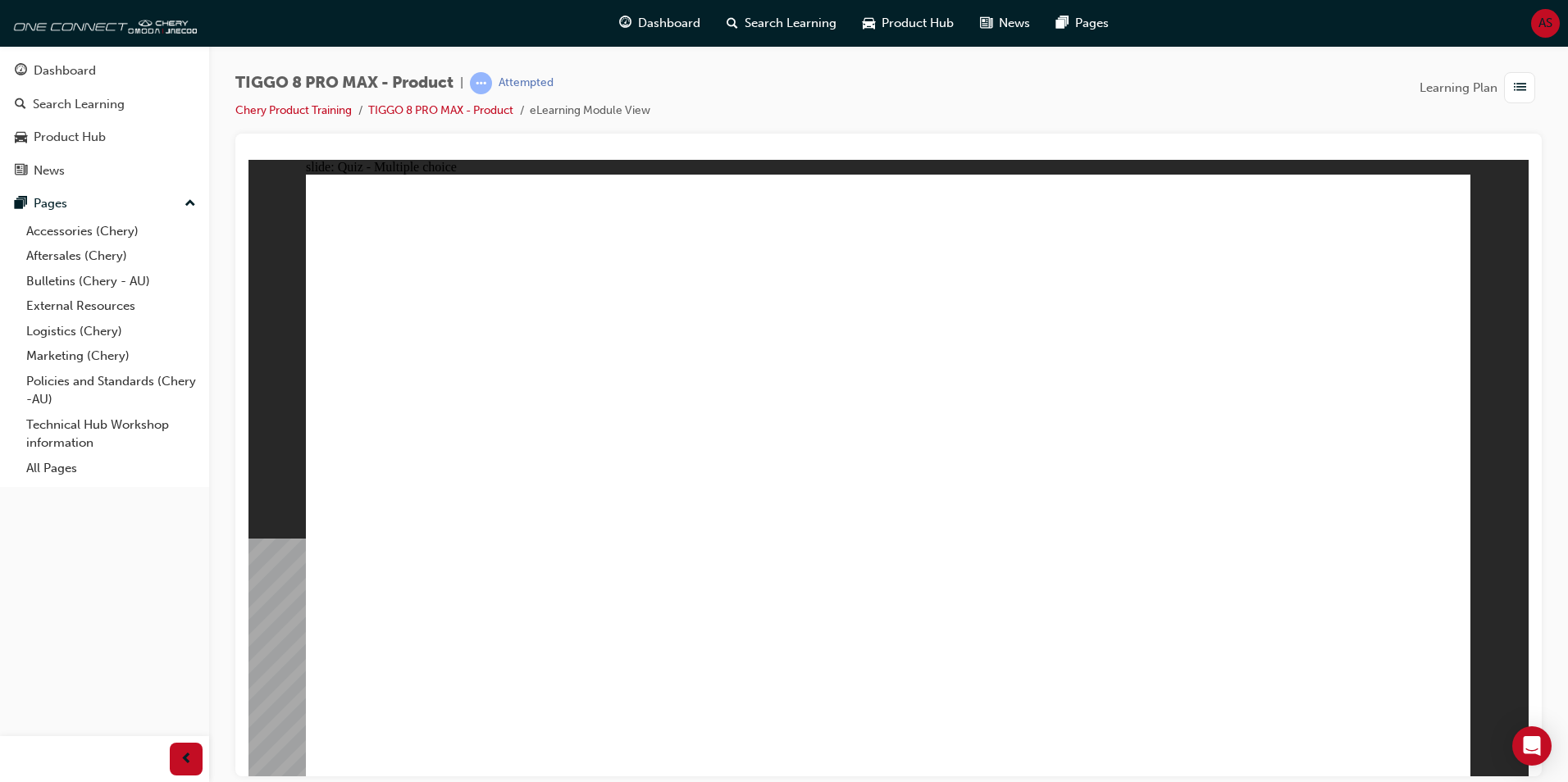
drag, startPoint x: 941, startPoint y: 569, endPoint x: 912, endPoint y: 589, distance: 35.2
radio input "true"
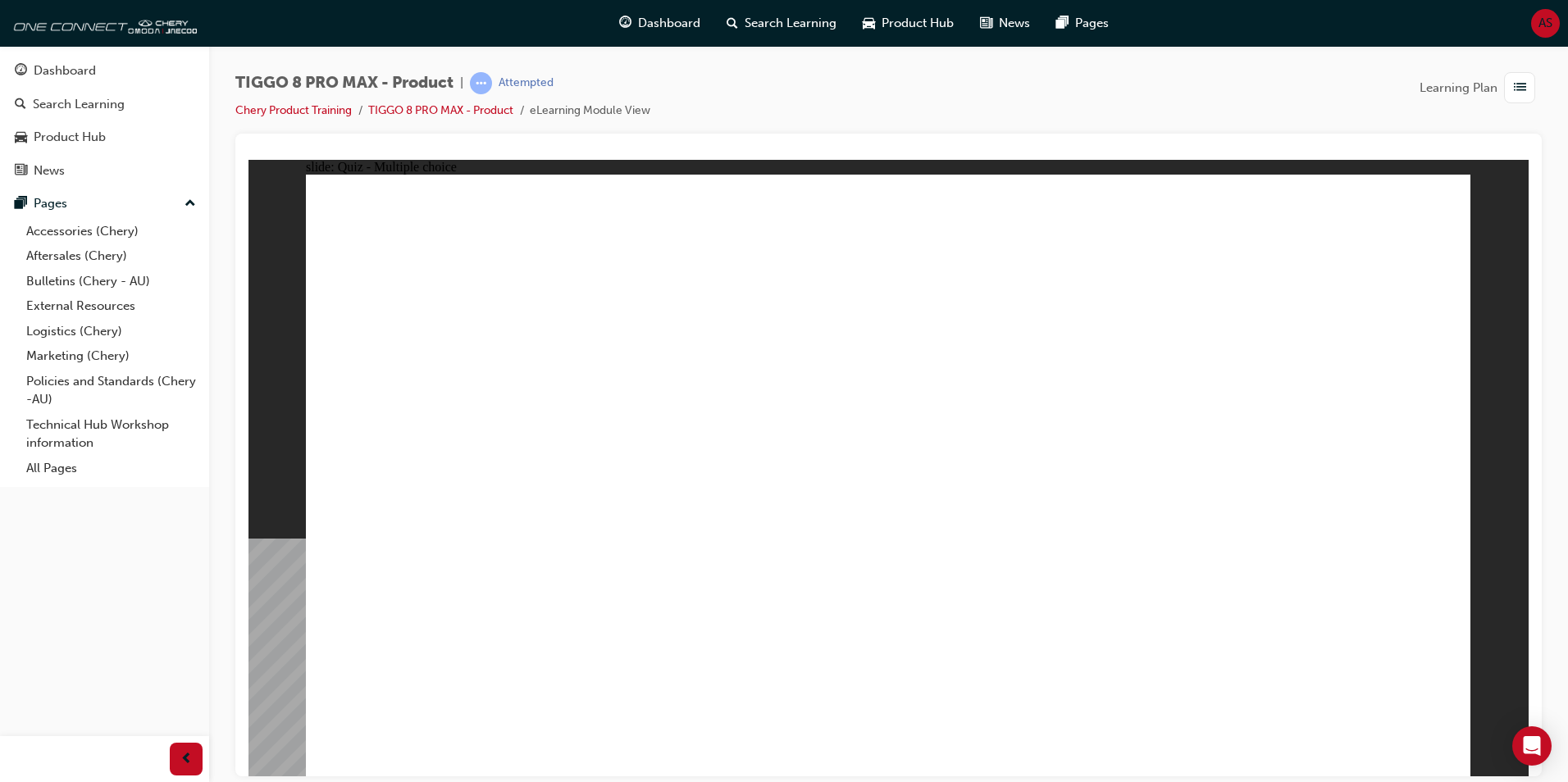
drag, startPoint x: 891, startPoint y: 233, endPoint x: 975, endPoint y: 515, distance: 294.2
drag, startPoint x: 899, startPoint y: 359, endPoint x: 982, endPoint y: 565, distance: 222.1
drag, startPoint x: 1091, startPoint y: 242, endPoint x: 1136, endPoint y: 593, distance: 353.9
drag, startPoint x: 1139, startPoint y: 298, endPoint x: 1079, endPoint y: 572, distance: 280.5
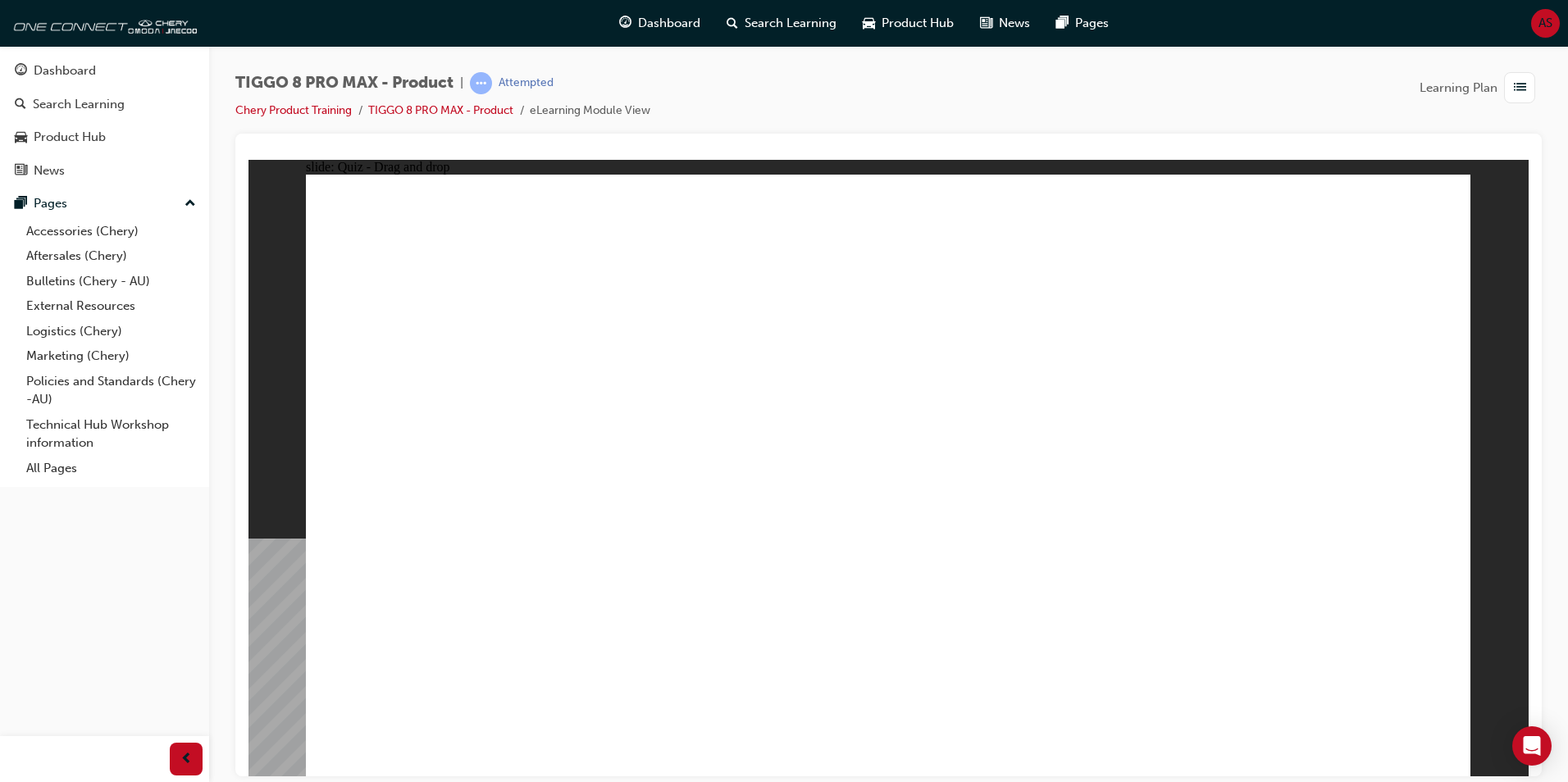
drag, startPoint x: 1156, startPoint y: 315, endPoint x: 1065, endPoint y: 533, distance: 236.2
drag, startPoint x: 1369, startPoint y: 281, endPoint x: 1188, endPoint y: 572, distance: 342.7
drag, startPoint x: 1346, startPoint y: 245, endPoint x: 1164, endPoint y: 623, distance: 419.5
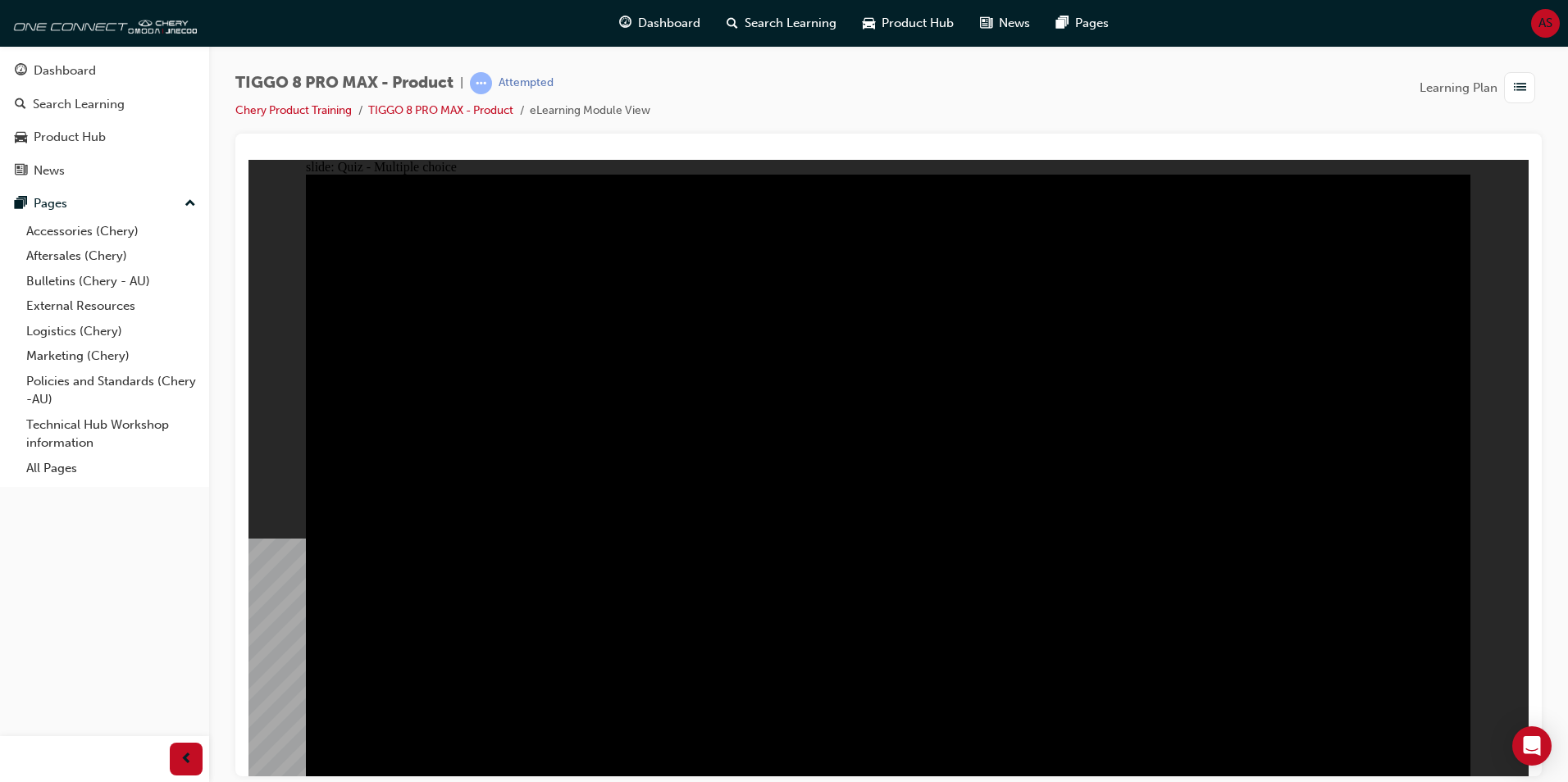
drag, startPoint x: 934, startPoint y: 362, endPoint x: 920, endPoint y: 362, distance: 14.0
radio input "true"
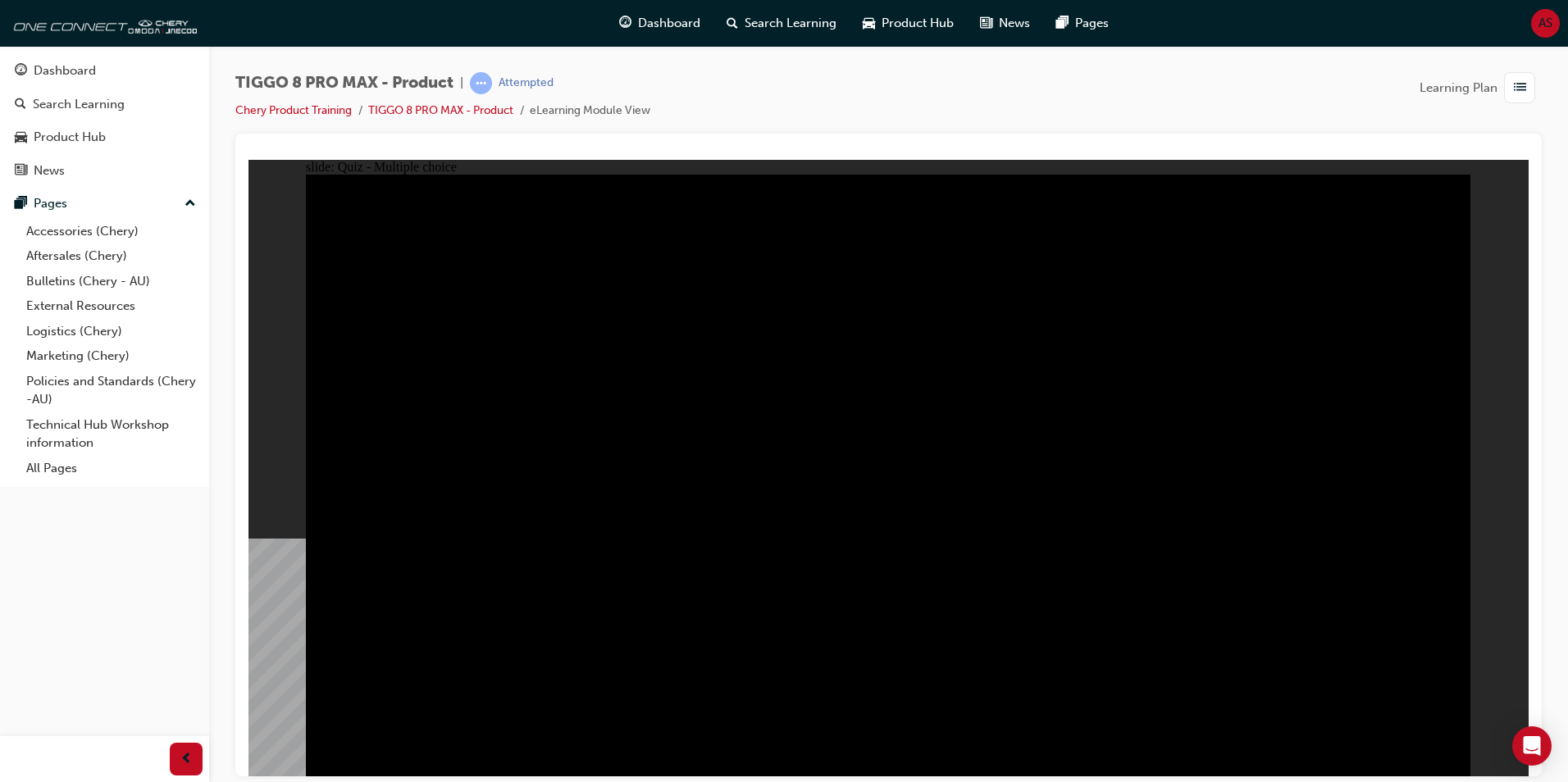
radio input "true"
drag, startPoint x: 1235, startPoint y: 477, endPoint x: 1113, endPoint y: 474, distance: 122.0
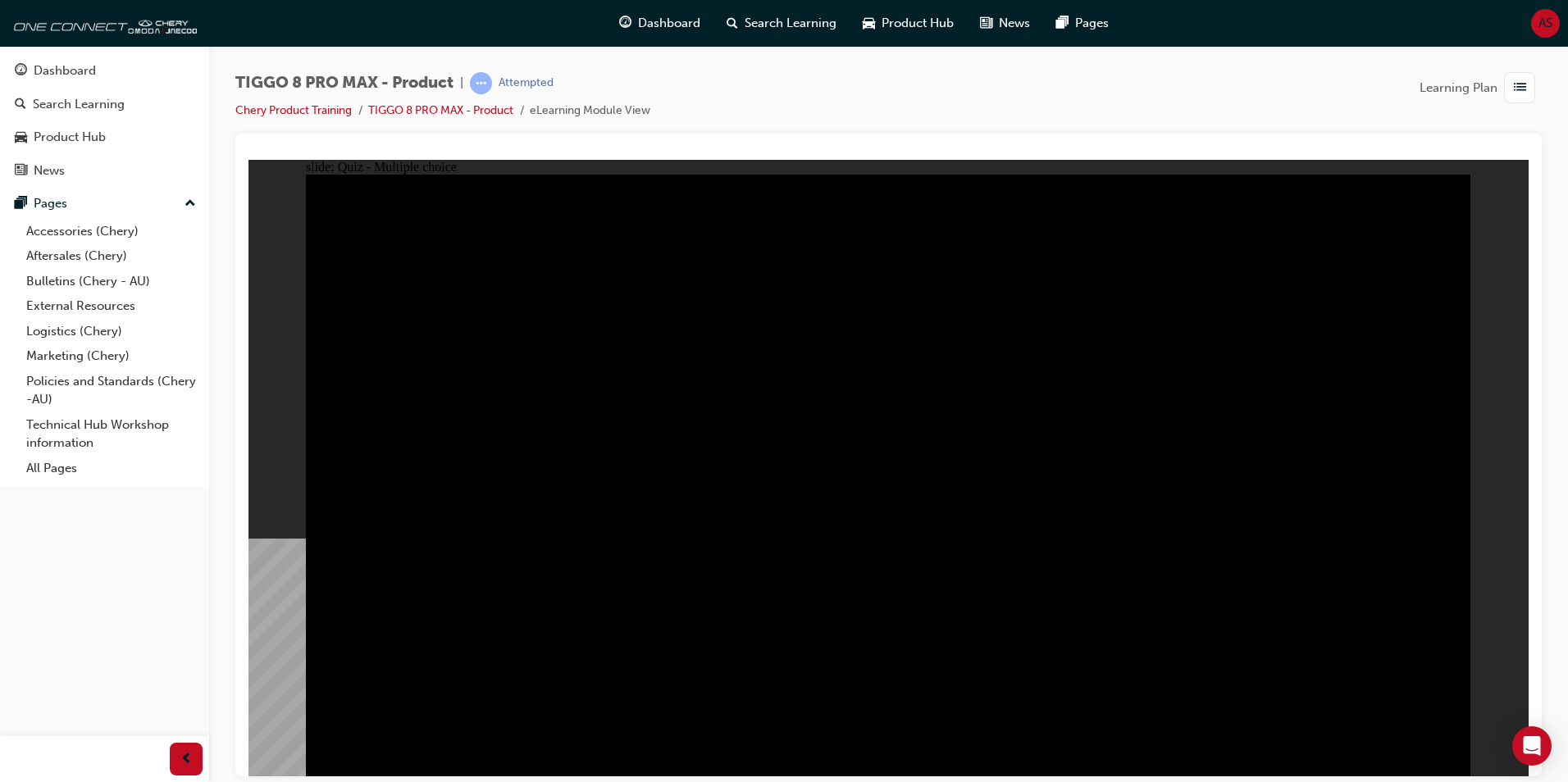
radio input "true"
drag, startPoint x: 853, startPoint y: 583, endPoint x: 897, endPoint y: 591, distance: 44.7
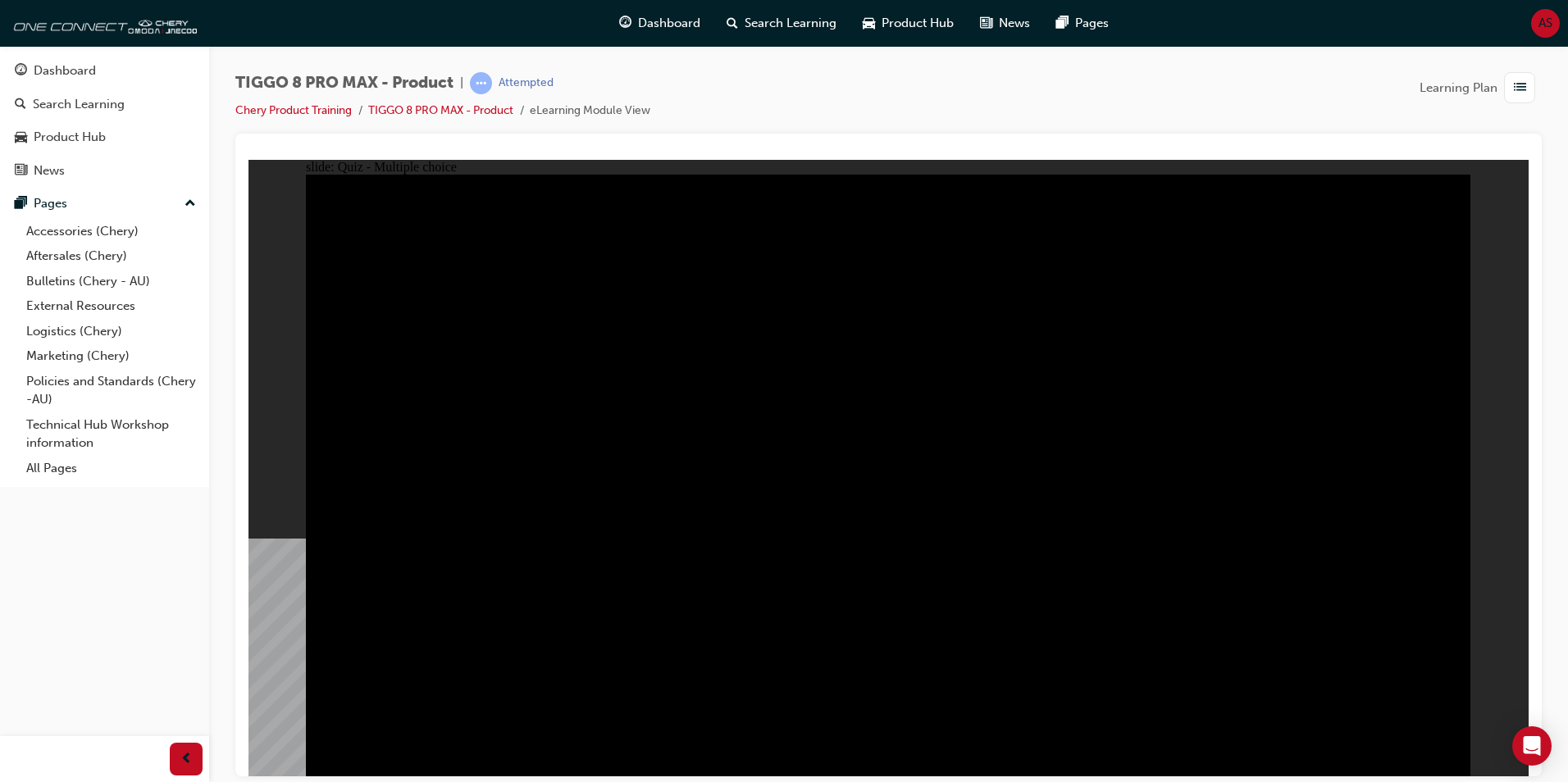
checkbox input "true"
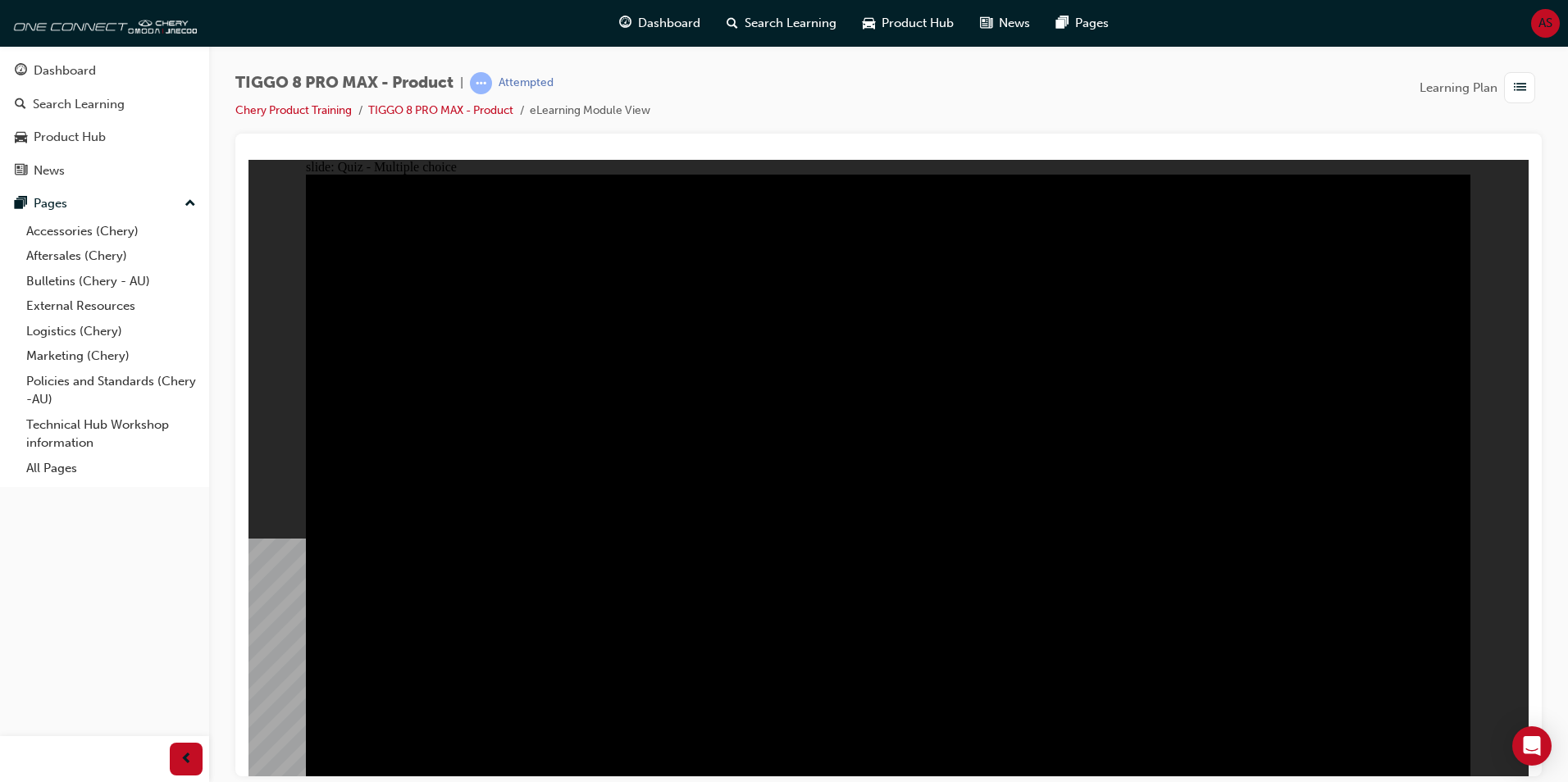
checkbox input "true"
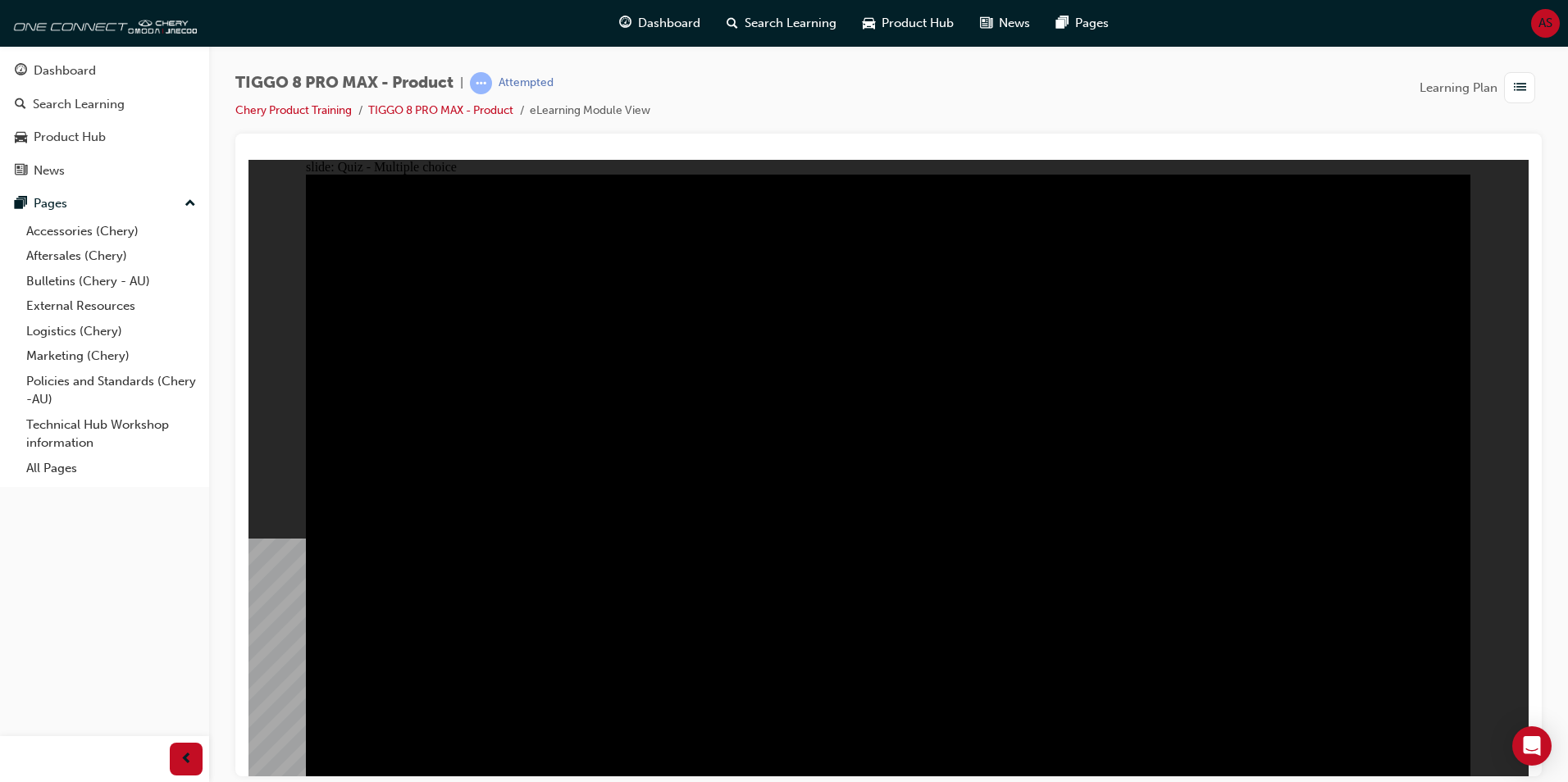
checkbox input "true"
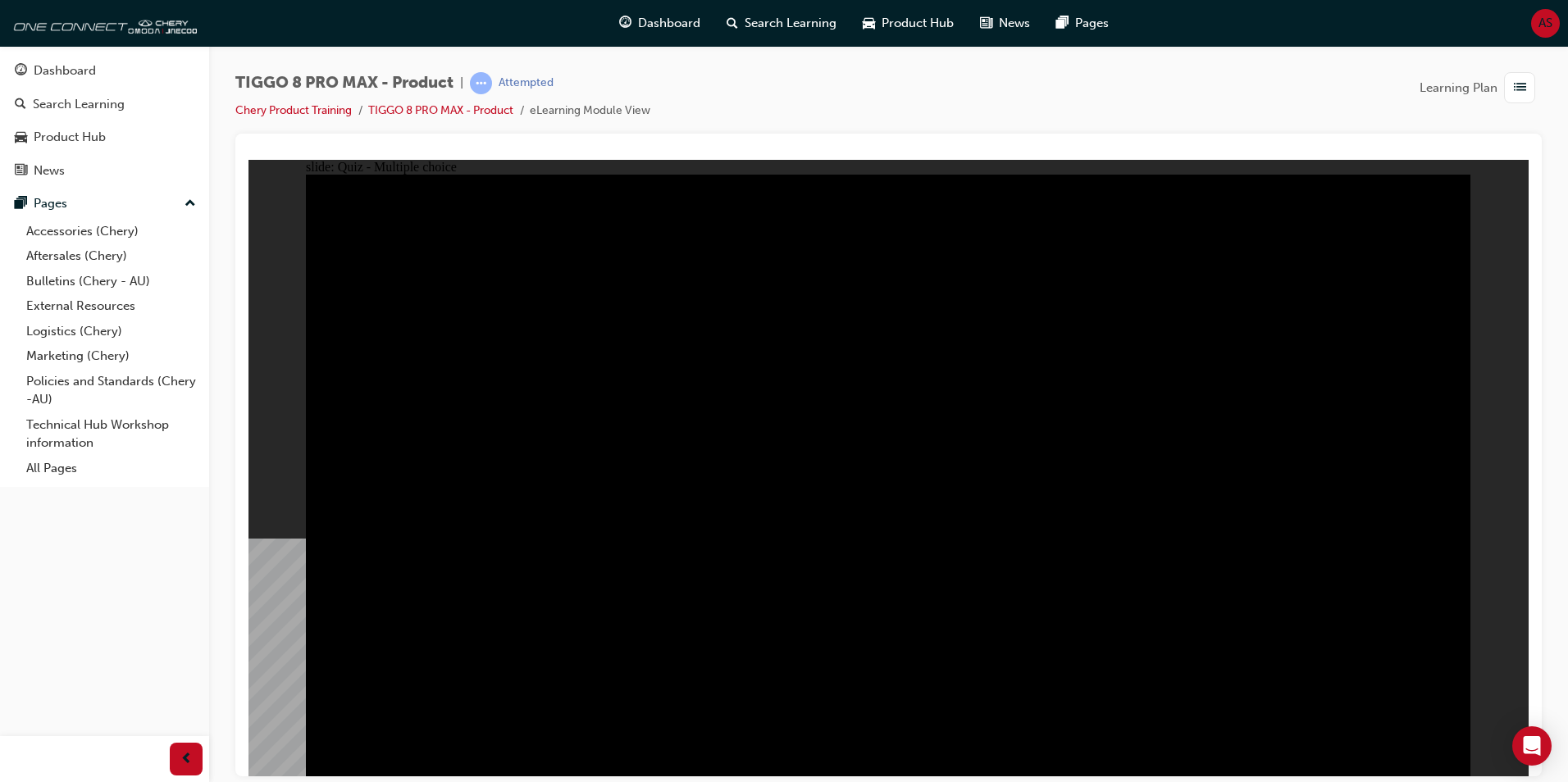
checkbox input "true"
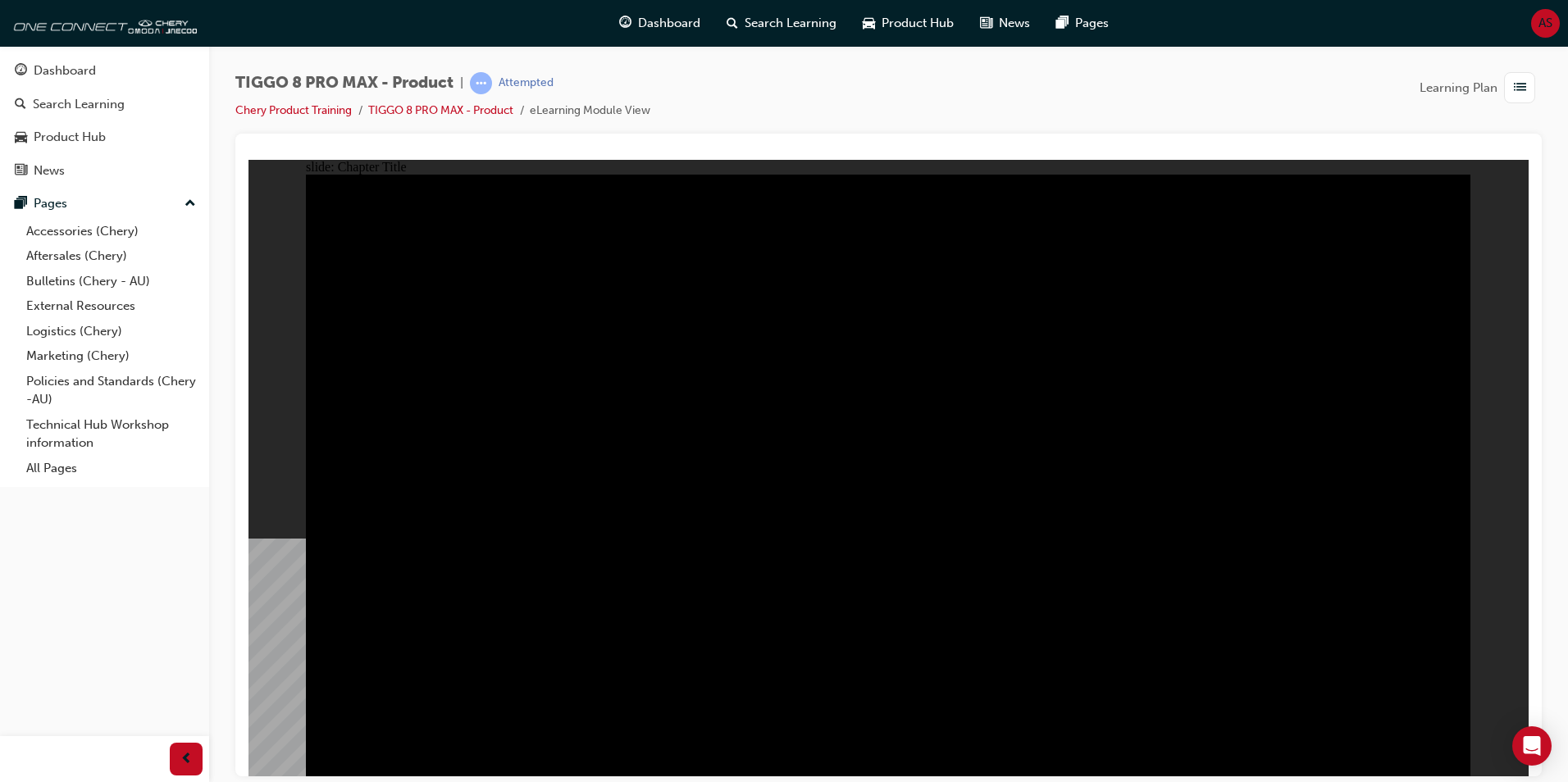
radio input "true"
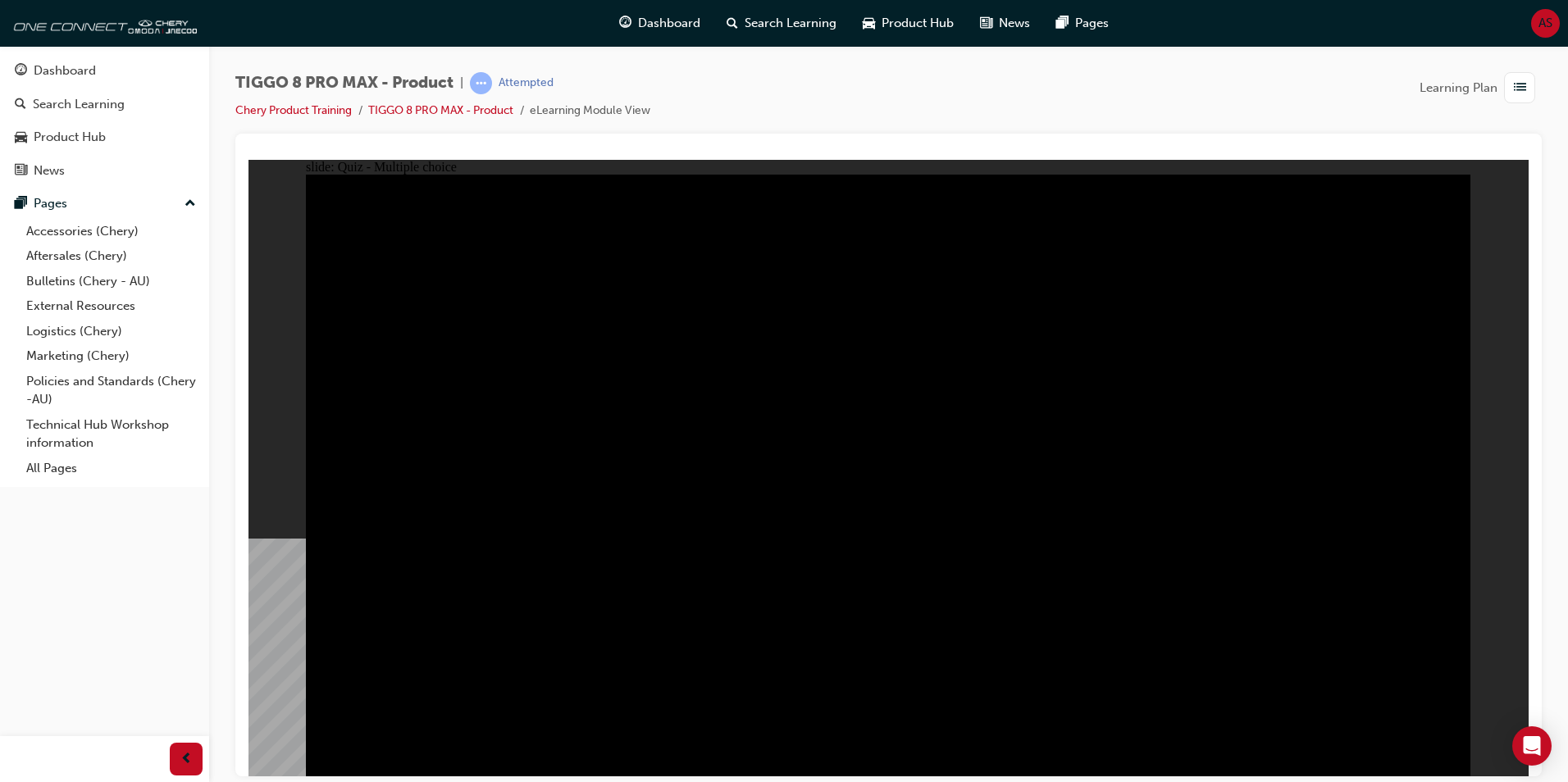
drag, startPoint x: 856, startPoint y: 566, endPoint x: 871, endPoint y: 577, distance: 18.6
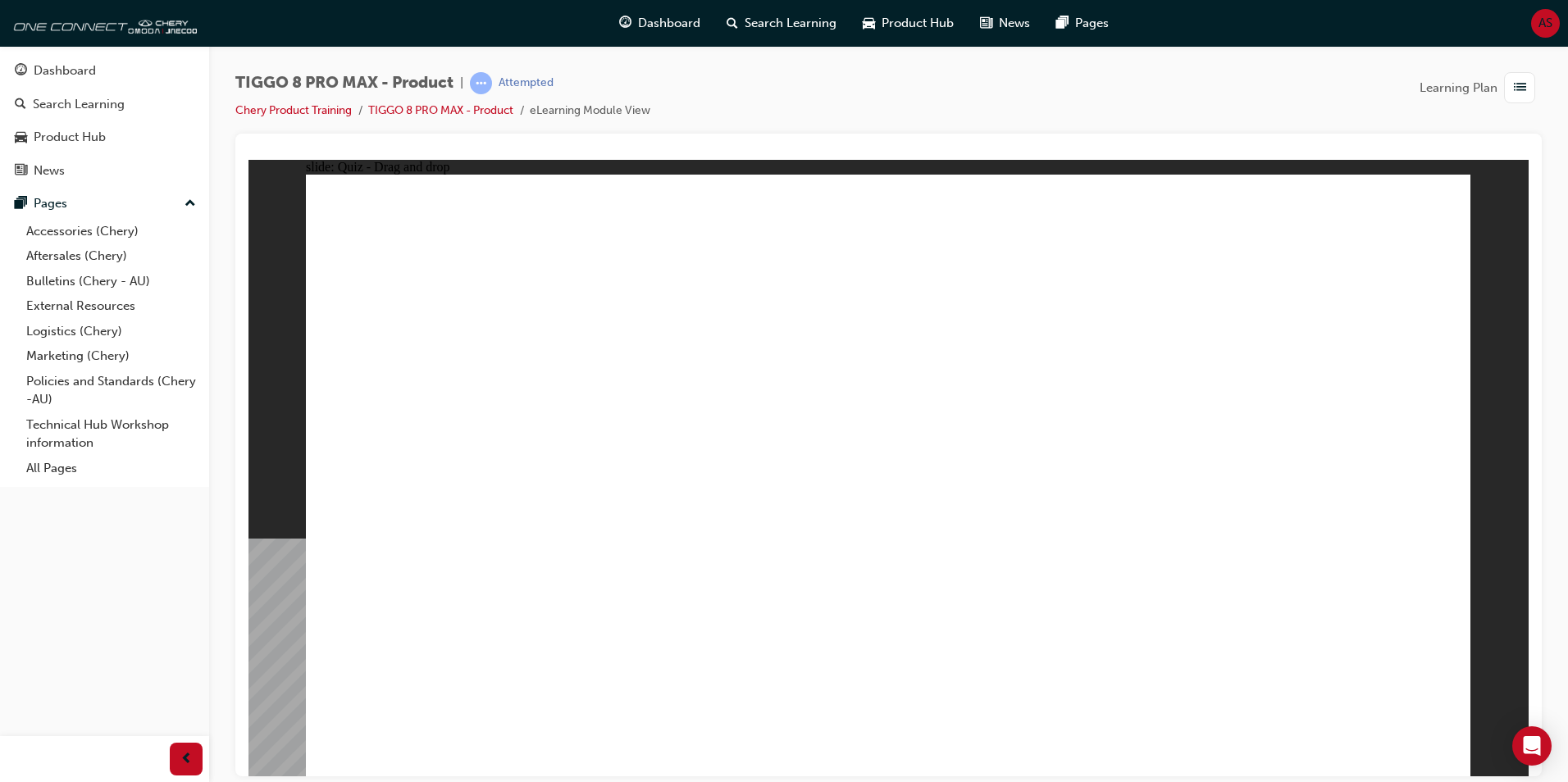
drag, startPoint x: 826, startPoint y: 265, endPoint x: 1079, endPoint y: 529, distance: 365.7
drag, startPoint x: 1028, startPoint y: 385, endPoint x: 937, endPoint y: 527, distance: 168.7
drag, startPoint x: 1083, startPoint y: 280, endPoint x: 687, endPoint y: 536, distance: 471.5
drag, startPoint x: 1270, startPoint y: 531, endPoint x: 1329, endPoint y: 542, distance: 60.0
drag, startPoint x: 1315, startPoint y: 265, endPoint x: 442, endPoint y: 541, distance: 915.6
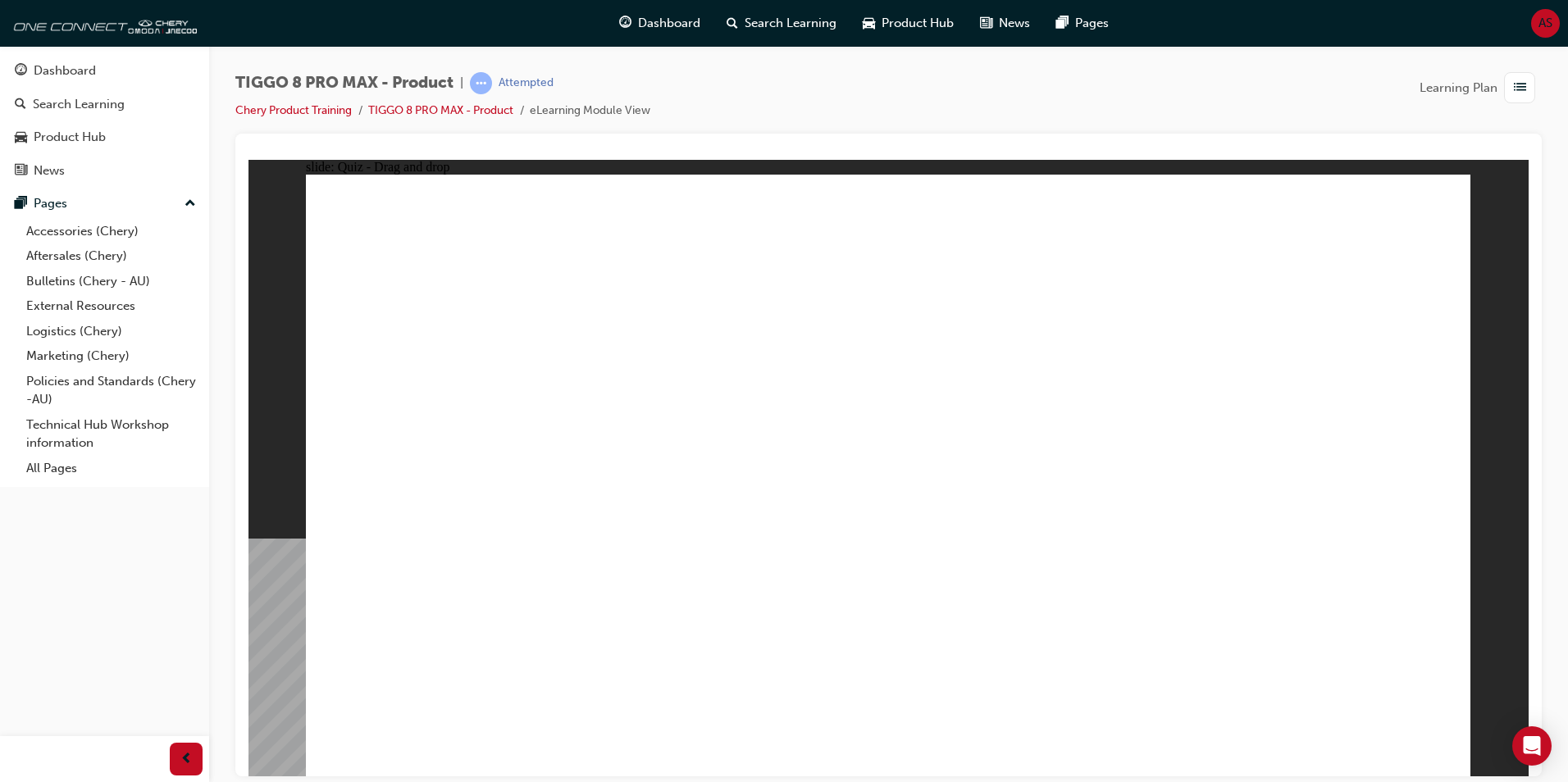
drag, startPoint x: 1337, startPoint y: 509, endPoint x: 819, endPoint y: 293, distance: 561.2
drag, startPoint x: 451, startPoint y: 494, endPoint x: 988, endPoint y: 249, distance: 590.2
drag, startPoint x: 1194, startPoint y: 352, endPoint x: 431, endPoint y: 497, distance: 776.7
drag, startPoint x: 1307, startPoint y: 257, endPoint x: 1332, endPoint y: 516, distance: 260.2
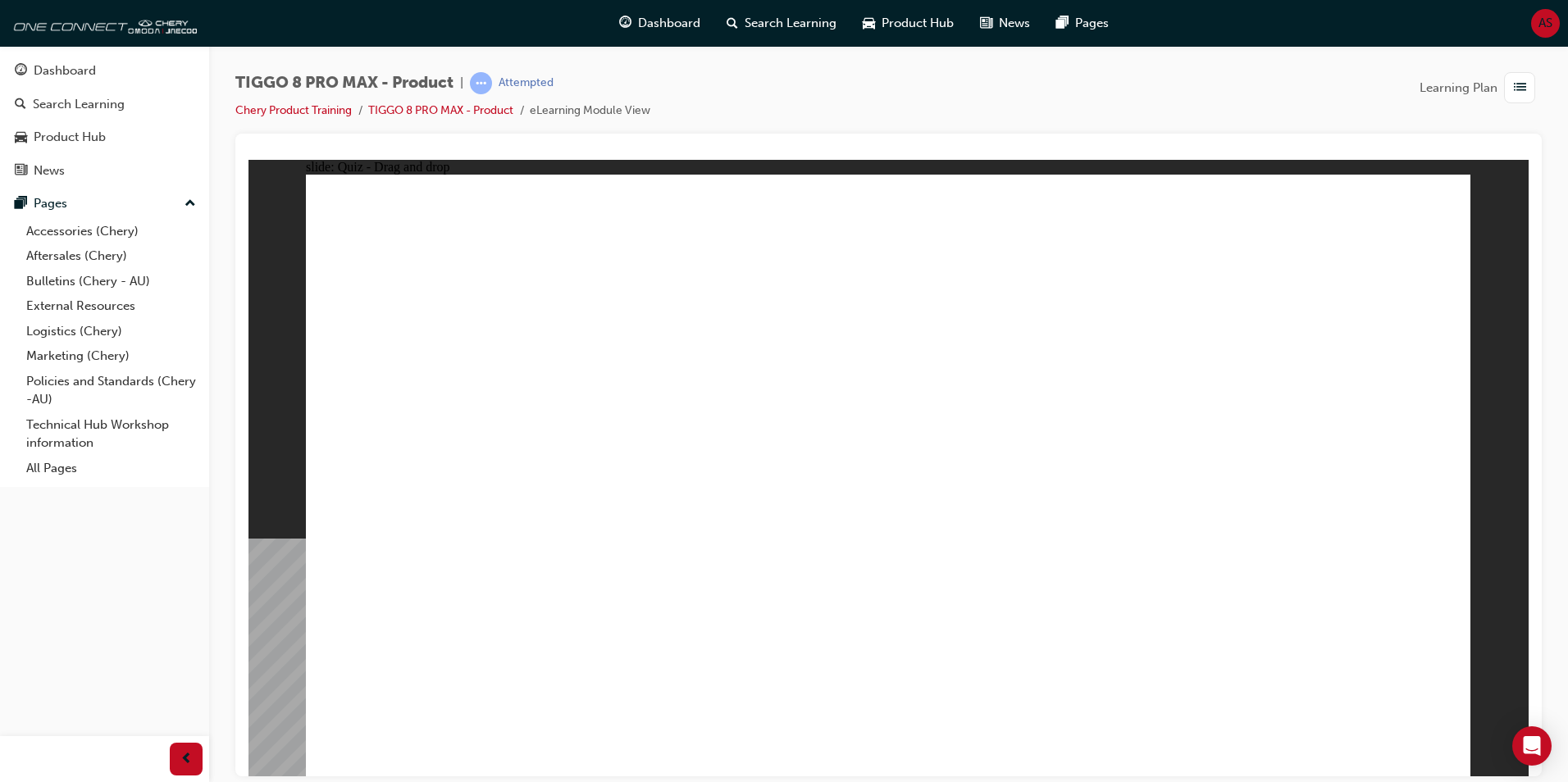
checkbox input "true"
drag, startPoint x: 1178, startPoint y: 349, endPoint x: 1155, endPoint y: 437, distance: 91.0
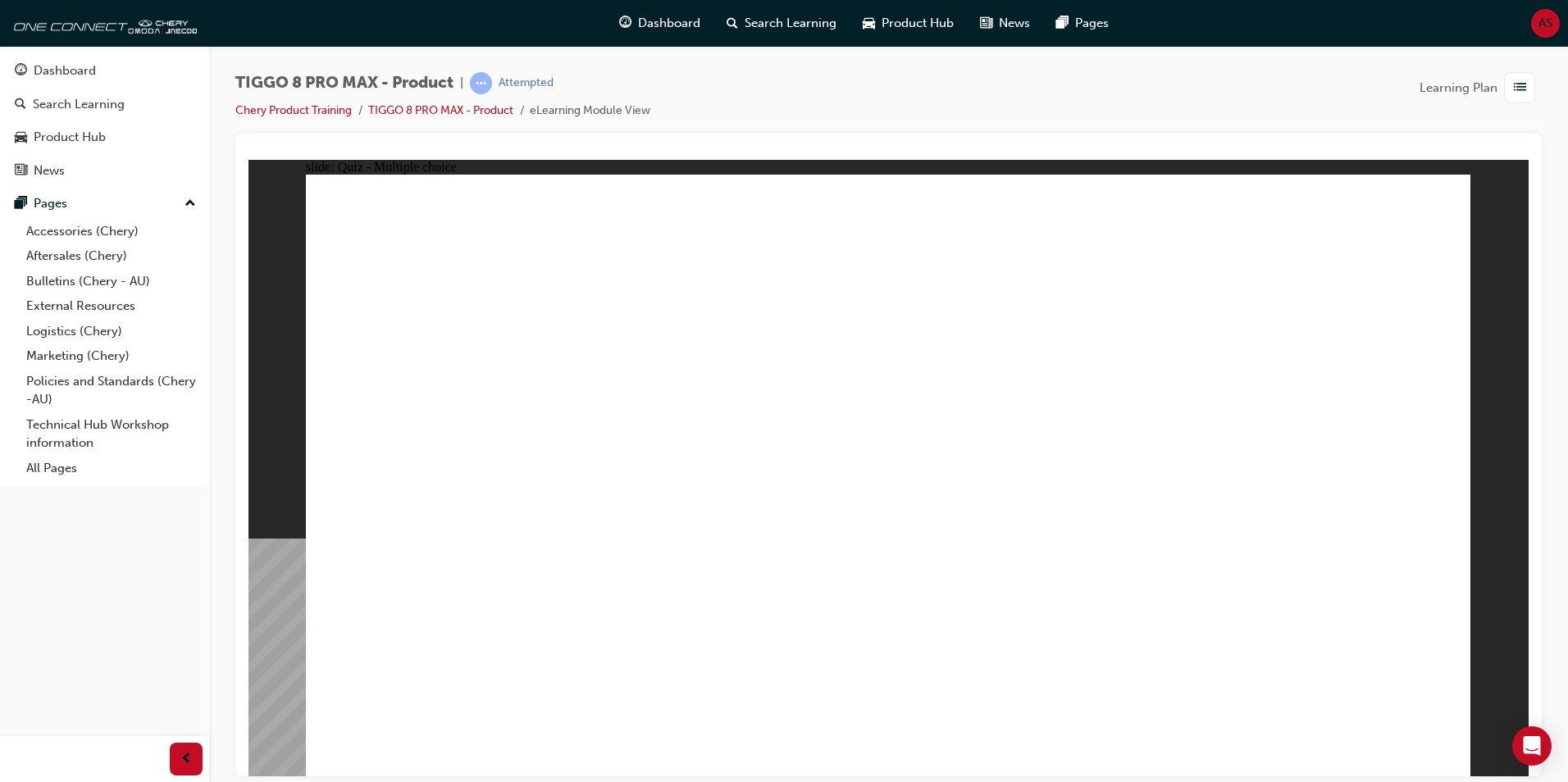
checkbox input "true"
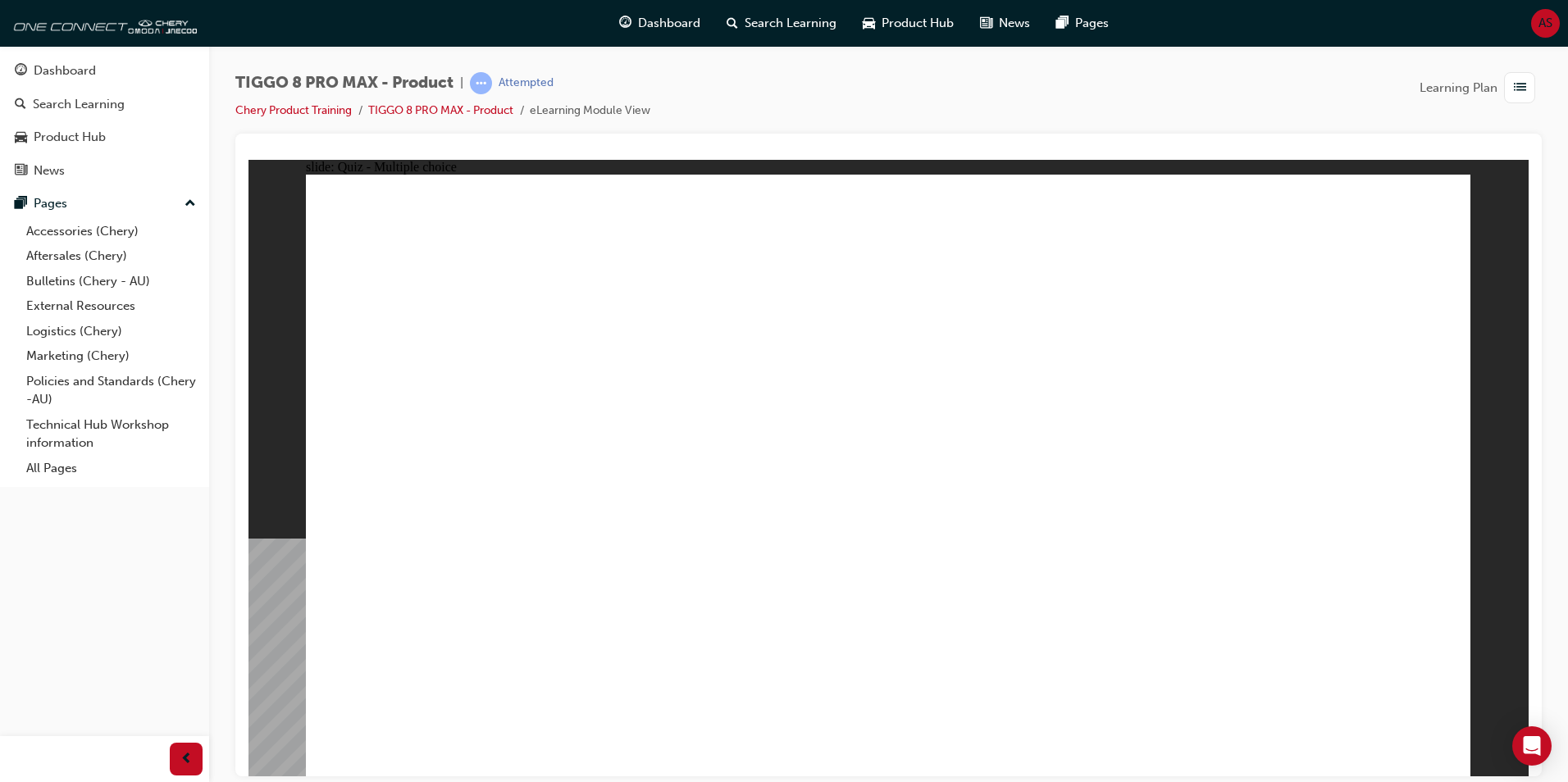
radio input "true"
drag, startPoint x: 1081, startPoint y: 329, endPoint x: 933, endPoint y: 542, distance: 259.4
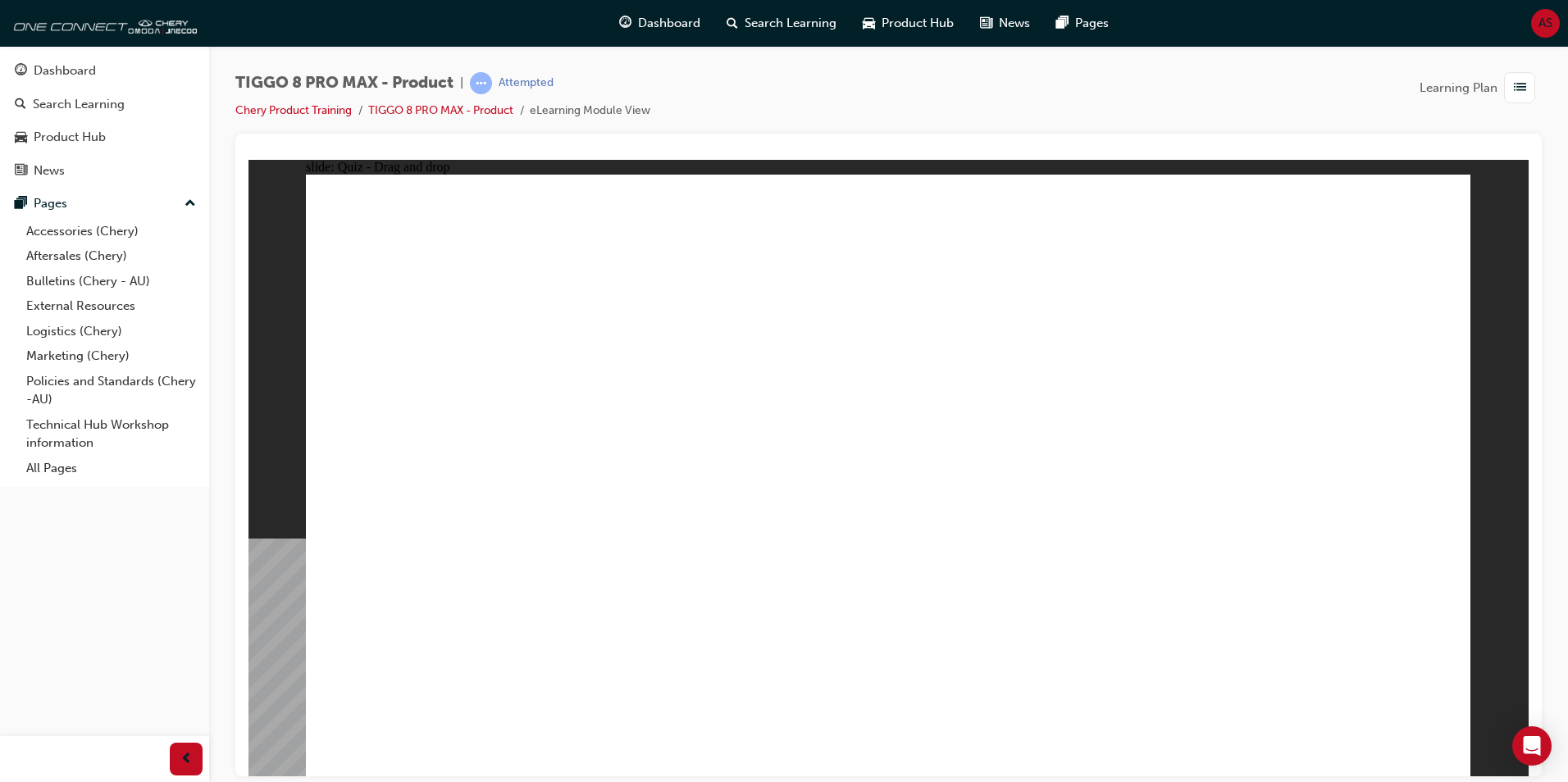
drag, startPoint x: 903, startPoint y: 280, endPoint x: 987, endPoint y: 656, distance: 385.3
drag, startPoint x: 895, startPoint y: 302, endPoint x: 959, endPoint y: 582, distance: 287.2
drag, startPoint x: 926, startPoint y: 254, endPoint x: 973, endPoint y: 529, distance: 279.0
drag, startPoint x: 1102, startPoint y: 274, endPoint x: 1105, endPoint y: 535, distance: 261.0
drag, startPoint x: 1094, startPoint y: 259, endPoint x: 1228, endPoint y: 410, distance: 201.9
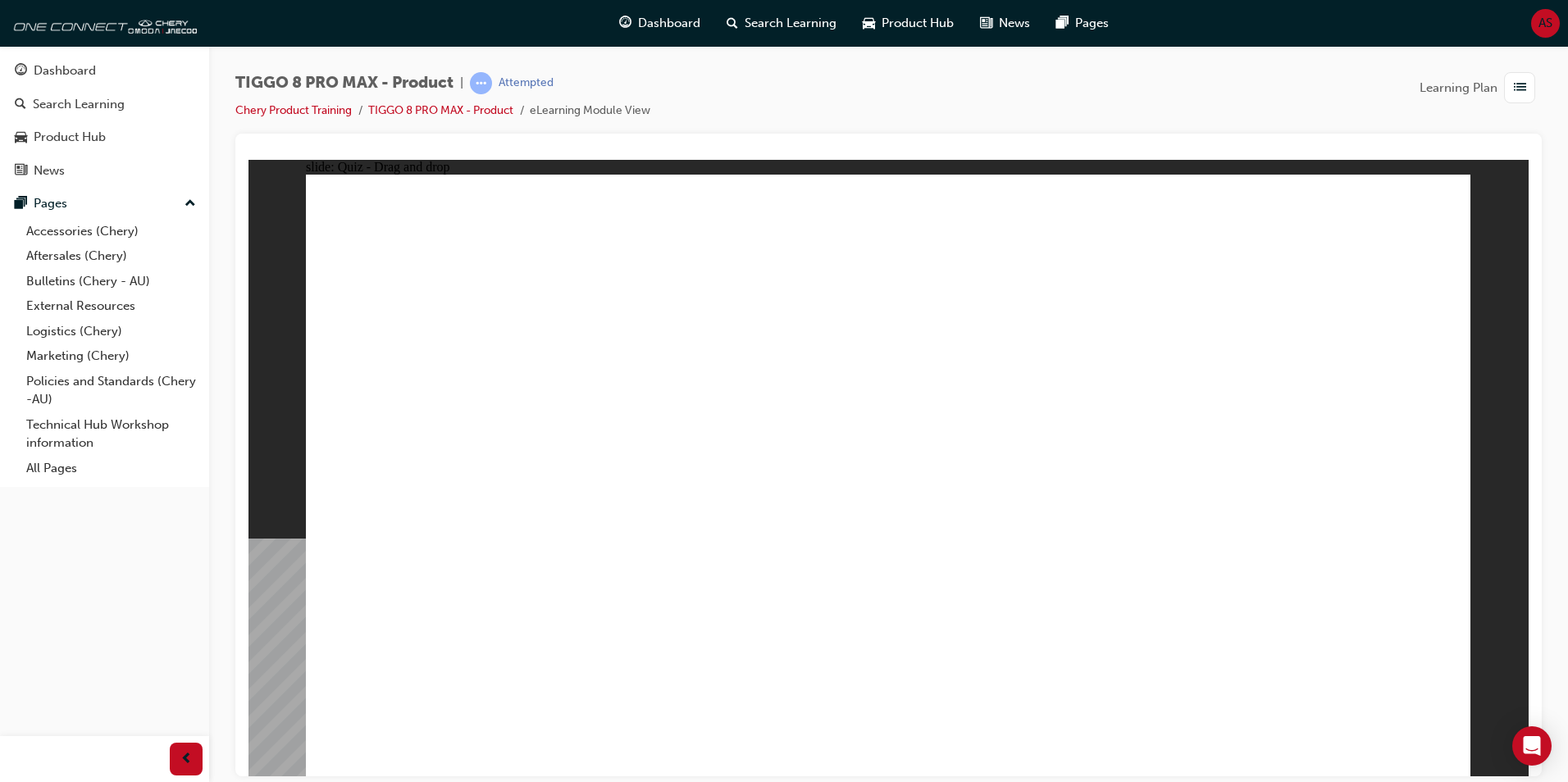
drag, startPoint x: 1327, startPoint y: 292, endPoint x: 1153, endPoint y: 568, distance: 326.3
drag, startPoint x: 1326, startPoint y: 244, endPoint x: 1064, endPoint y: 594, distance: 437.2
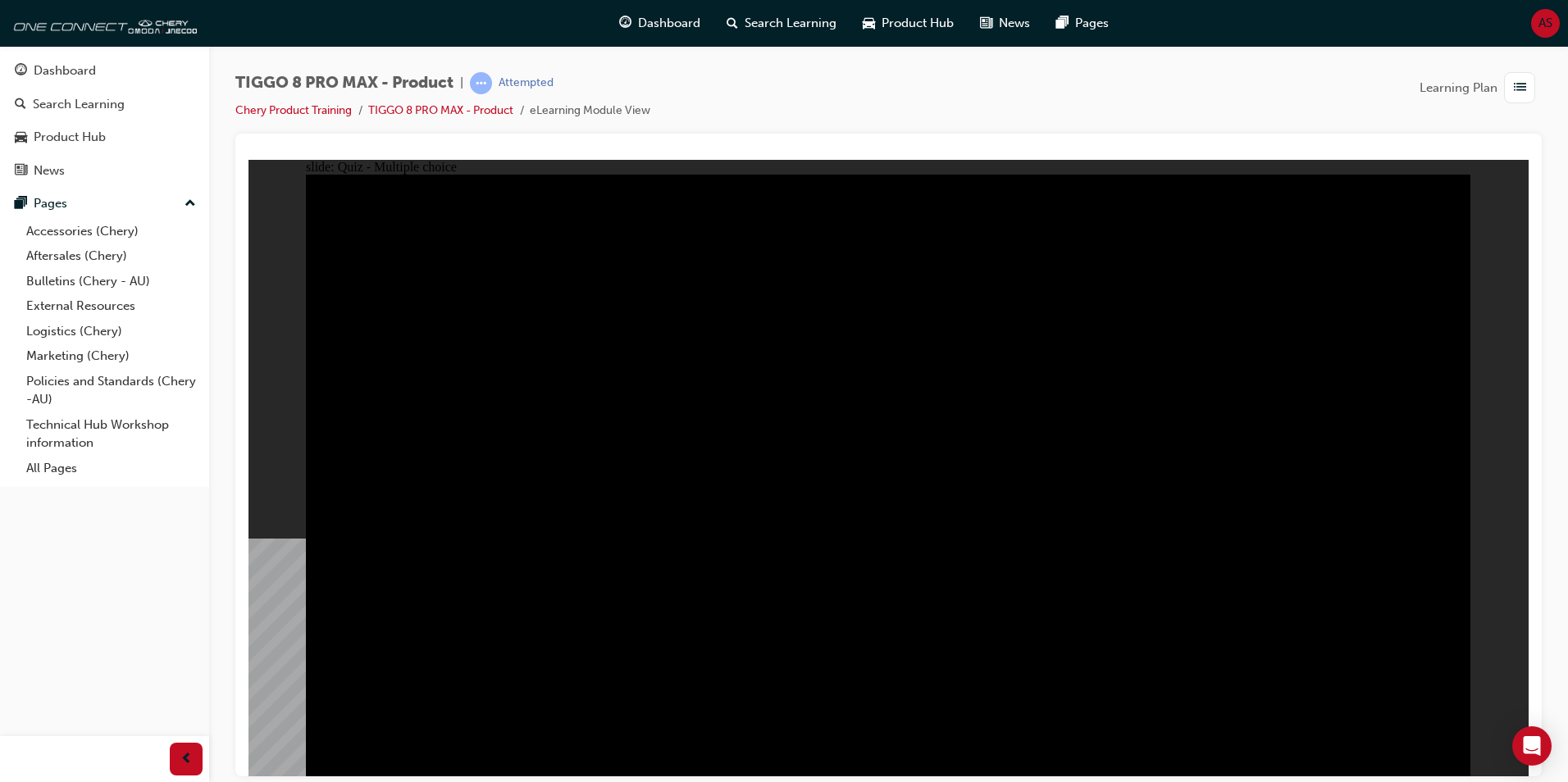
radio input "true"
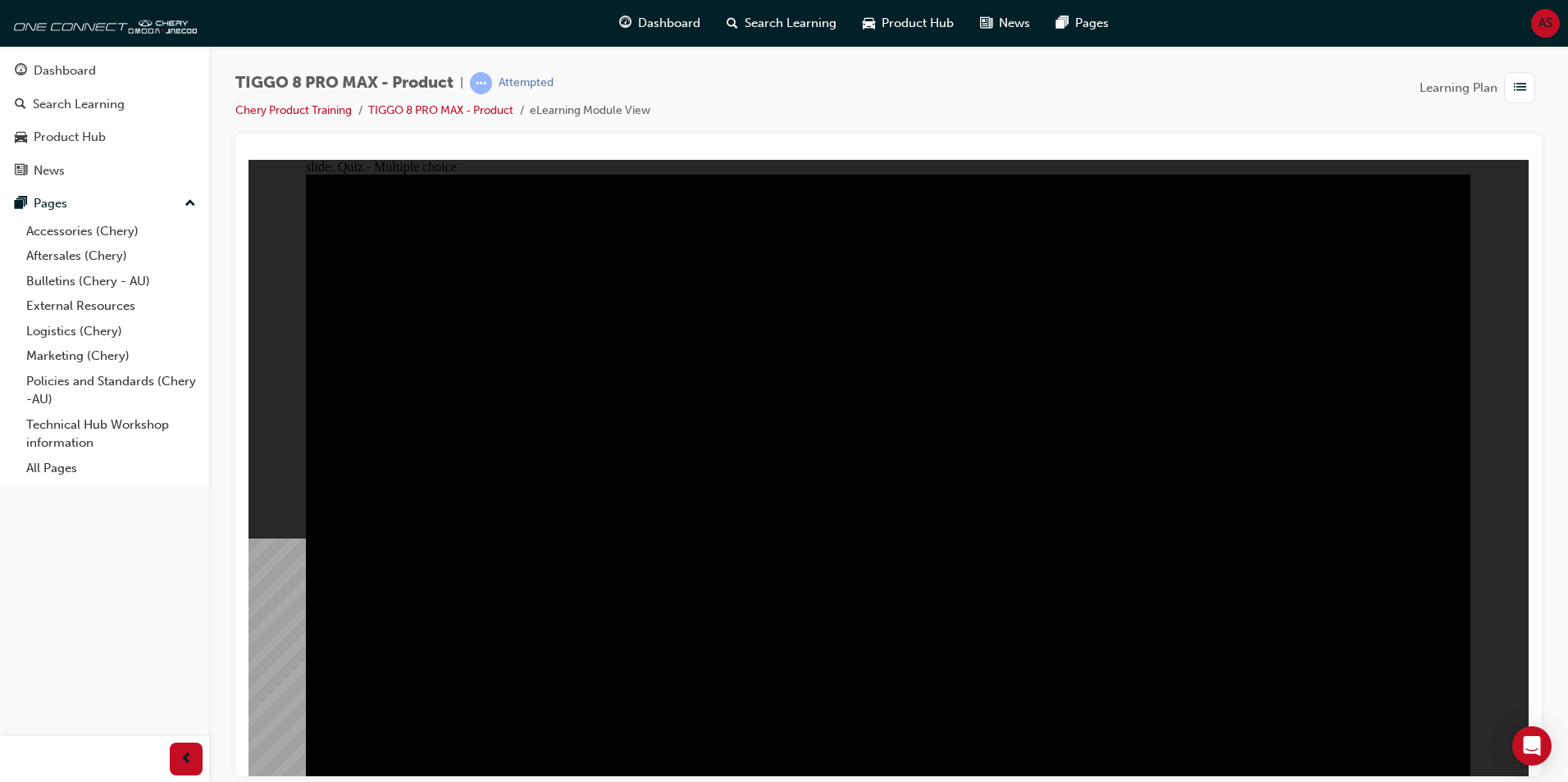
radio input "true"
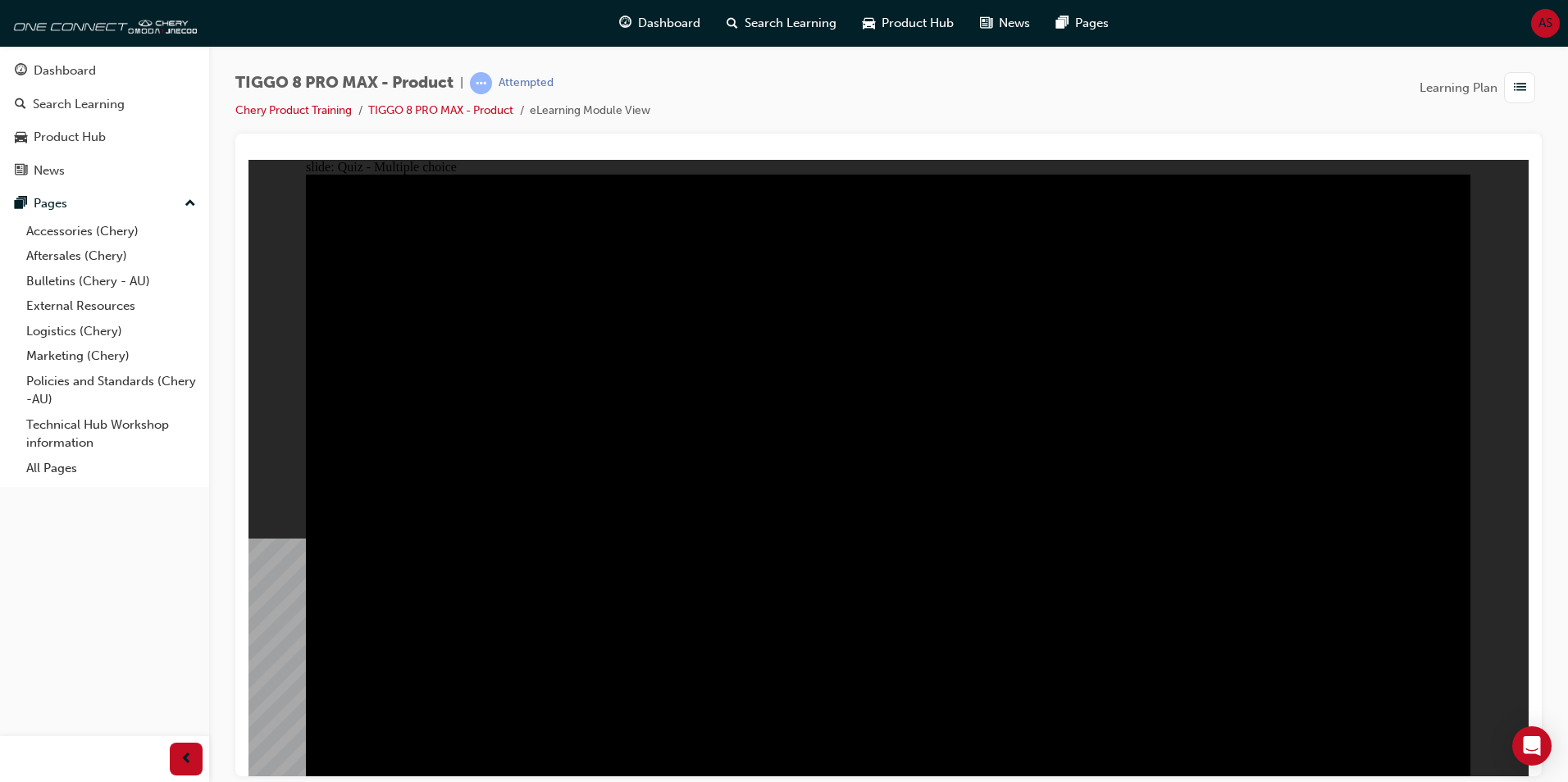
checkbox input "true"
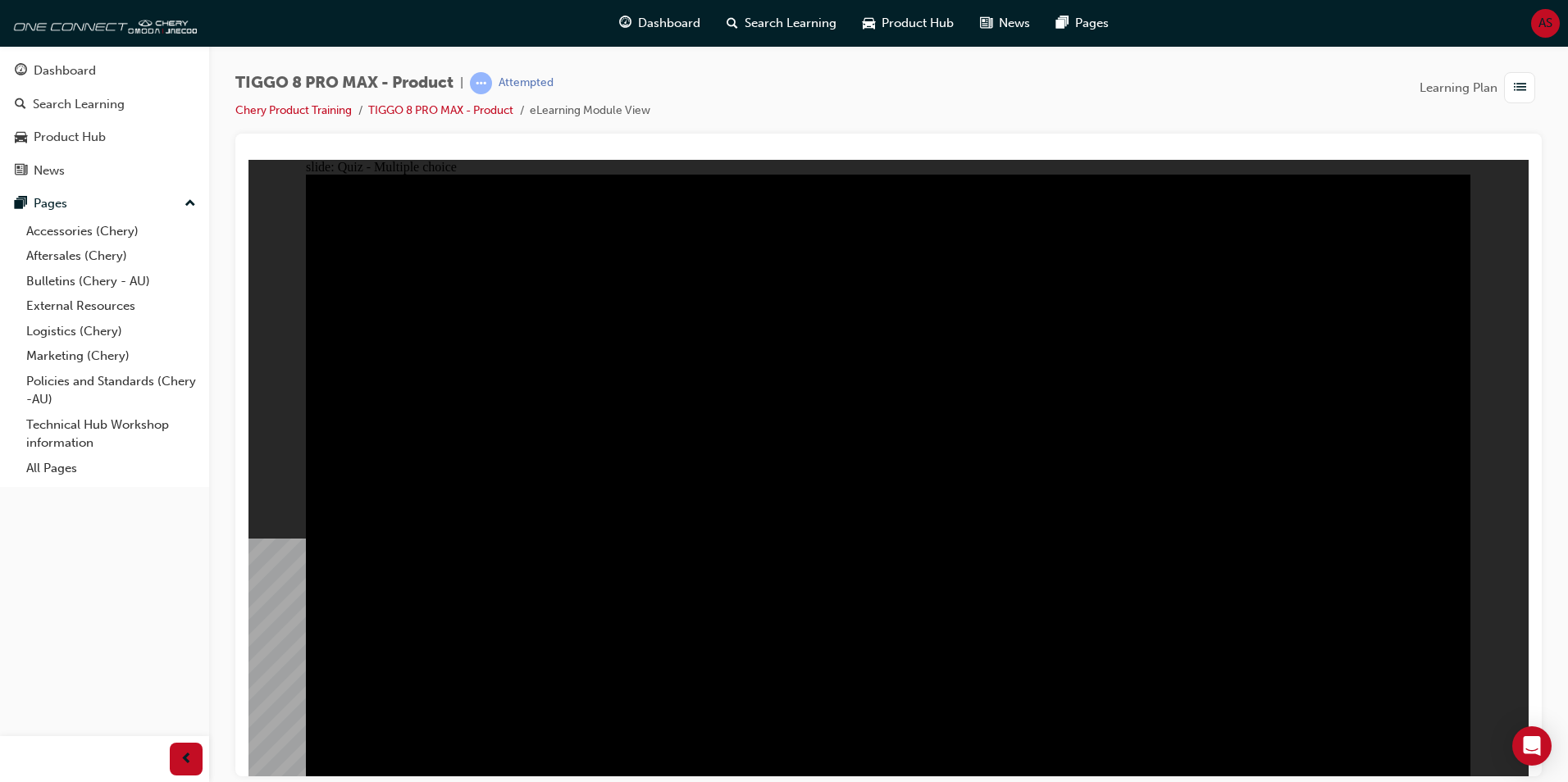
checkbox input "true"
drag, startPoint x: 765, startPoint y: 581, endPoint x: 765, endPoint y: 562, distance: 19.0
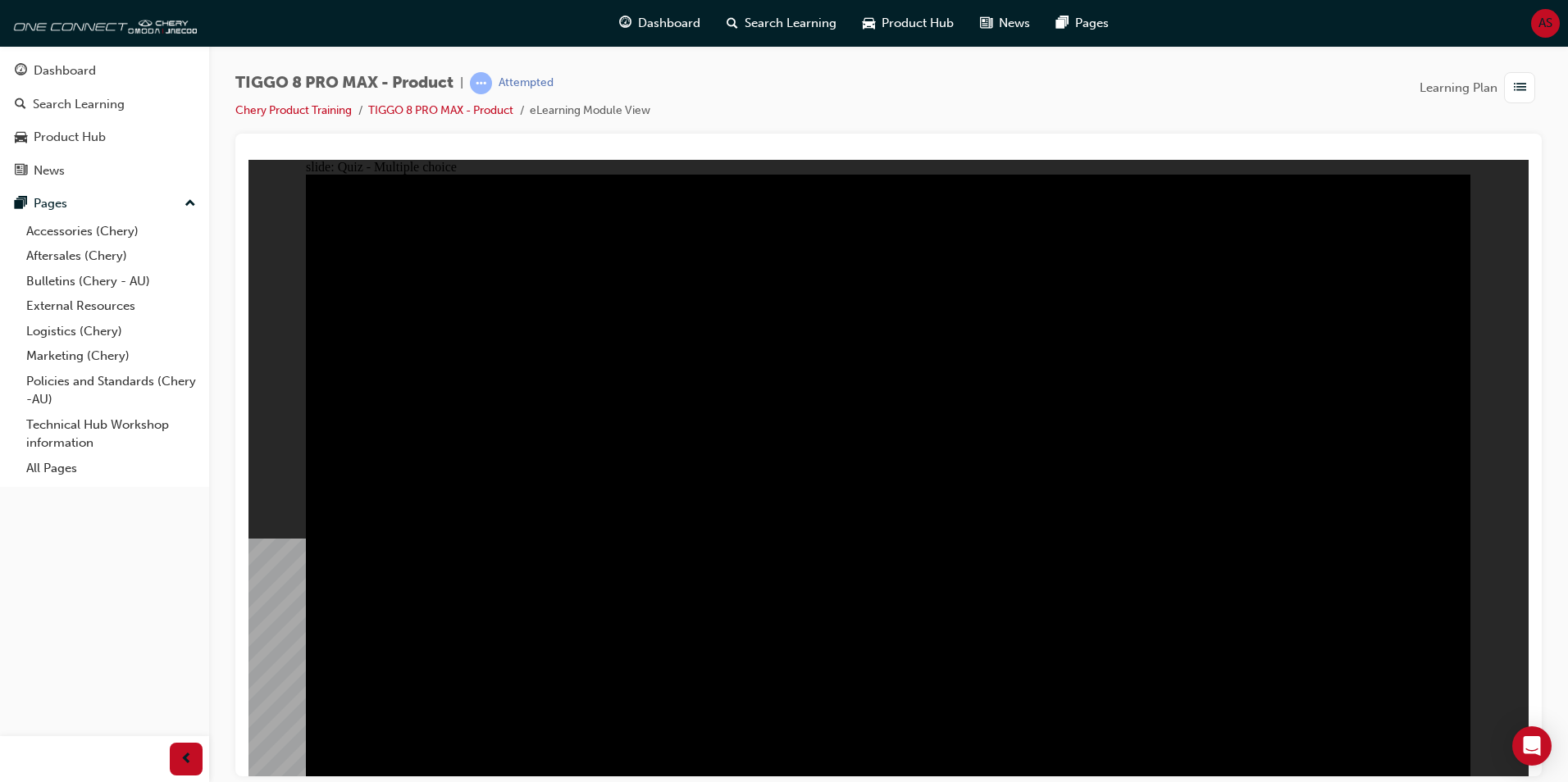
checkbox input "true"
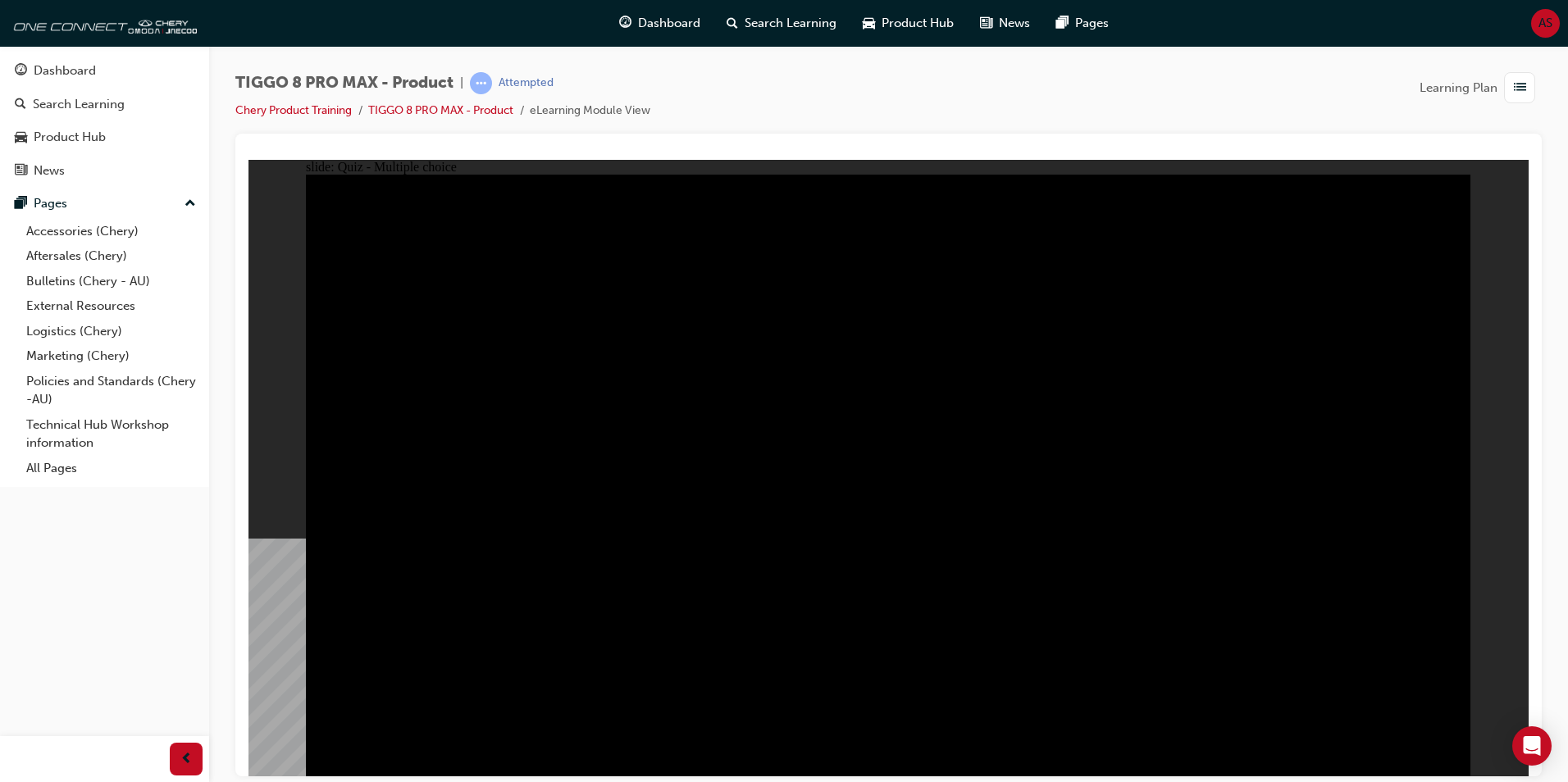
checkbox input "true"
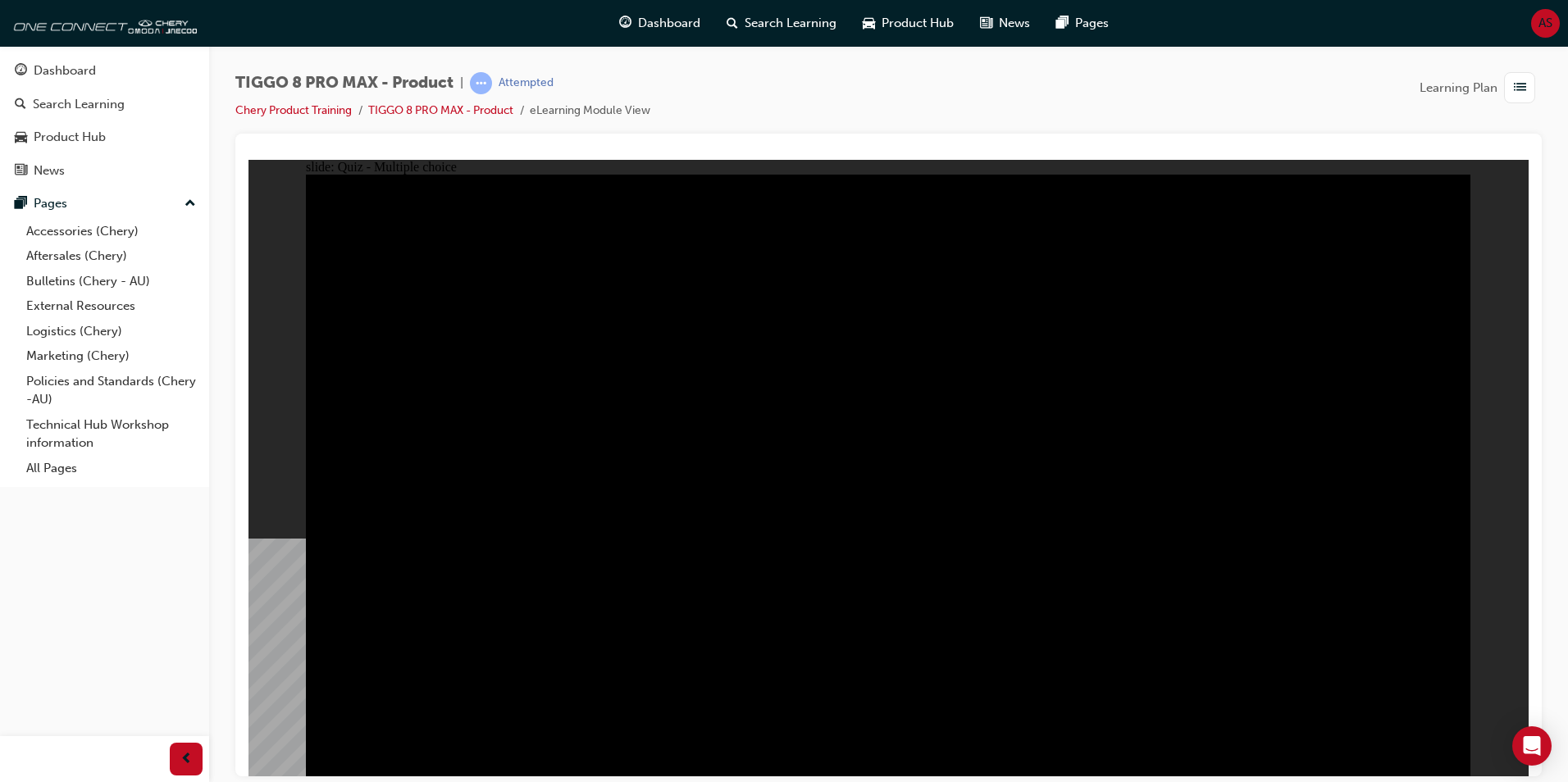
radio input "true"
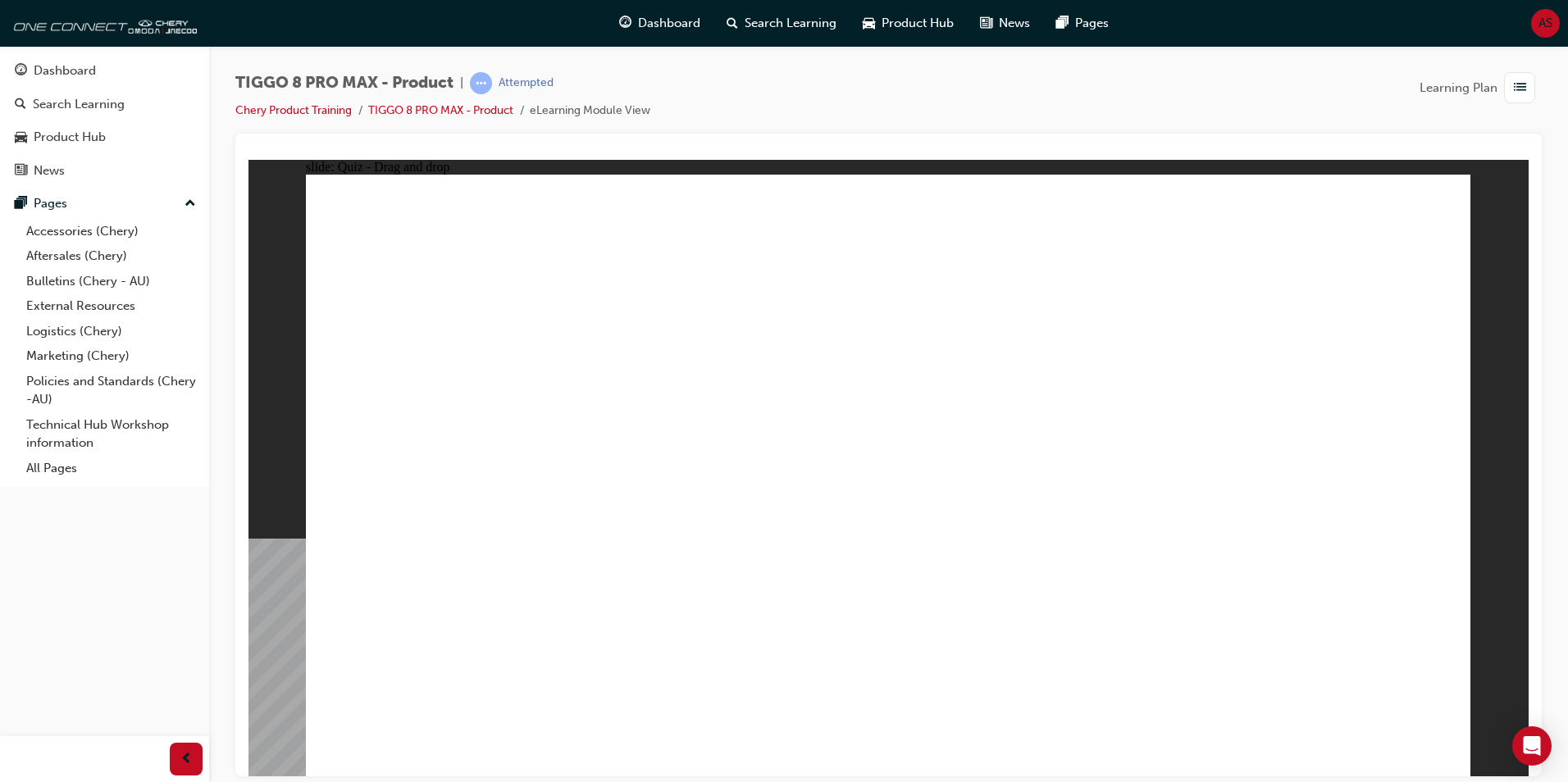
drag, startPoint x: 1309, startPoint y: 250, endPoint x: 1319, endPoint y: 525, distance: 275.2
drag, startPoint x: 1309, startPoint y: 495, endPoint x: 1256, endPoint y: 222, distance: 278.1
drag, startPoint x: 1218, startPoint y: 366, endPoint x: 1340, endPoint y: 507, distance: 186.5
drag, startPoint x: 1327, startPoint y: 252, endPoint x: 462, endPoint y: 511, distance: 902.9
drag, startPoint x: 876, startPoint y: 249, endPoint x: 1101, endPoint y: 505, distance: 340.8
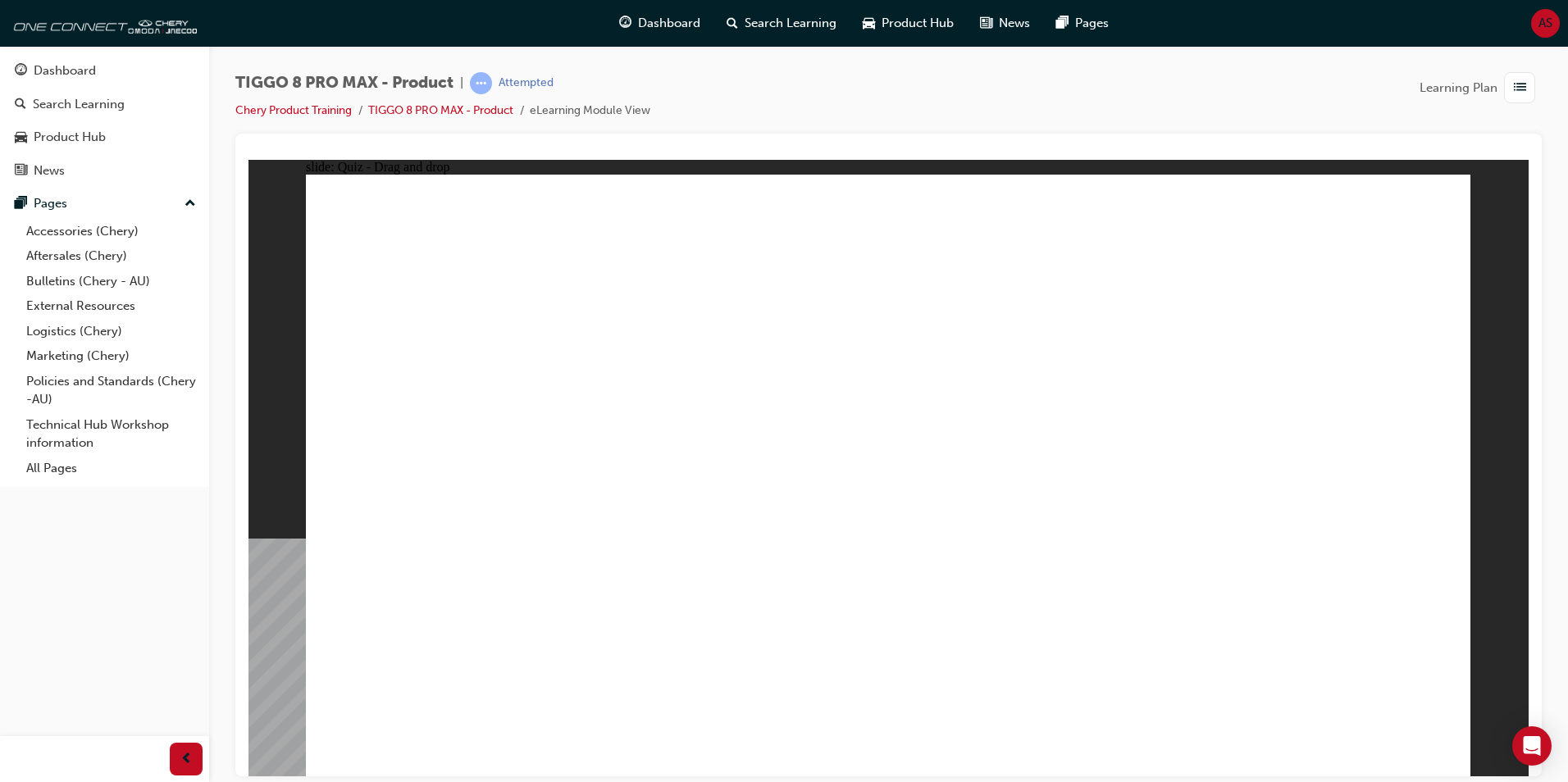
drag, startPoint x: 1035, startPoint y: 358, endPoint x: 912, endPoint y: 509, distance: 194.8
drag, startPoint x: 1055, startPoint y: 259, endPoint x: 641, endPoint y: 515, distance: 486.8
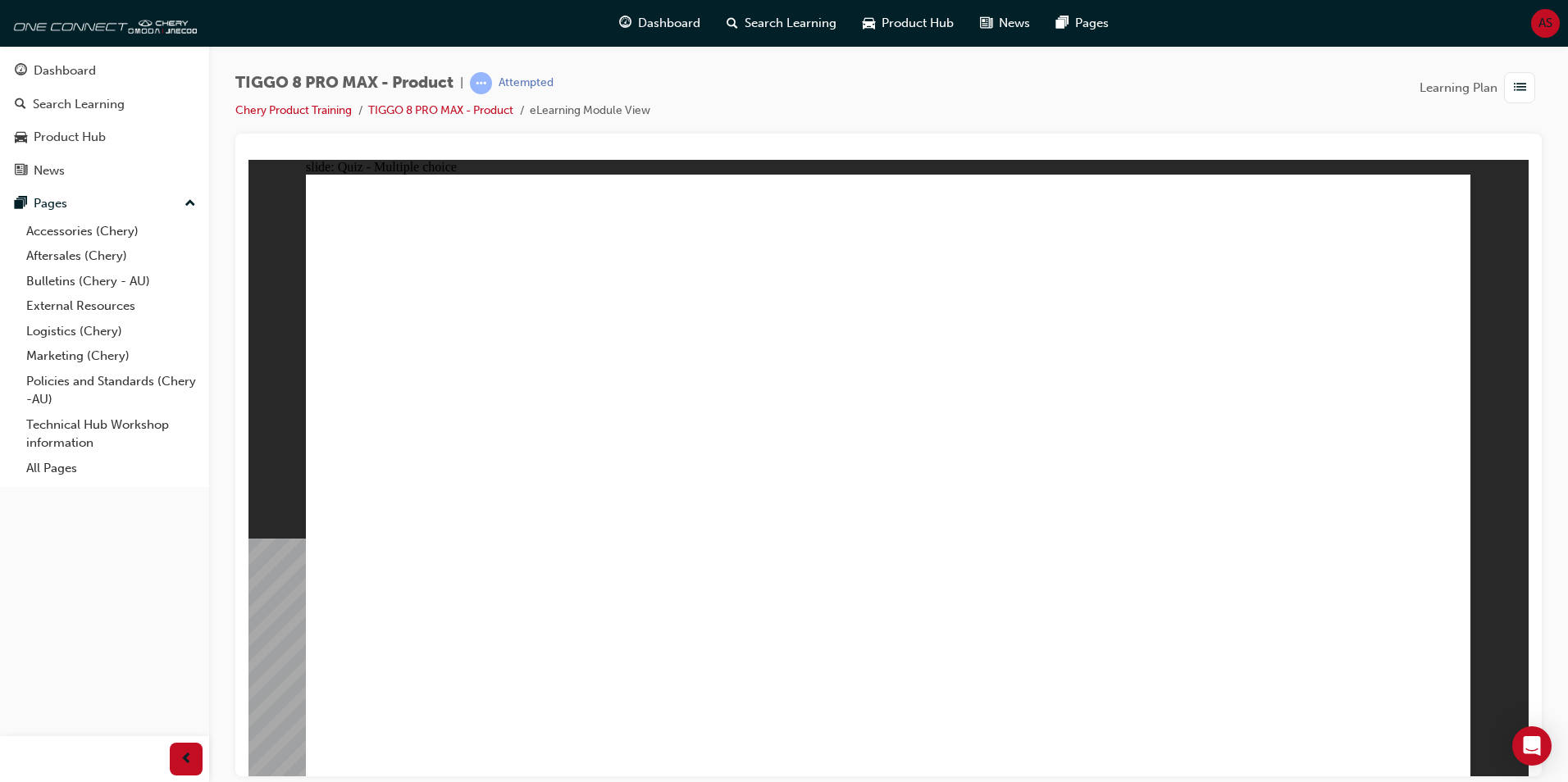
checkbox input "true"
drag, startPoint x: 1141, startPoint y: 376, endPoint x: 1143, endPoint y: 425, distance: 49.0
checkbox input "true"
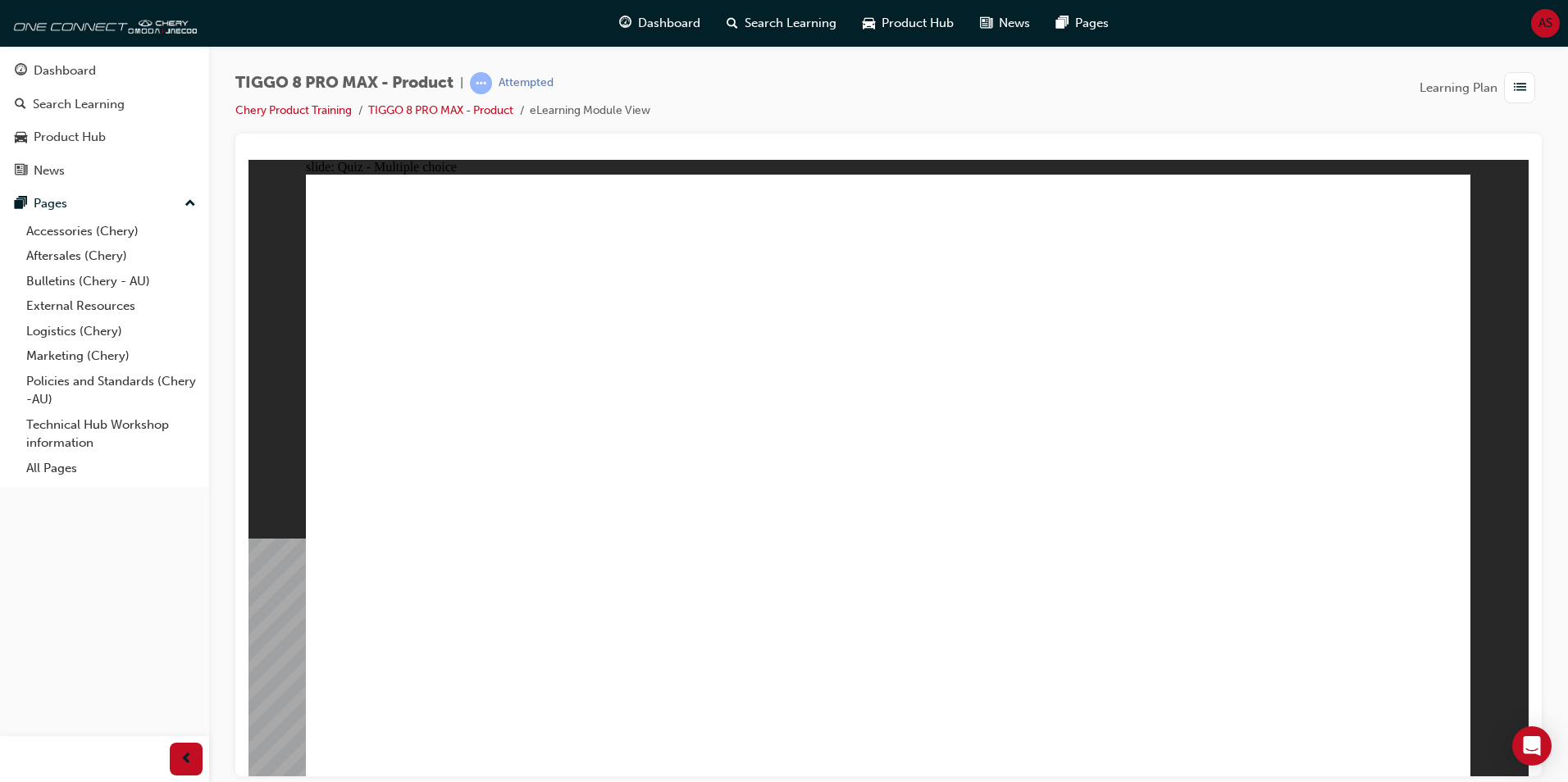
checkbox input "true"
radio input "true"
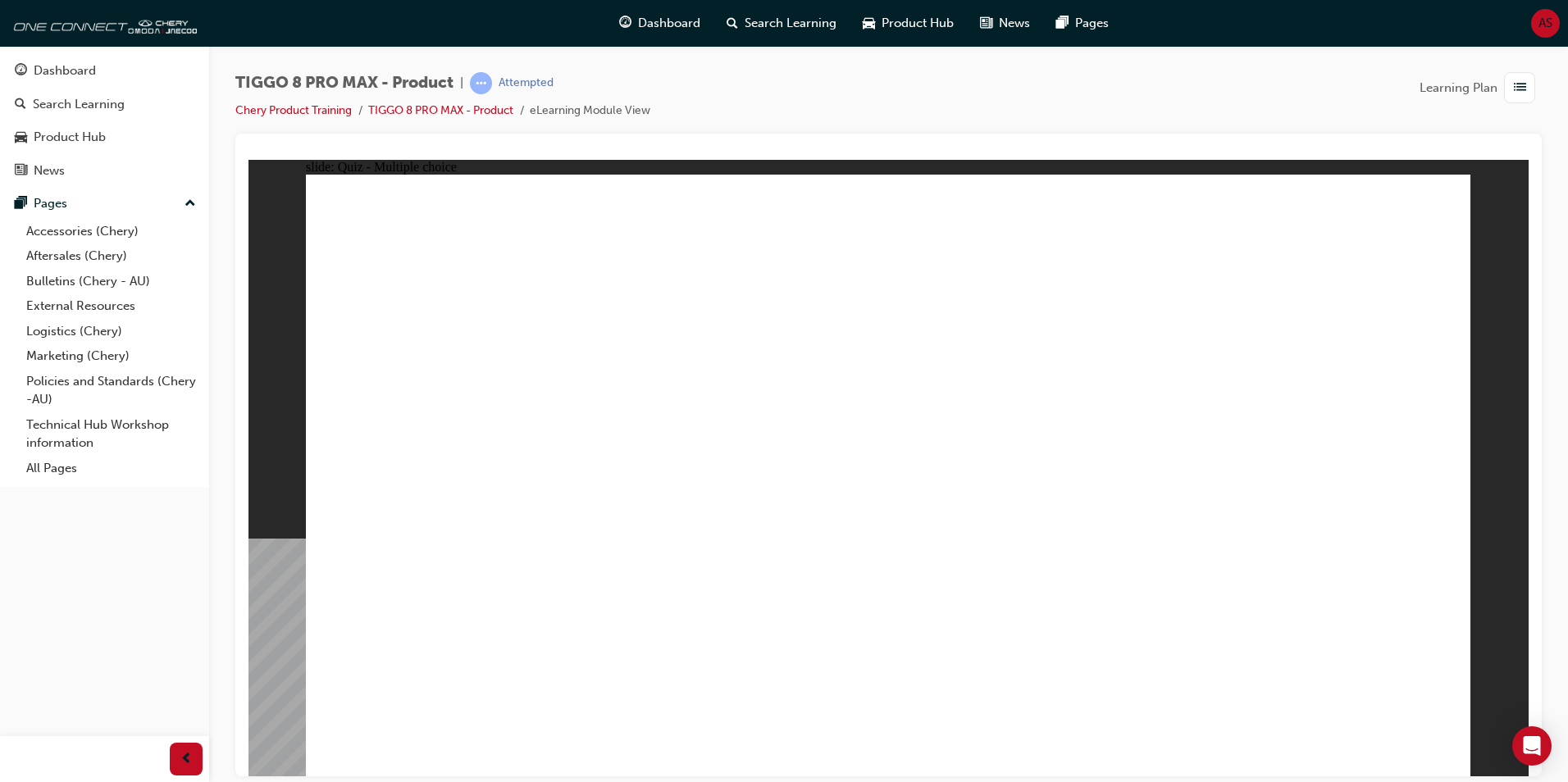
drag, startPoint x: 923, startPoint y: 248, endPoint x: 1015, endPoint y: 554, distance: 319.5
drag, startPoint x: 913, startPoint y: 284, endPoint x: 990, endPoint y: 587, distance: 312.6
drag, startPoint x: 1108, startPoint y: 317, endPoint x: 1085, endPoint y: 514, distance: 198.3
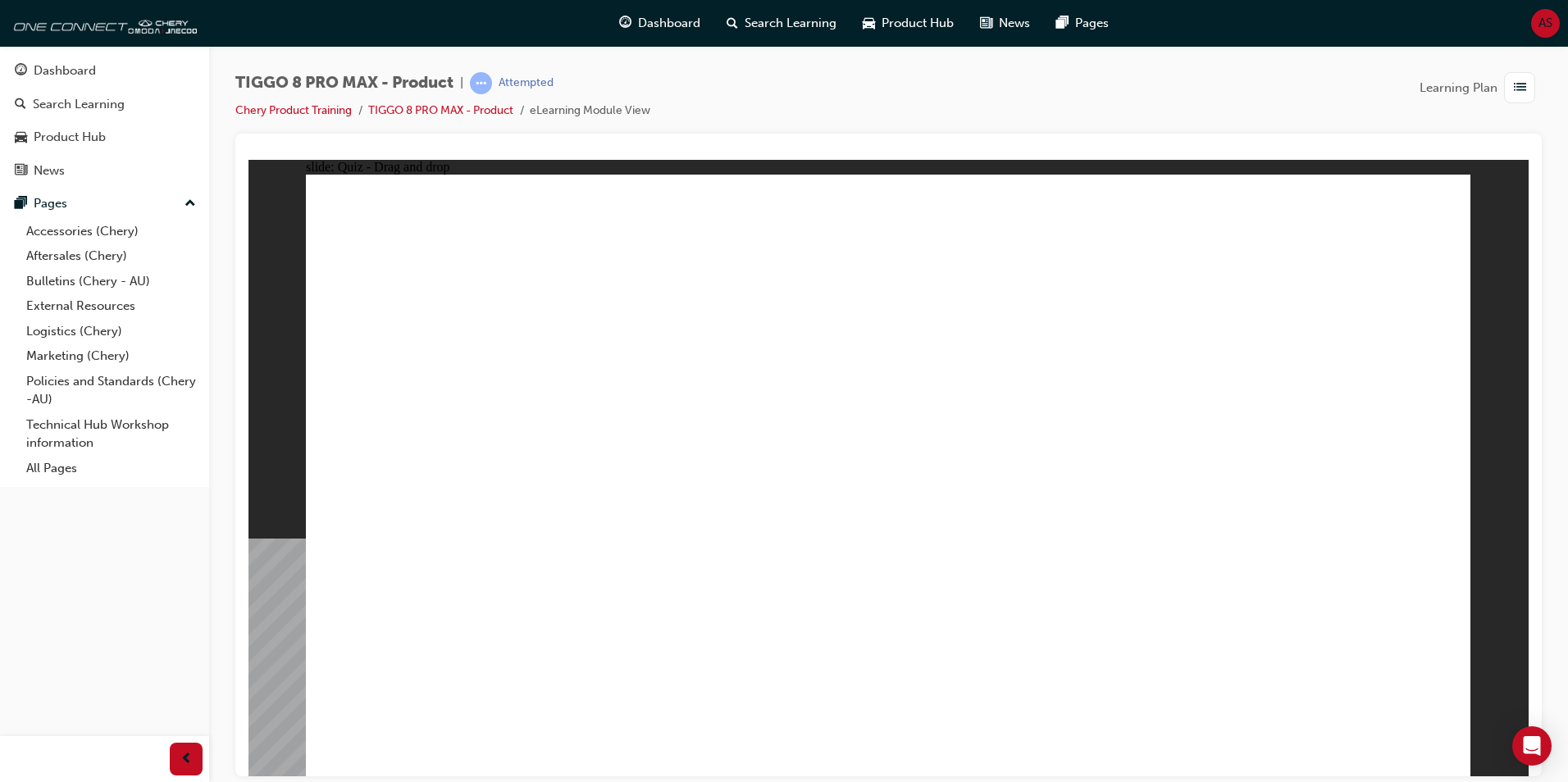
drag, startPoint x: 1094, startPoint y: 278, endPoint x: 1118, endPoint y: 572, distance: 295.0
drag, startPoint x: 1118, startPoint y: 250, endPoint x: 1103, endPoint y: 642, distance: 392.3
drag, startPoint x: 1347, startPoint y: 264, endPoint x: 1197, endPoint y: 573, distance: 343.5
drag, startPoint x: 1331, startPoint y: 263, endPoint x: 1296, endPoint y: 333, distance: 78.3
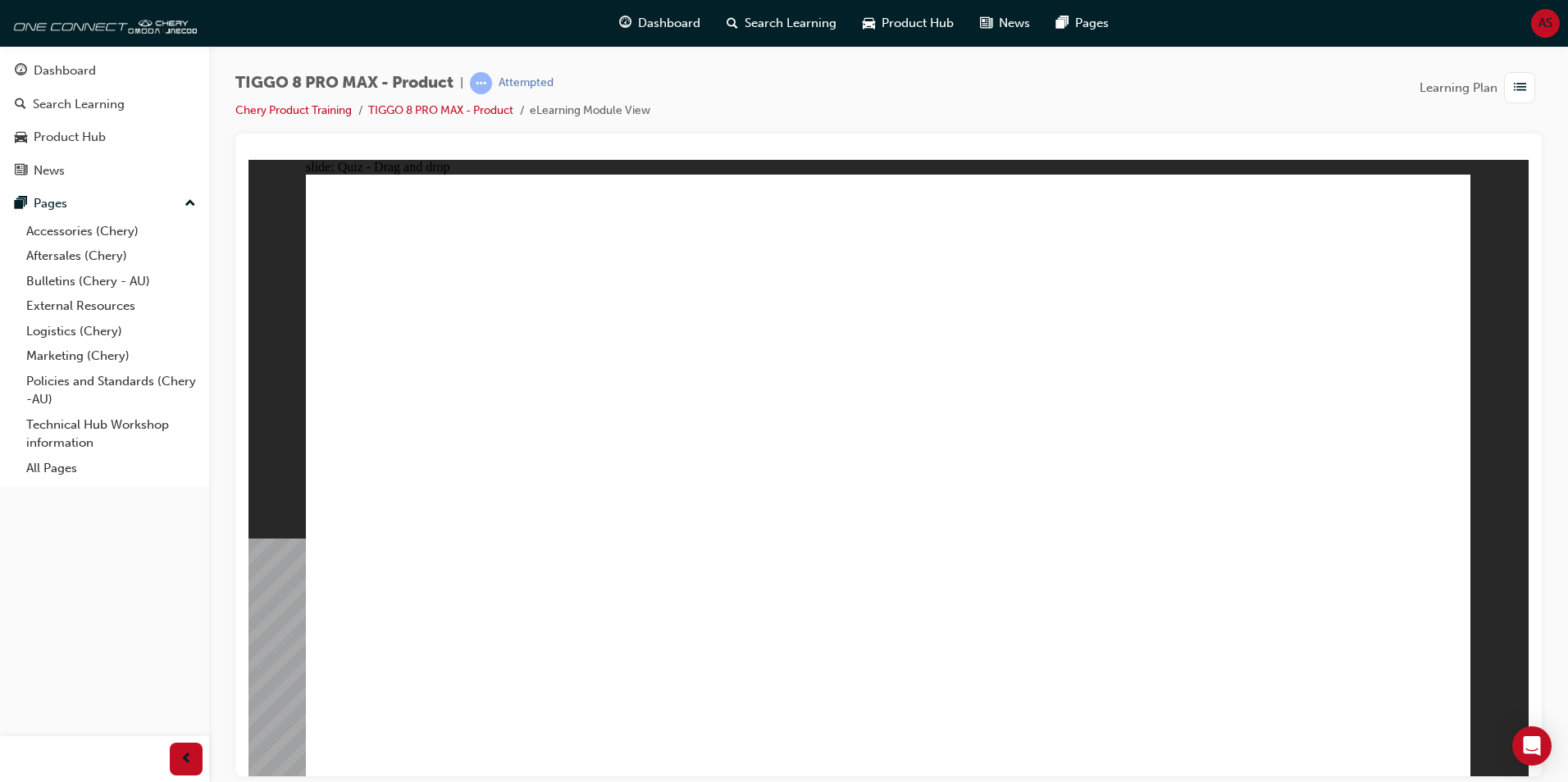
drag, startPoint x: 1328, startPoint y: 287, endPoint x: 1055, endPoint y: 615, distance: 426.7
drag, startPoint x: 1397, startPoint y: 668, endPoint x: 1433, endPoint y: 678, distance: 37.4
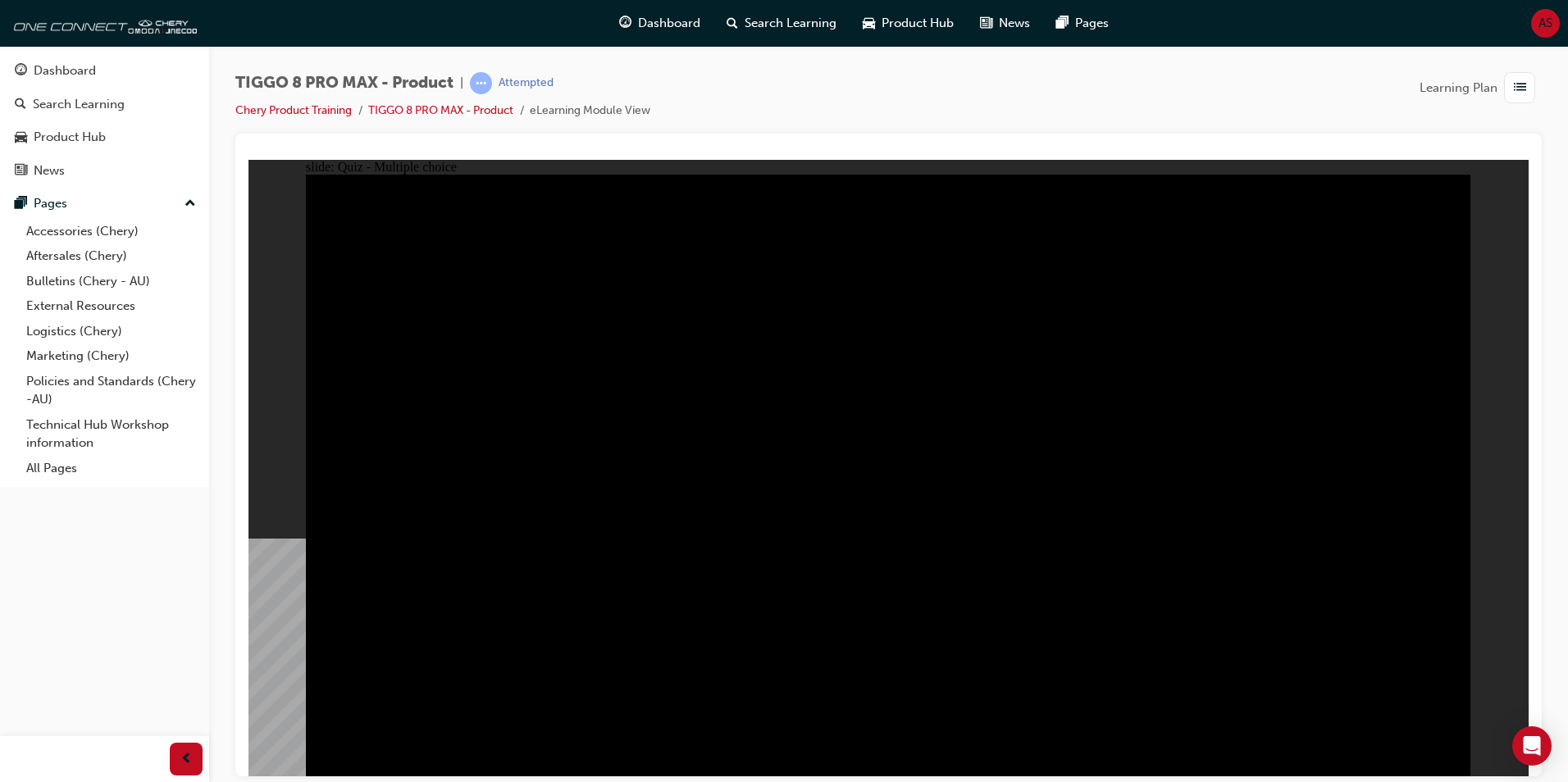
radio input "true"
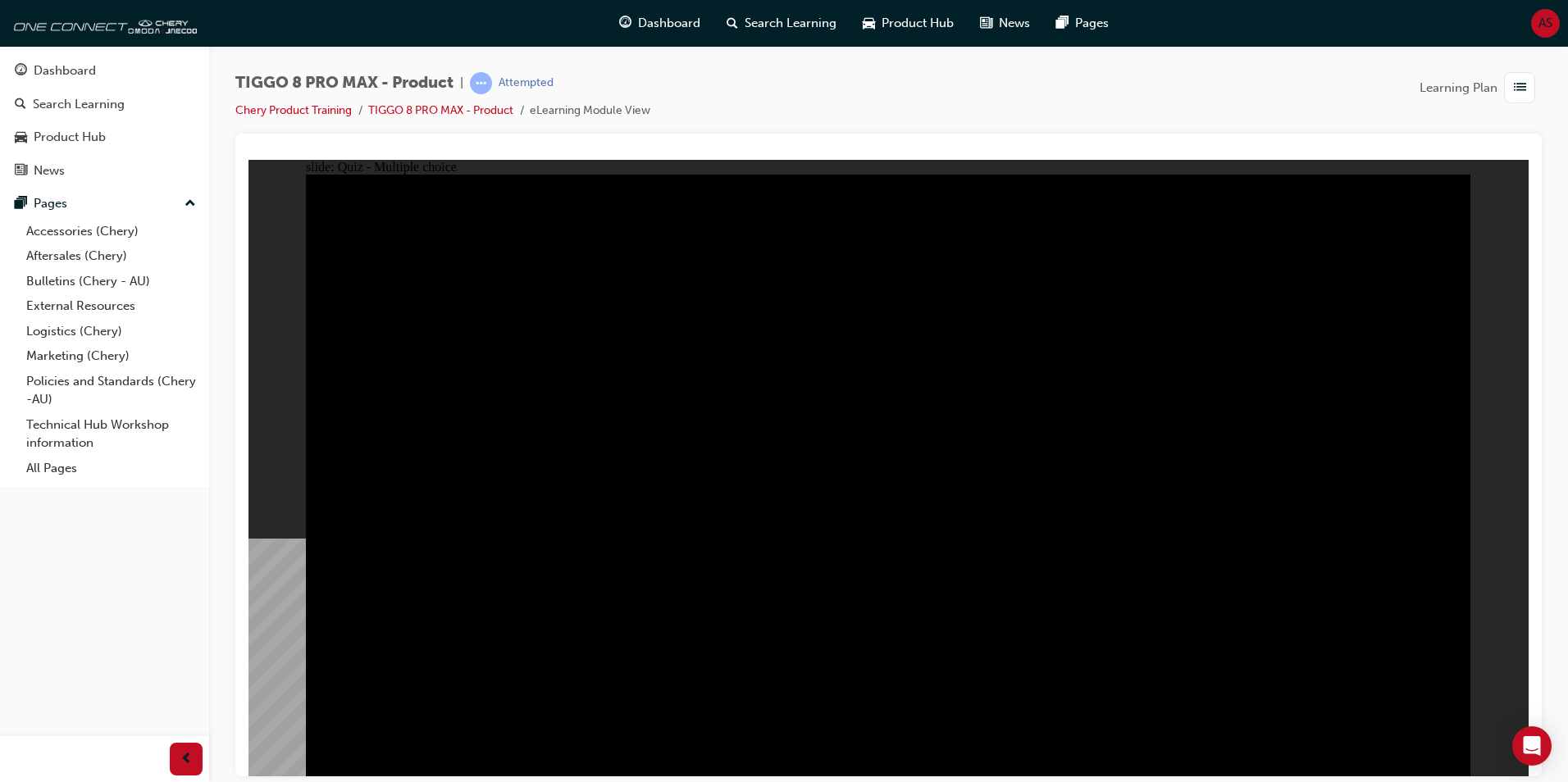
radio input "true"
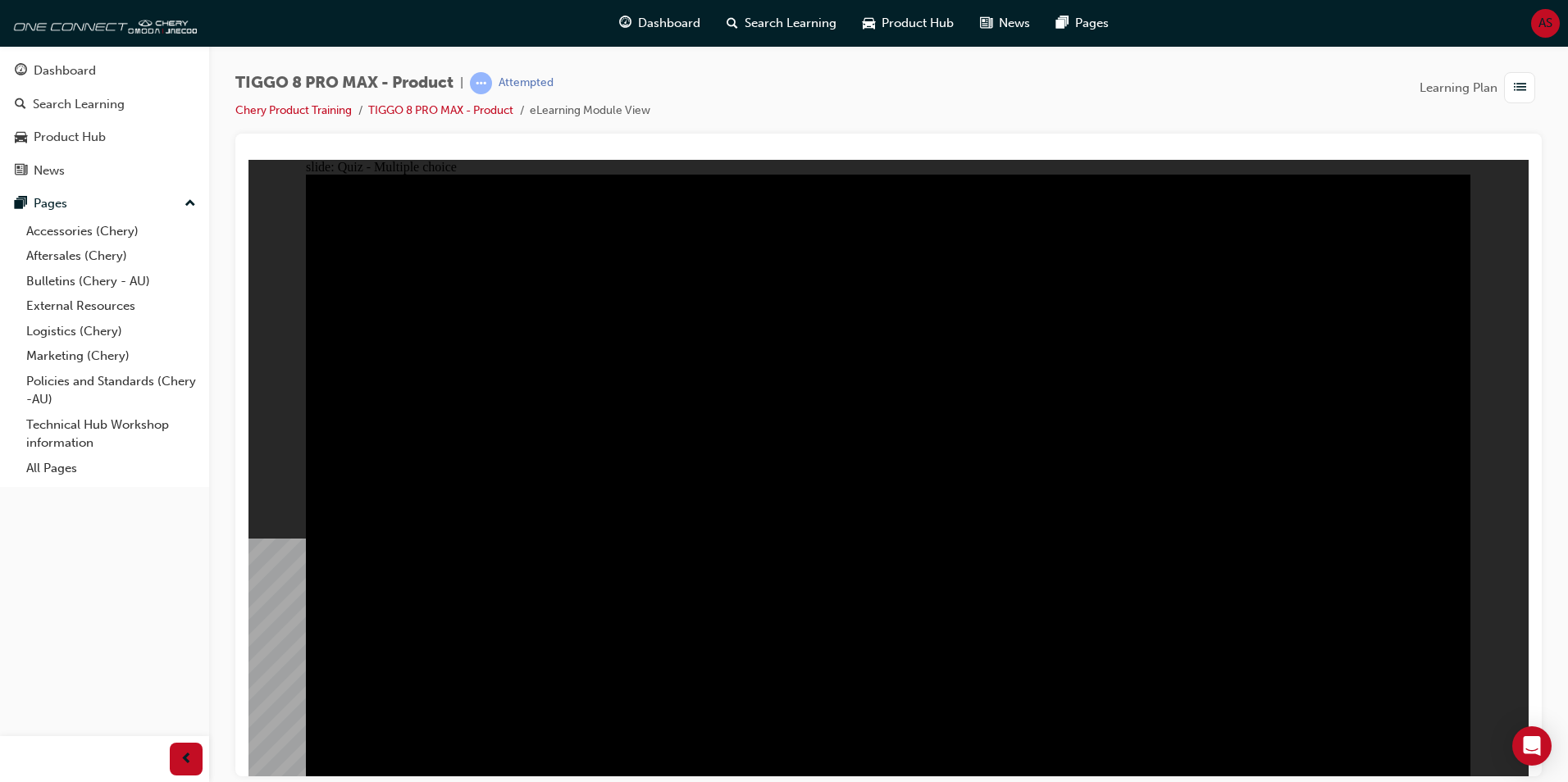
checkbox input "true"
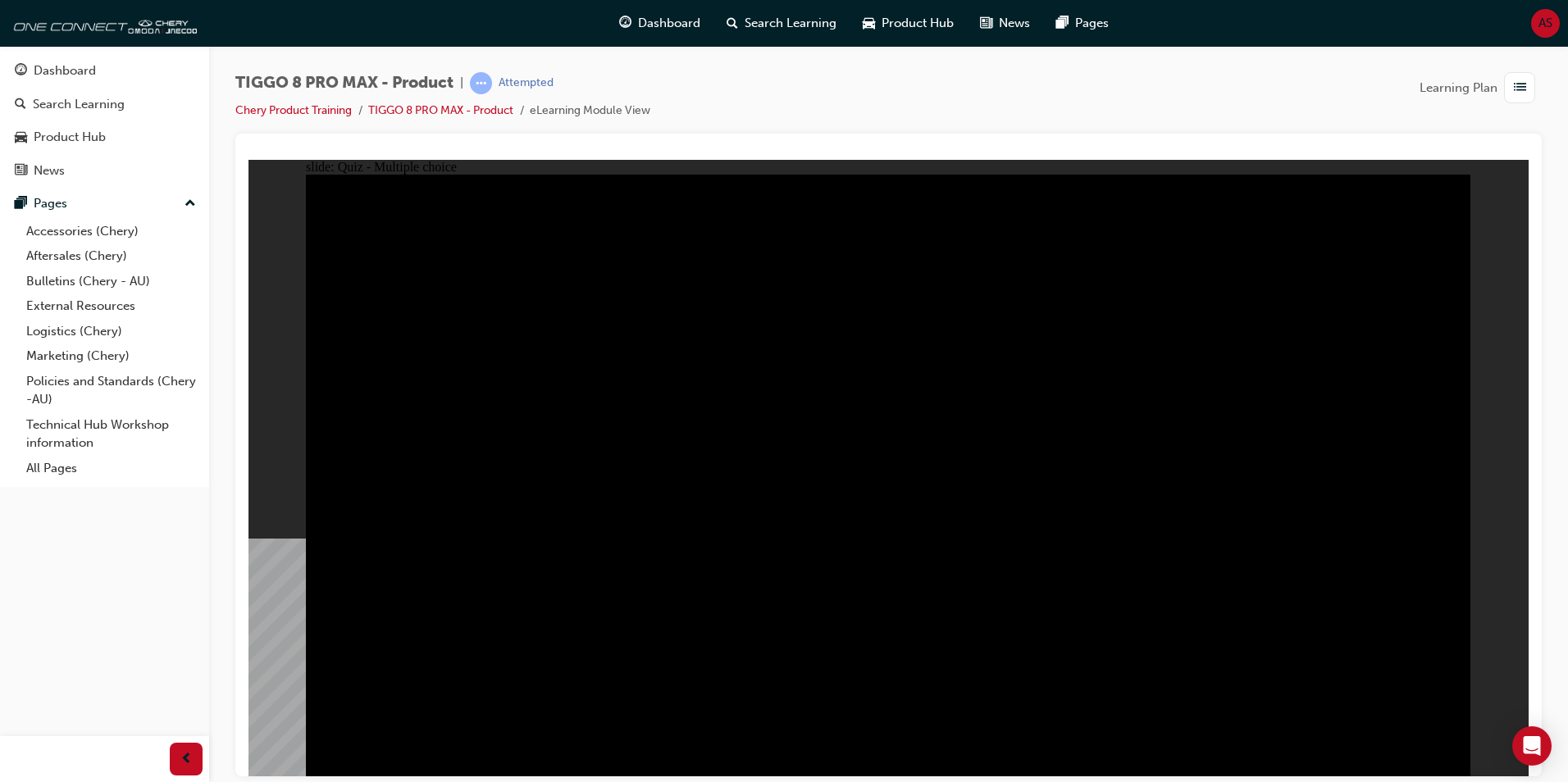
checkbox input "true"
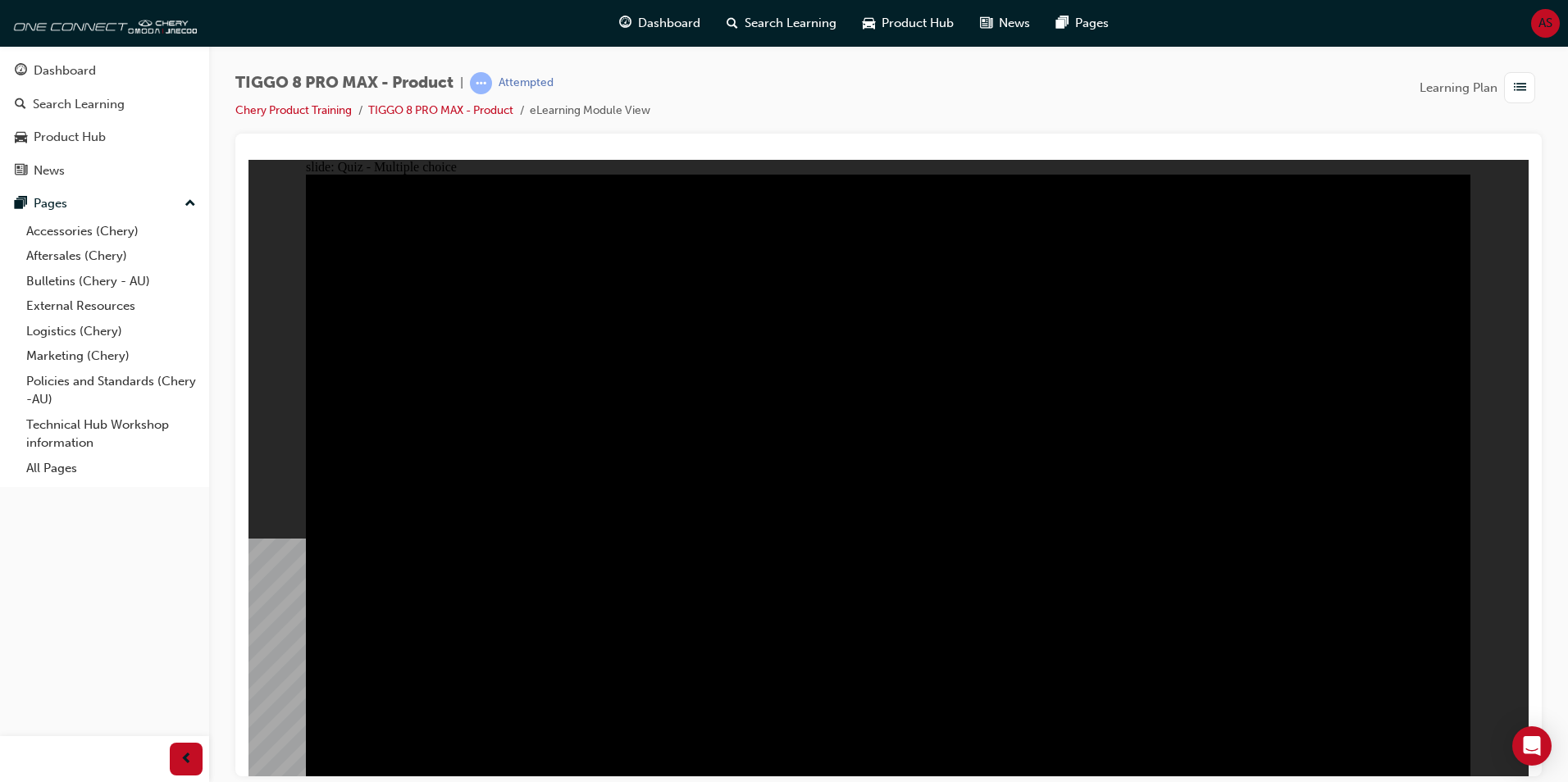
checkbox input "true"
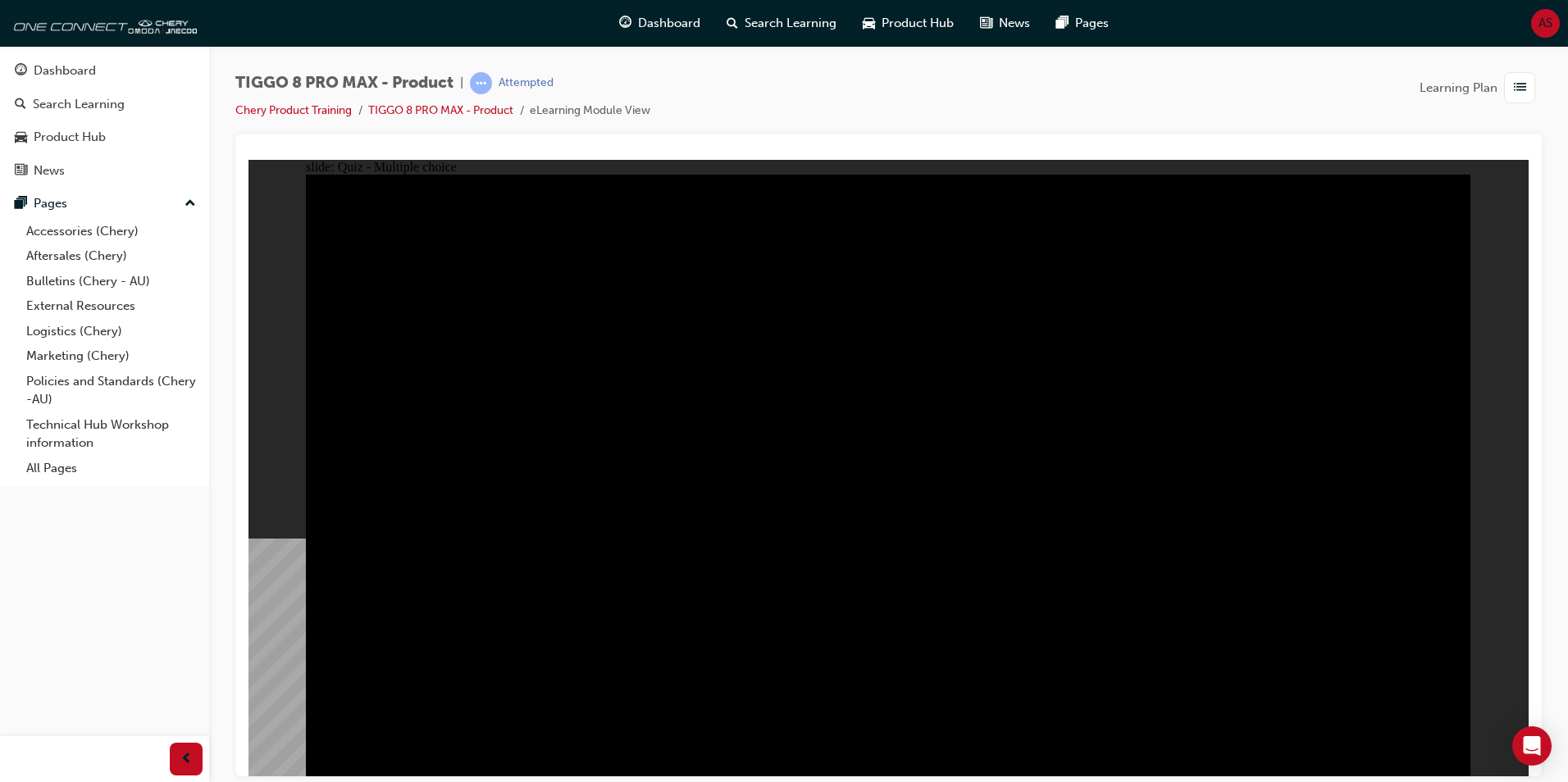
checkbox input "true"
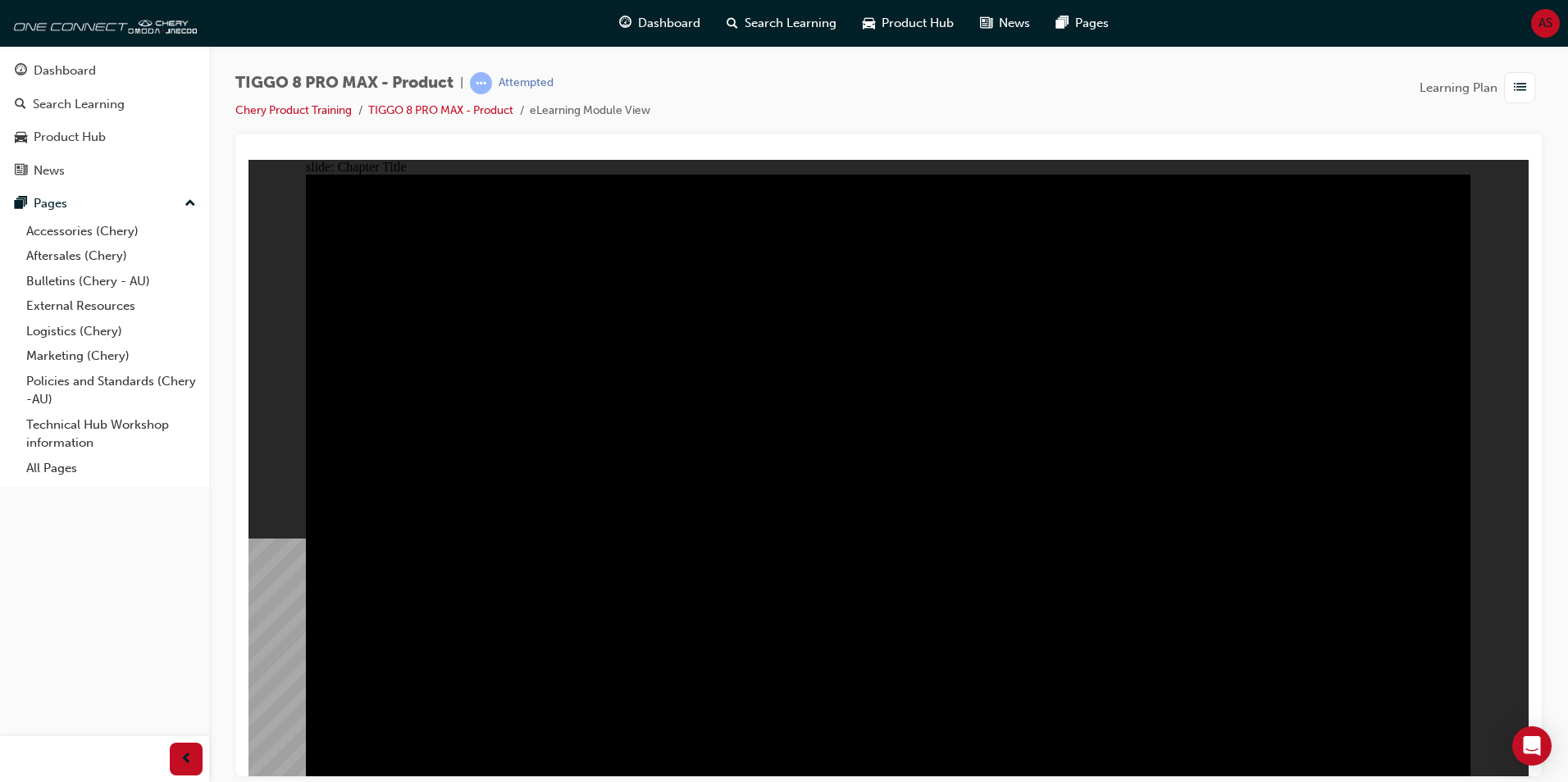
radio input "true"
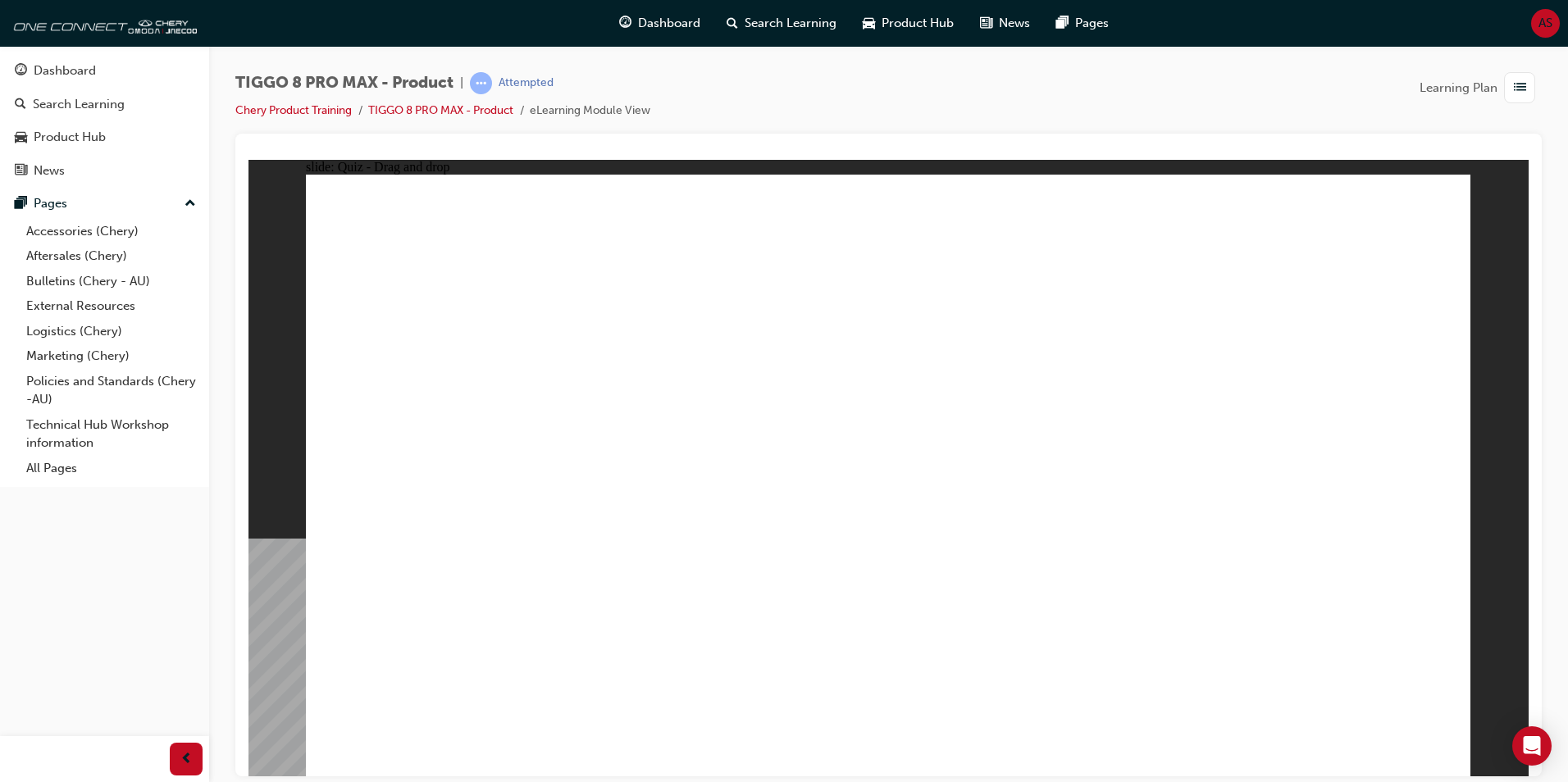
drag, startPoint x: 856, startPoint y: 255, endPoint x: 1092, endPoint y: 502, distance: 341.6
drag, startPoint x: 1037, startPoint y: 382, endPoint x: 956, endPoint y: 515, distance: 155.7
drag, startPoint x: 1352, startPoint y: 254, endPoint x: 478, endPoint y: 506, distance: 909.6
drag, startPoint x: 1176, startPoint y: 377, endPoint x: 1306, endPoint y: 522, distance: 194.7
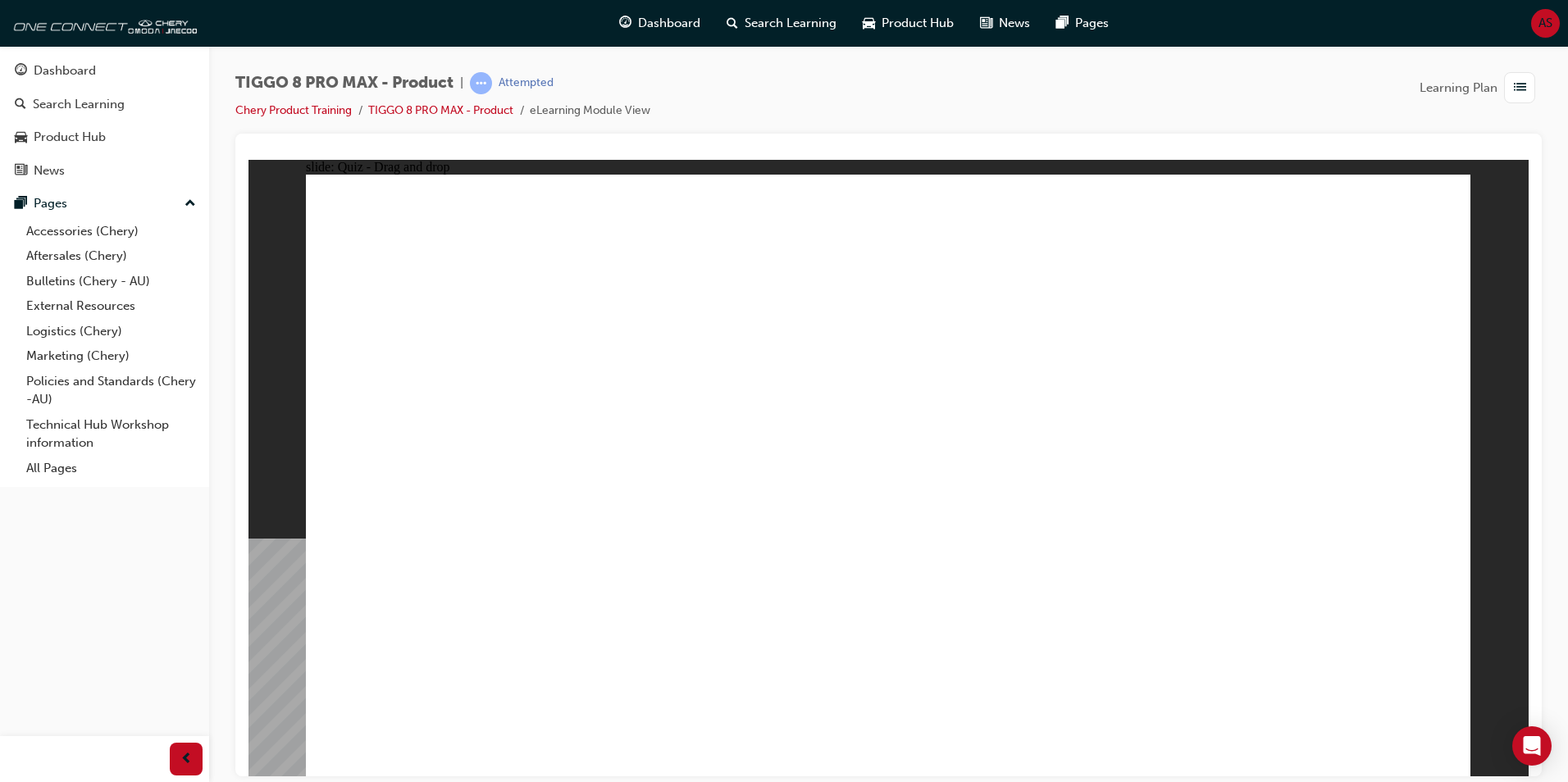
drag, startPoint x: 1065, startPoint y: 219, endPoint x: 645, endPoint y: 486, distance: 497.7
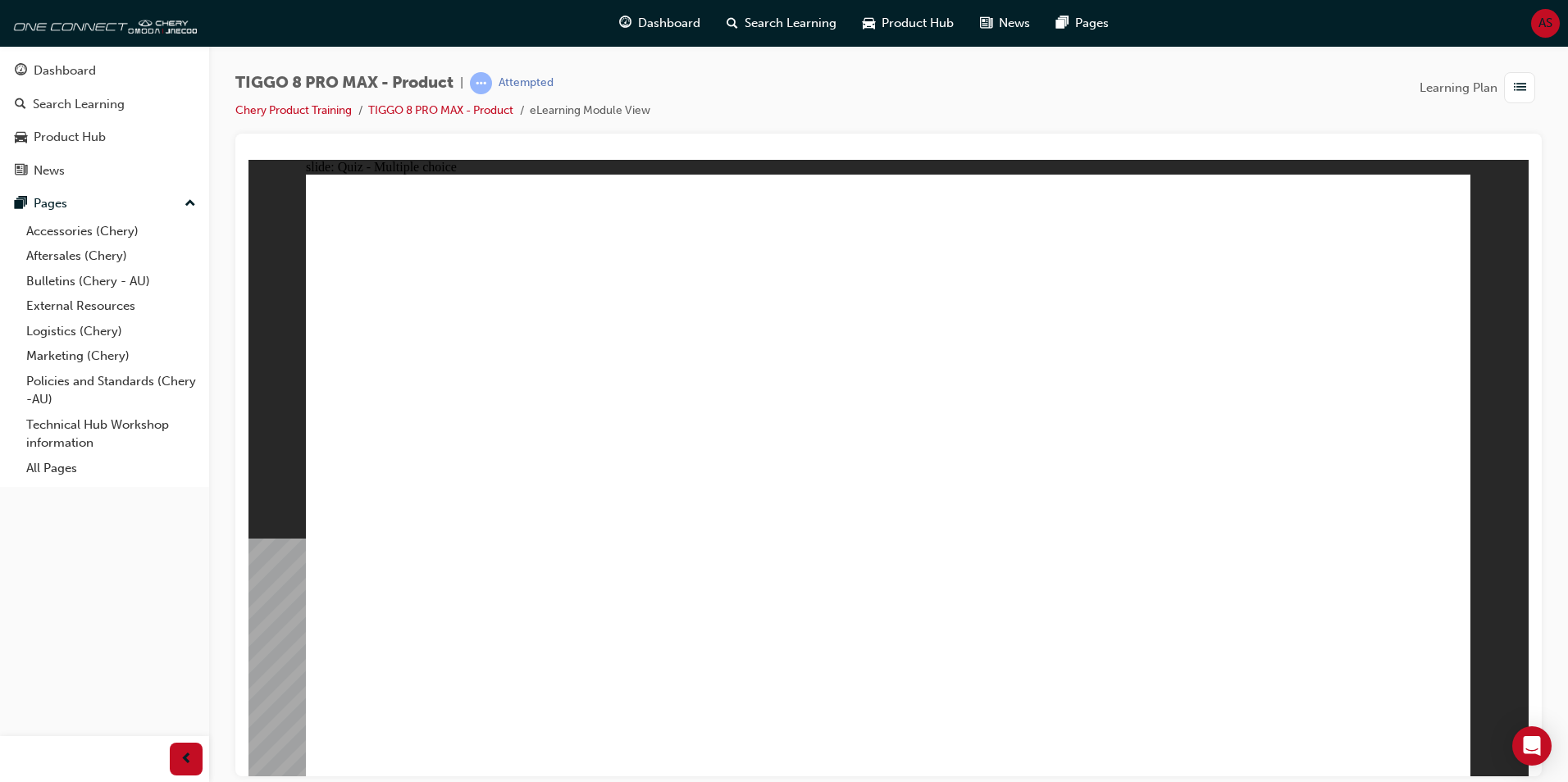
checkbox input "true"
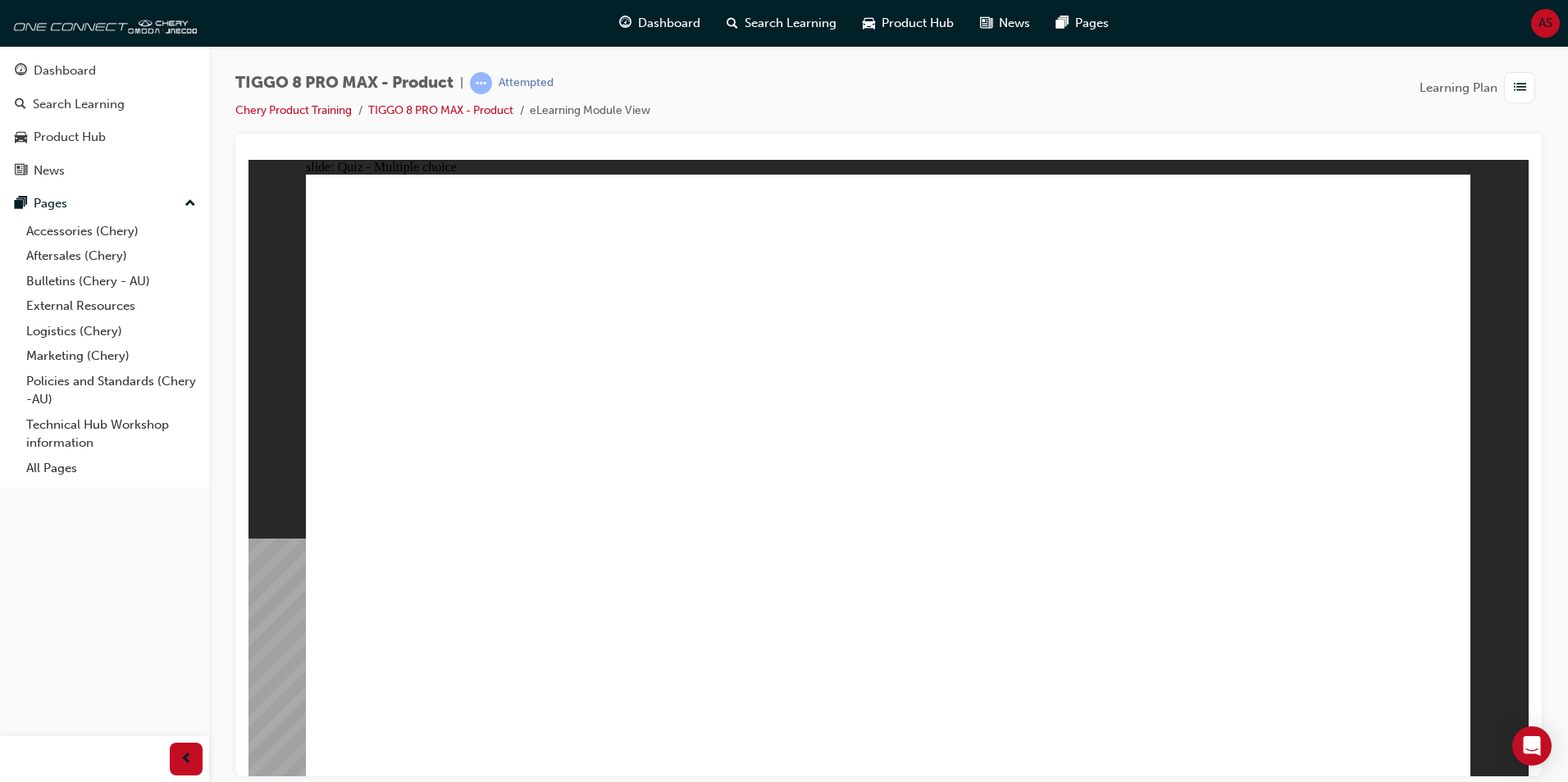
checkbox input "false"
radio input "true"
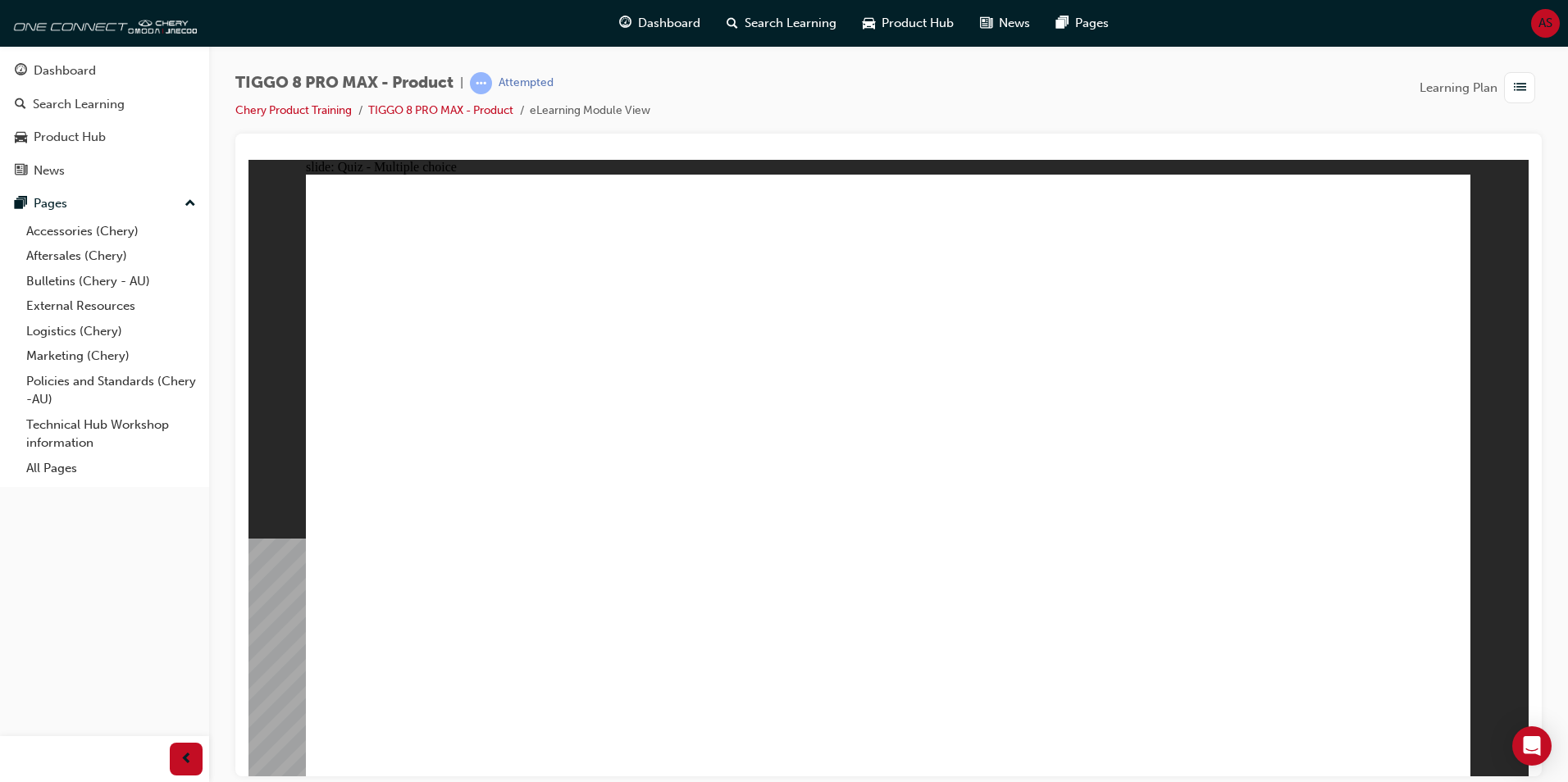
drag, startPoint x: 911, startPoint y: 283, endPoint x: 965, endPoint y: 541, distance: 263.6
drag, startPoint x: 943, startPoint y: 246, endPoint x: 1018, endPoint y: 574, distance: 336.5
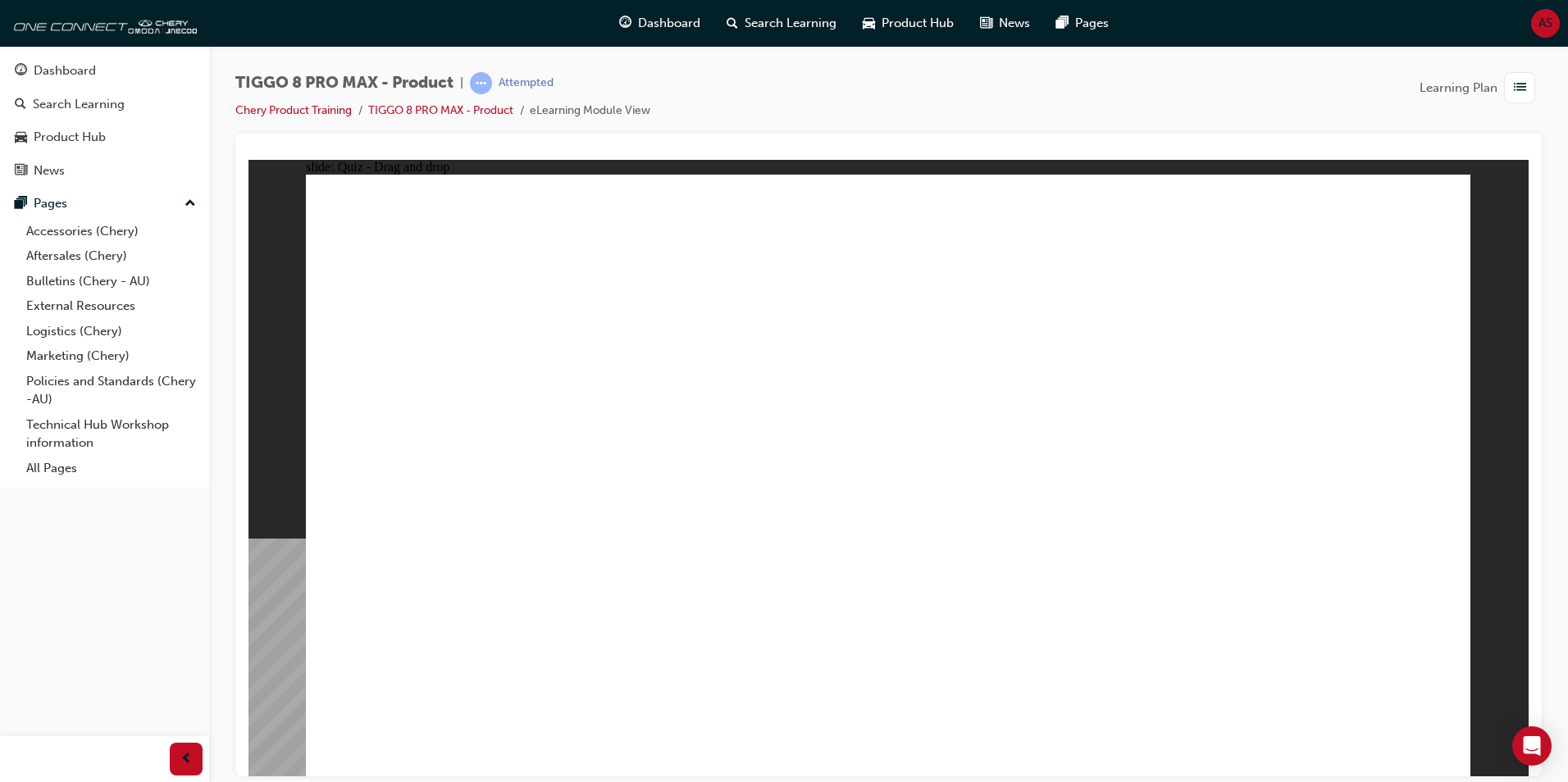
drag, startPoint x: 1122, startPoint y: 283, endPoint x: 1083, endPoint y: 556, distance: 275.8
drag, startPoint x: 1078, startPoint y: 245, endPoint x: 1077, endPoint y: 536, distance: 291.0
drag, startPoint x: 1138, startPoint y: 319, endPoint x: 1078, endPoint y: 525, distance: 214.6
drag, startPoint x: 1303, startPoint y: 285, endPoint x: 1137, endPoint y: 564, distance: 324.6
drag, startPoint x: 1337, startPoint y: 250, endPoint x: 1087, endPoint y: 638, distance: 461.6
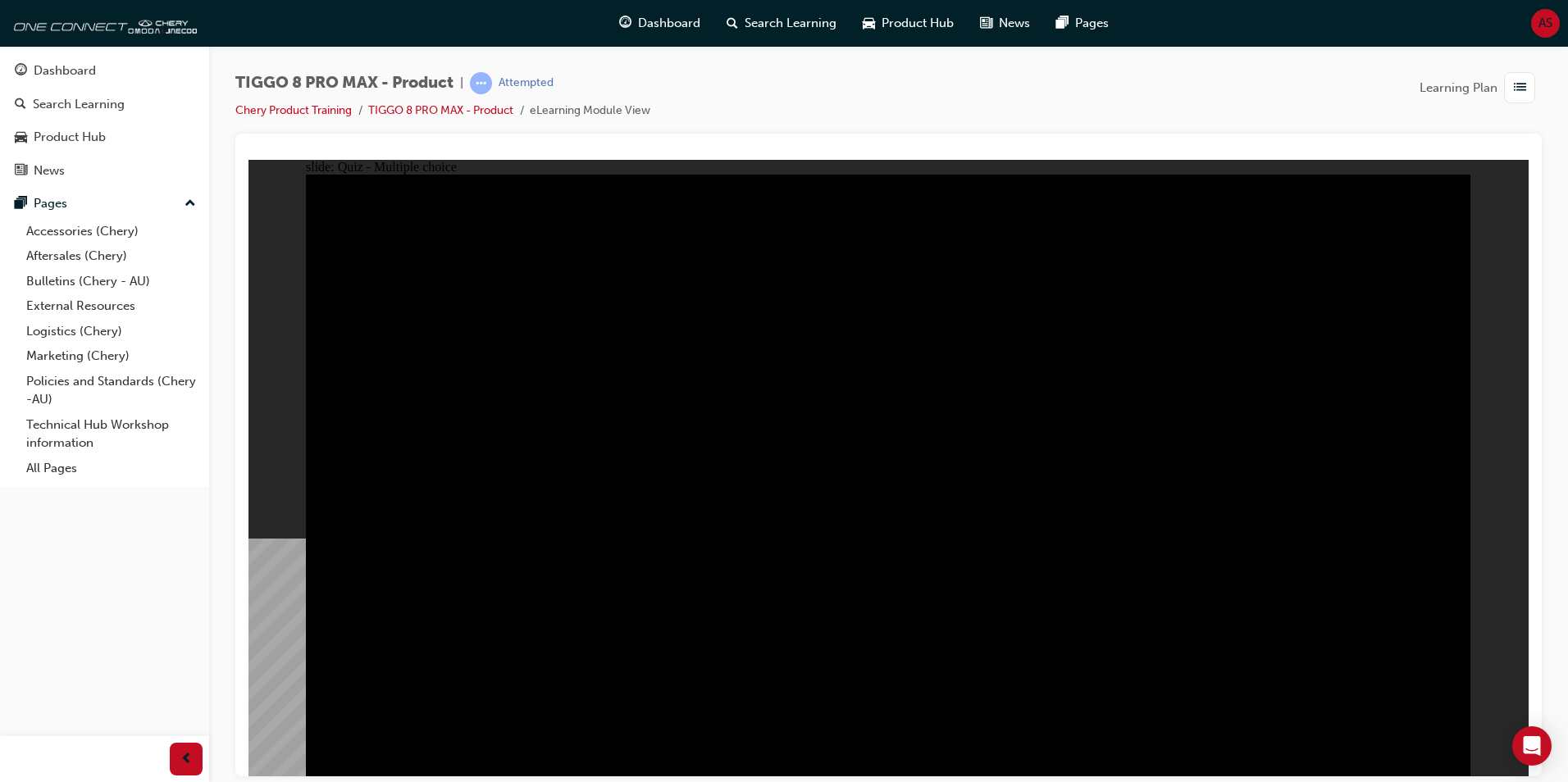
radio input "true"
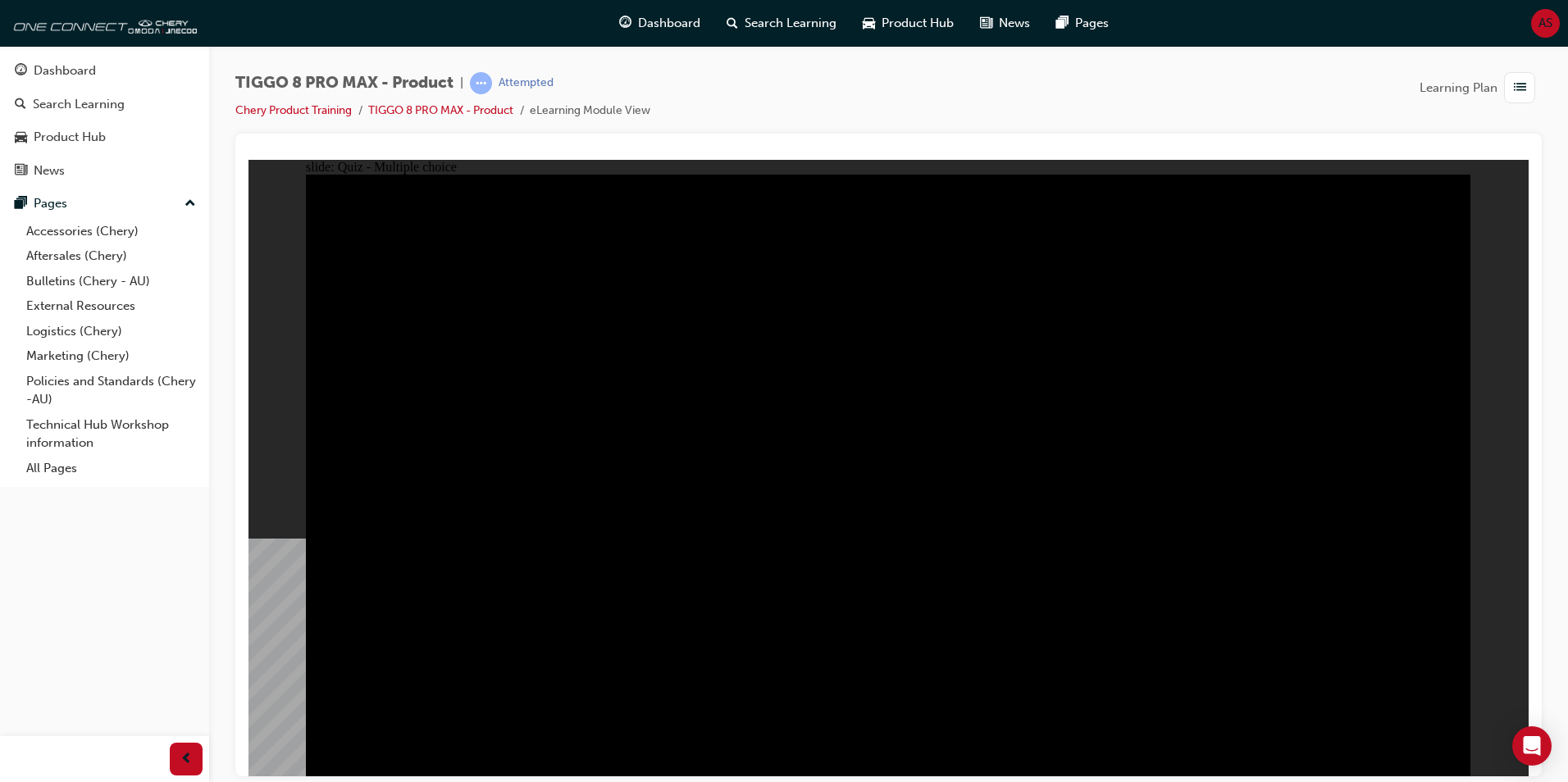
radio input "true"
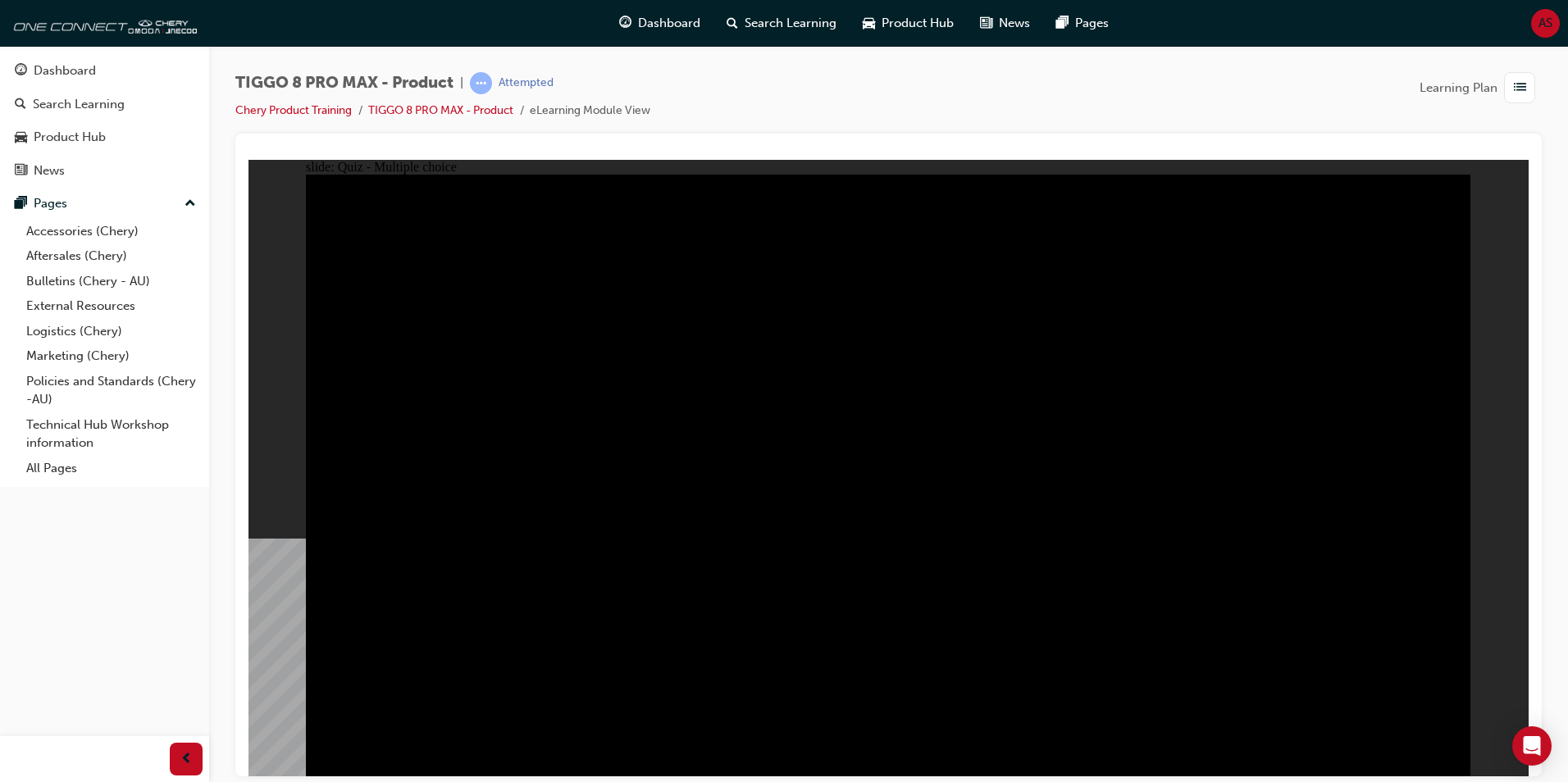
checkbox input "true"
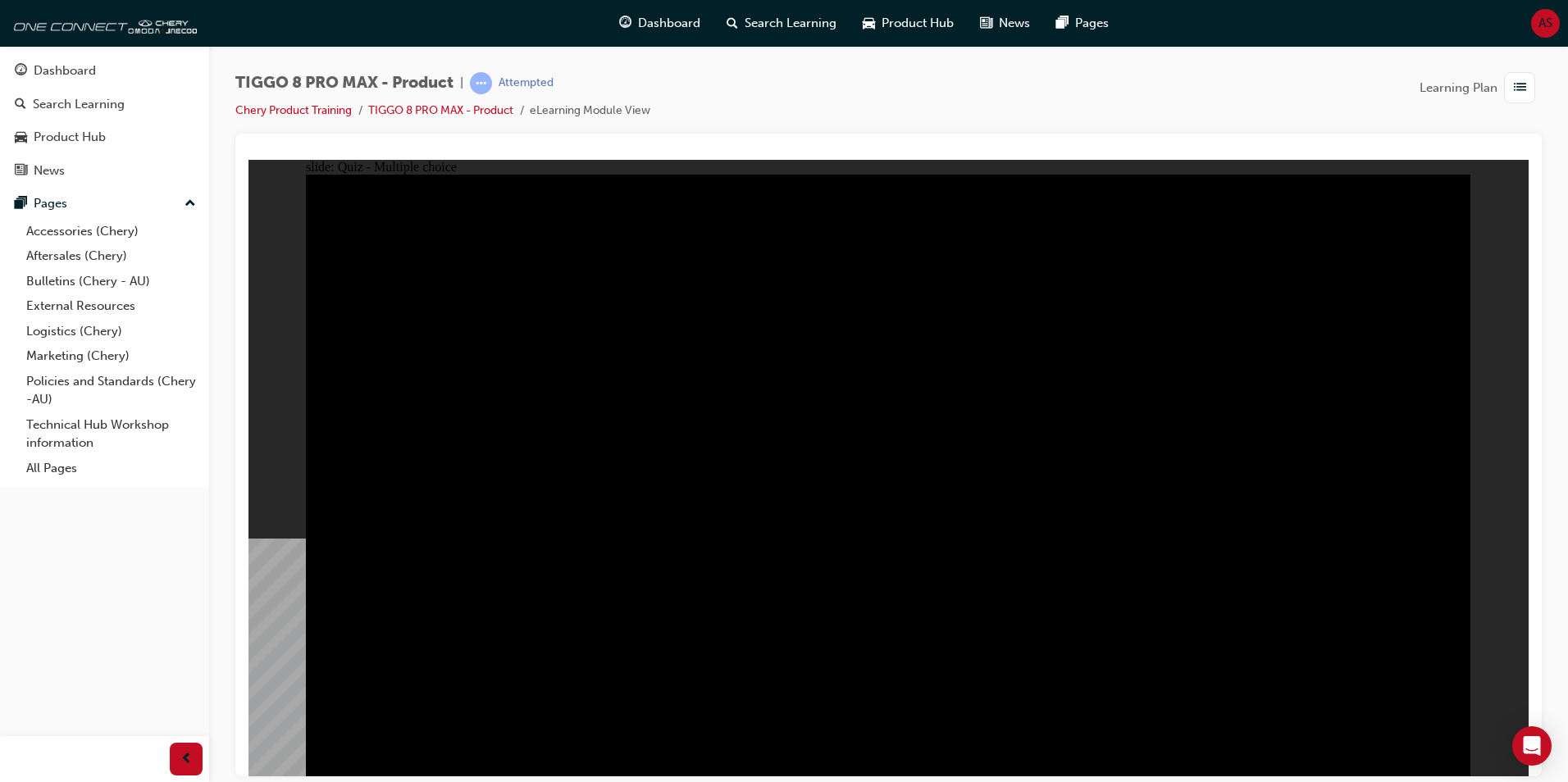
checkbox input "true"
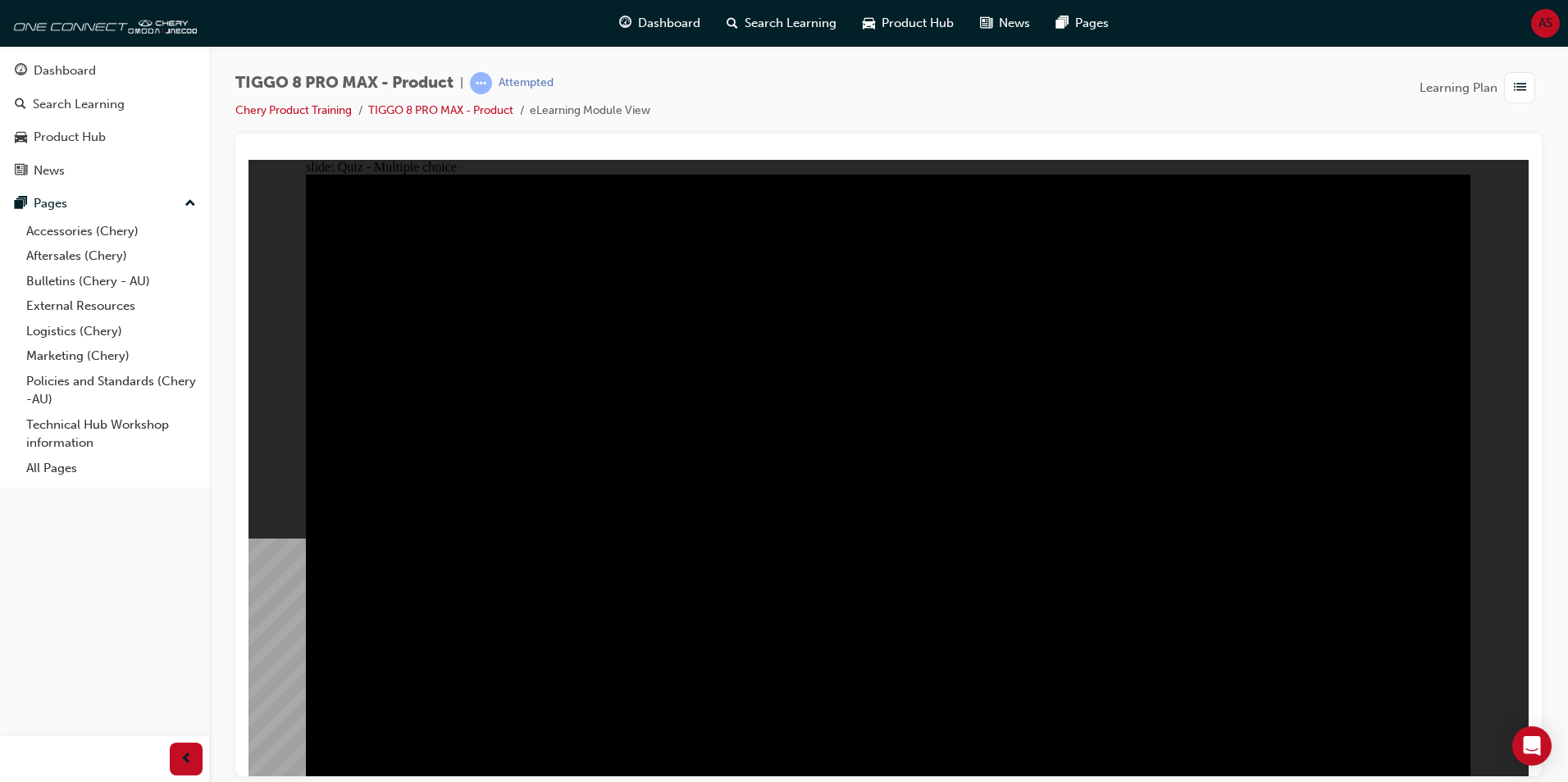
checkbox input "true"
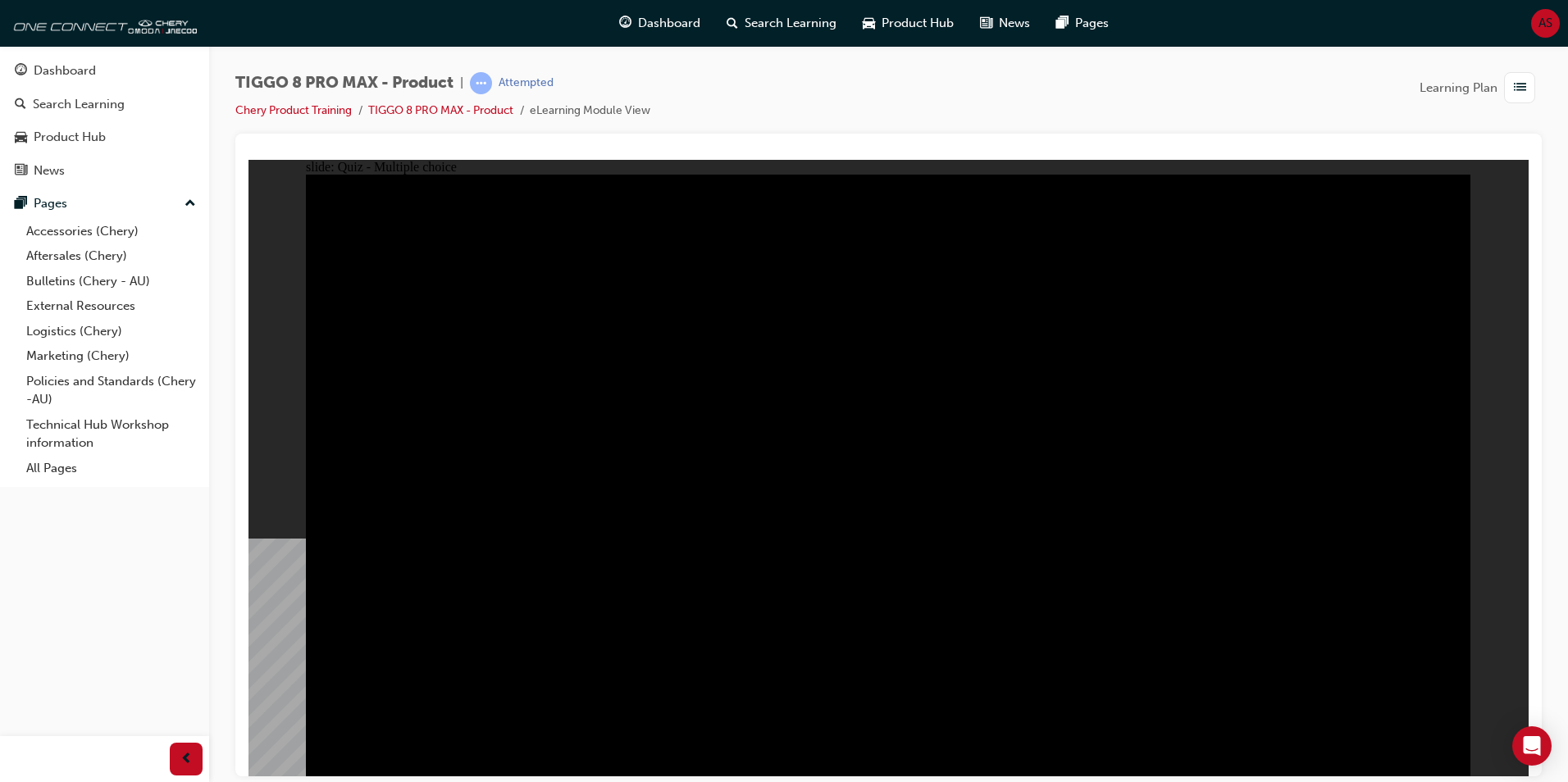
checkbox input "true"
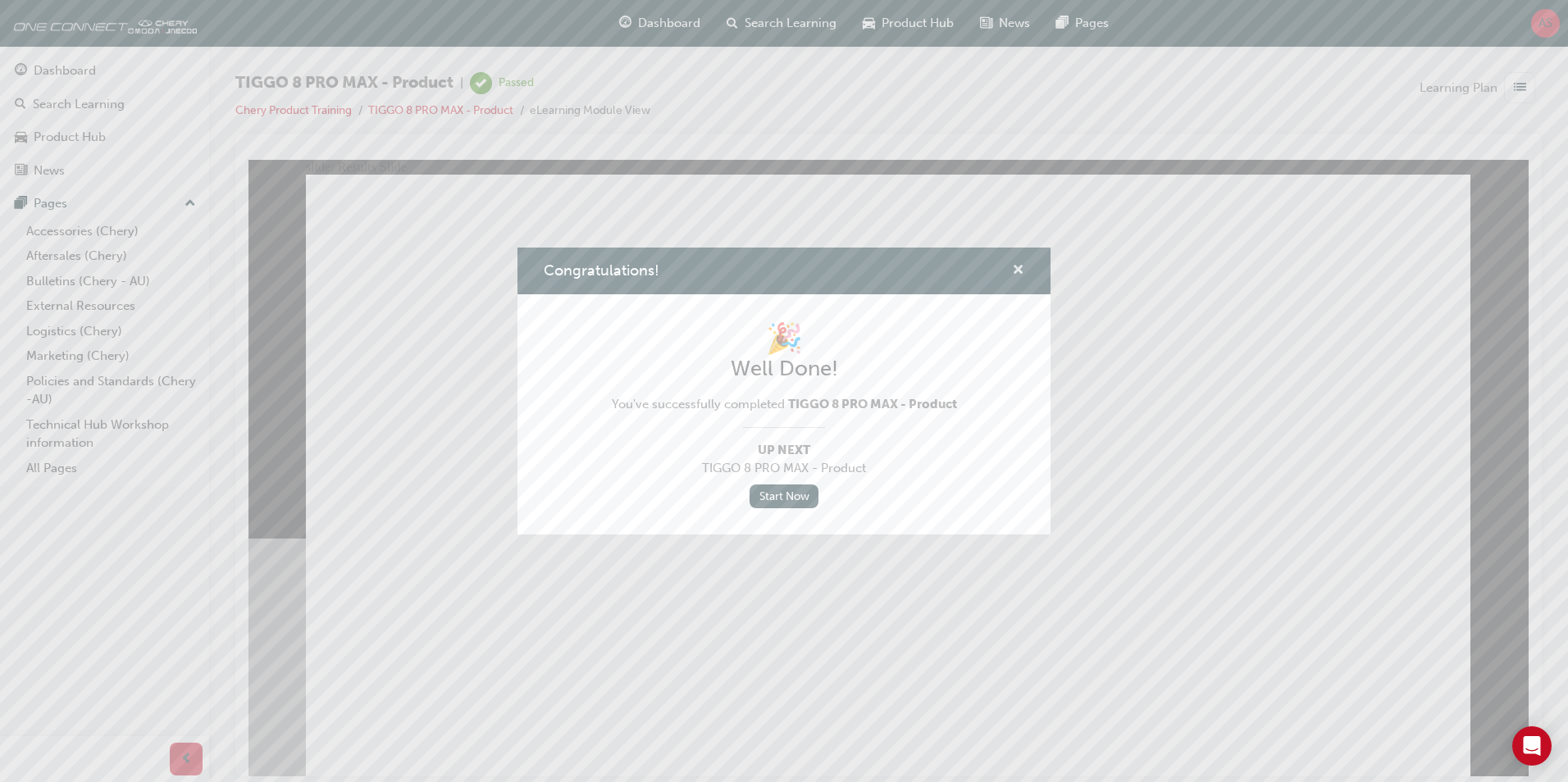
click at [1019, 269] on span "cross-icon" at bounding box center [1018, 271] width 12 height 15
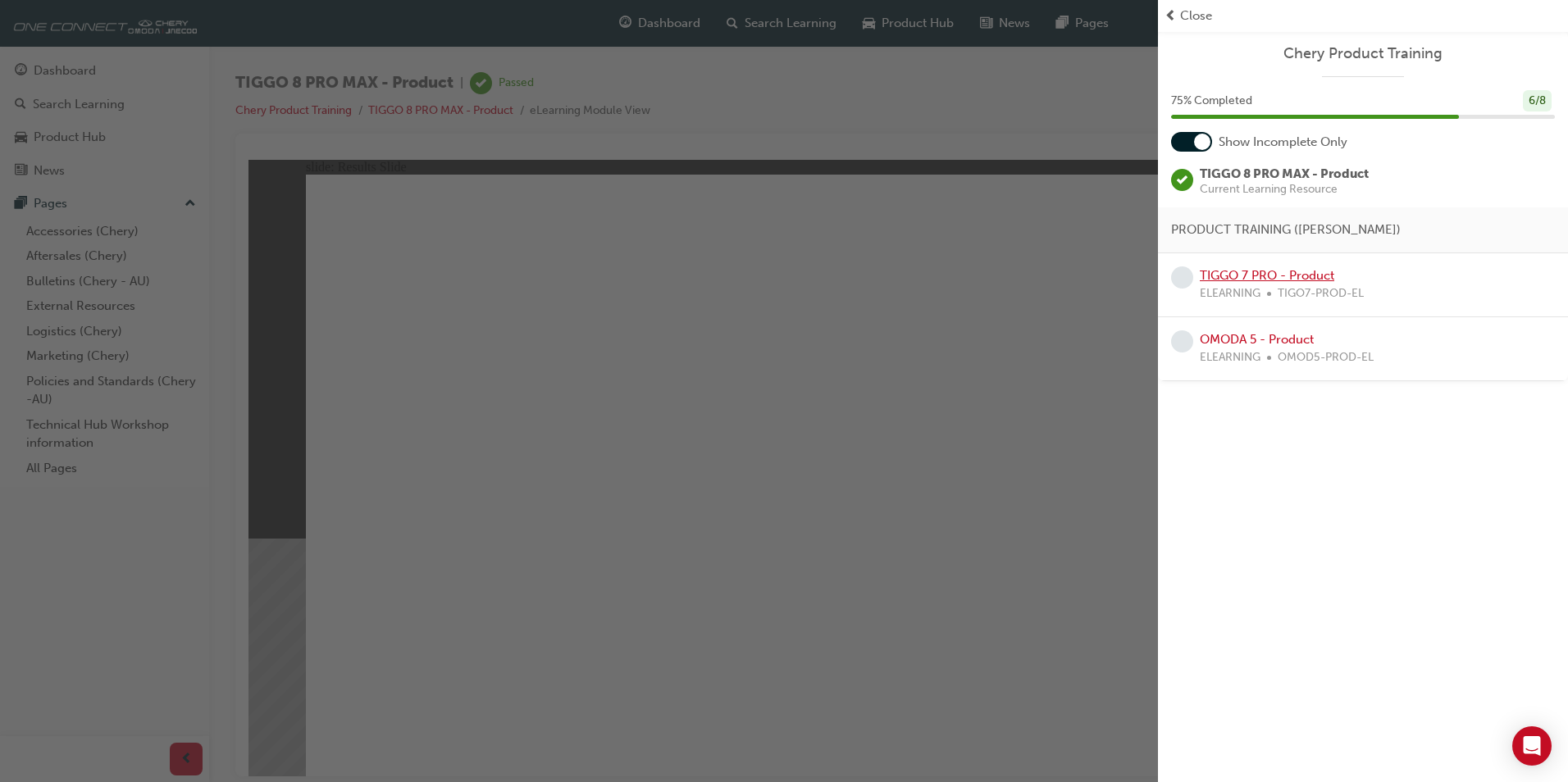
click at [1287, 274] on link "TIGGO 7 PRO - Product" at bounding box center [1267, 276] width 134 height 15
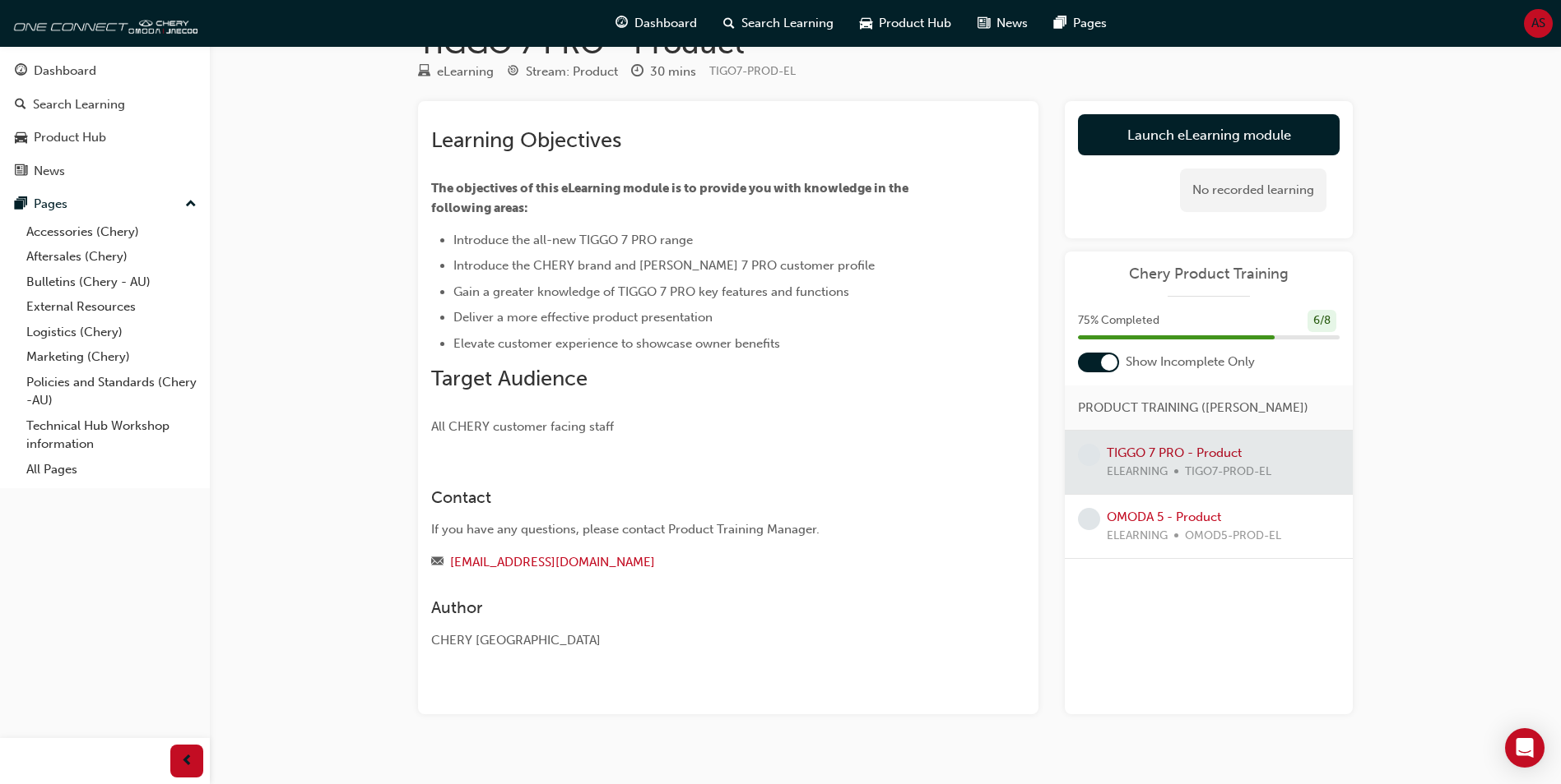
scroll to position [71, 0]
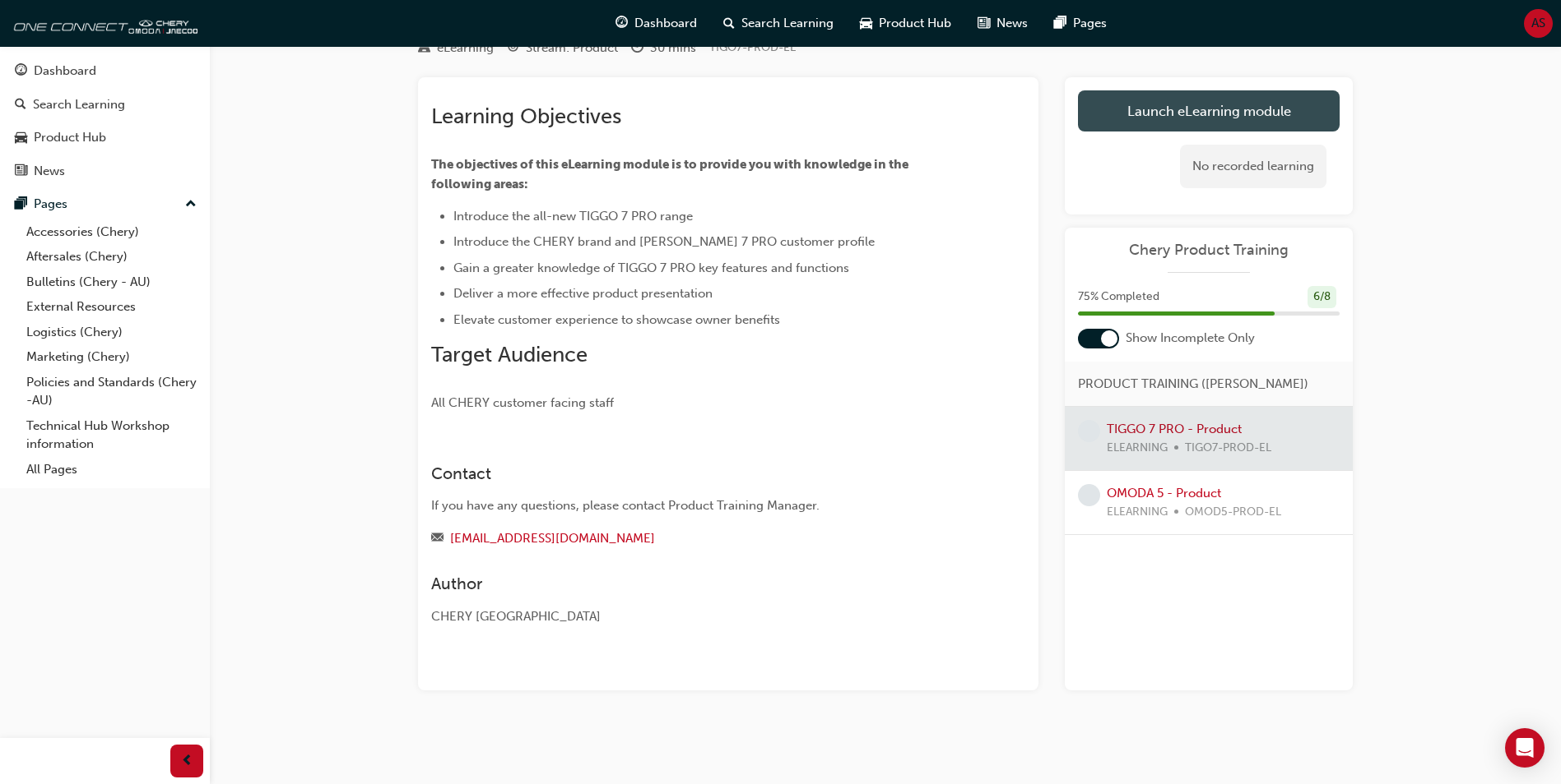
click at [1263, 123] on link "Launch eLearning module" at bounding box center [1209, 111] width 261 height 41
